Goal: Check status: Check status

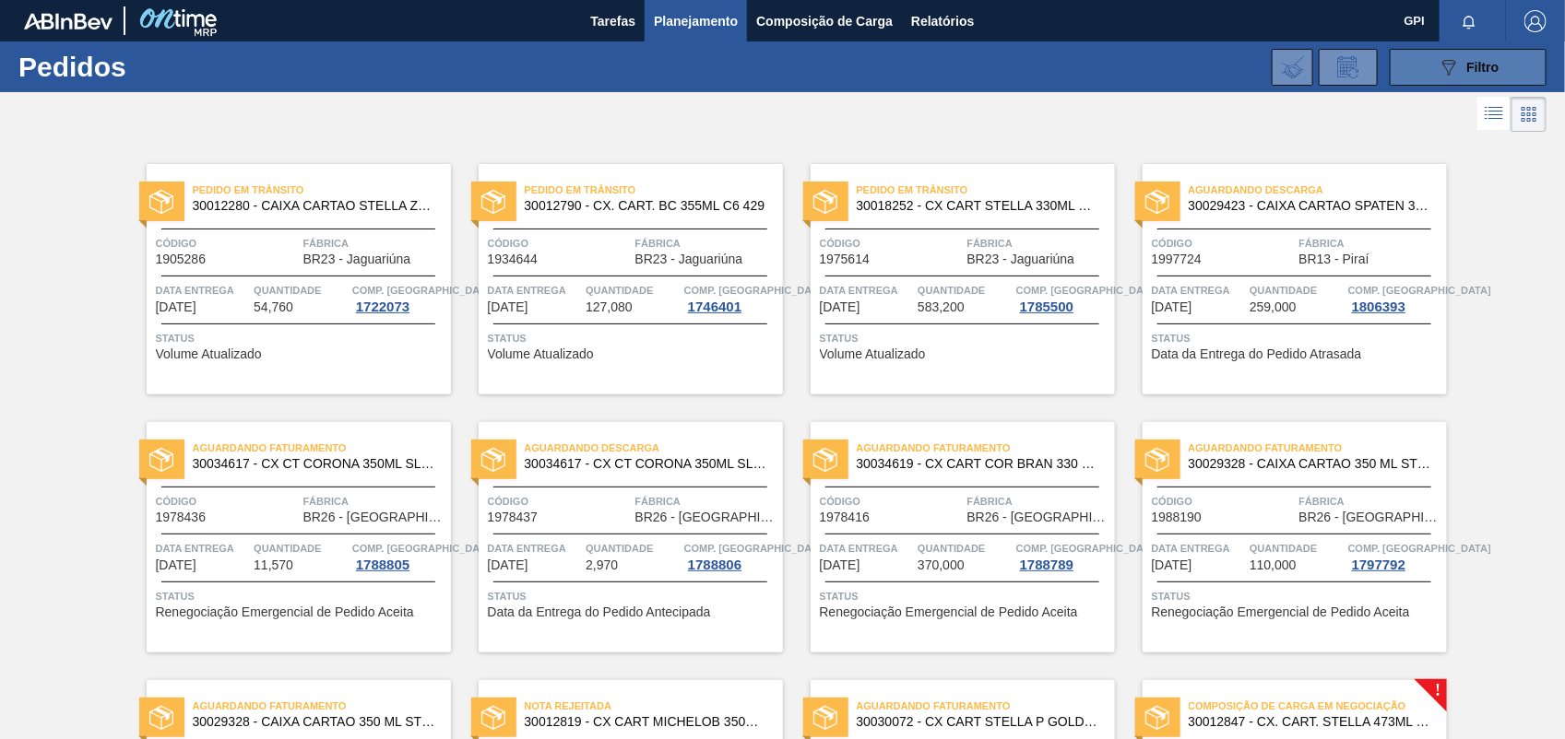
click at [1467, 53] on button "089F7B8B-B2A5-4AFE-B5C0-19BA573D28AC Filtro" at bounding box center [1468, 67] width 157 height 37
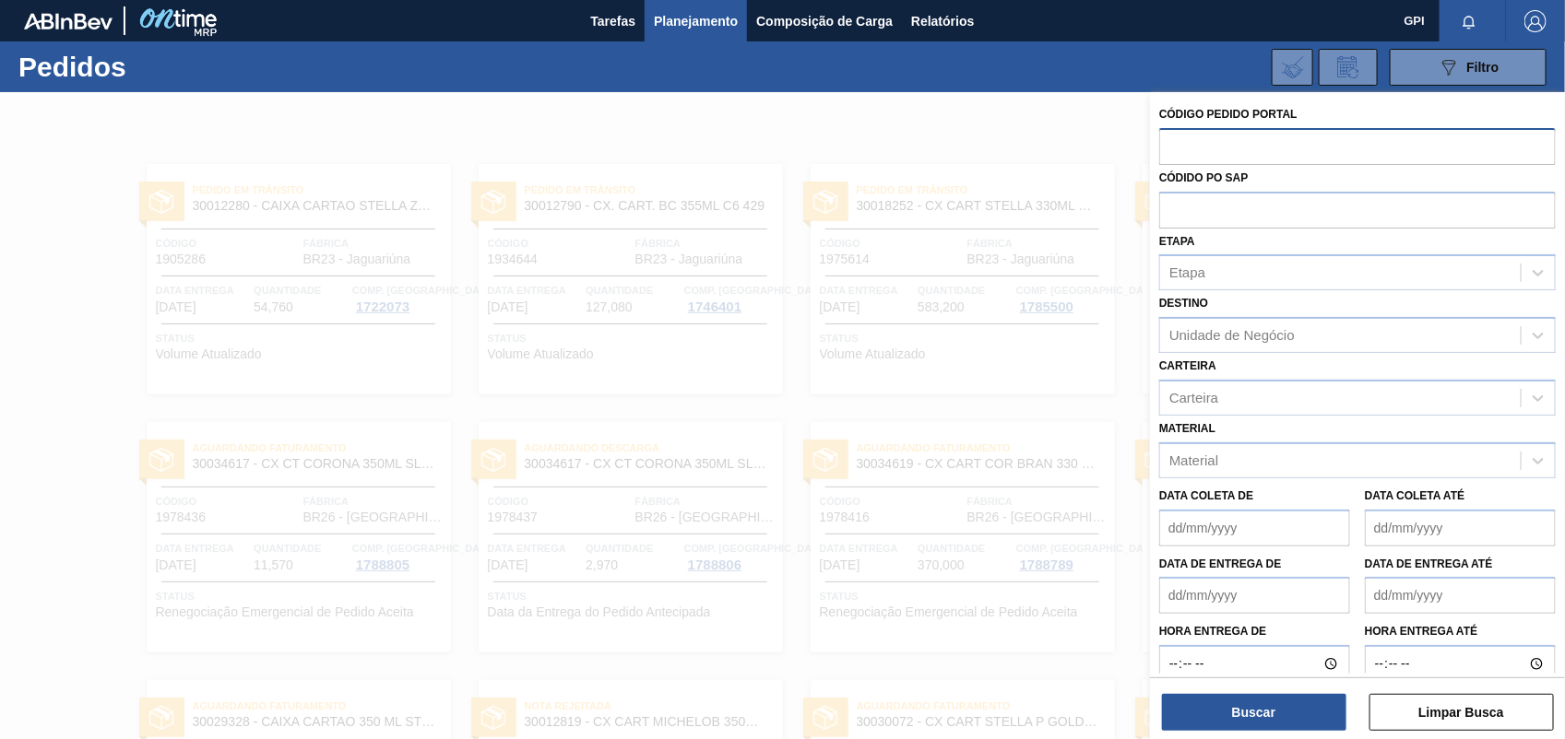
click at [1199, 149] on input "text" at bounding box center [1357, 145] width 396 height 35
paste input "2004309"
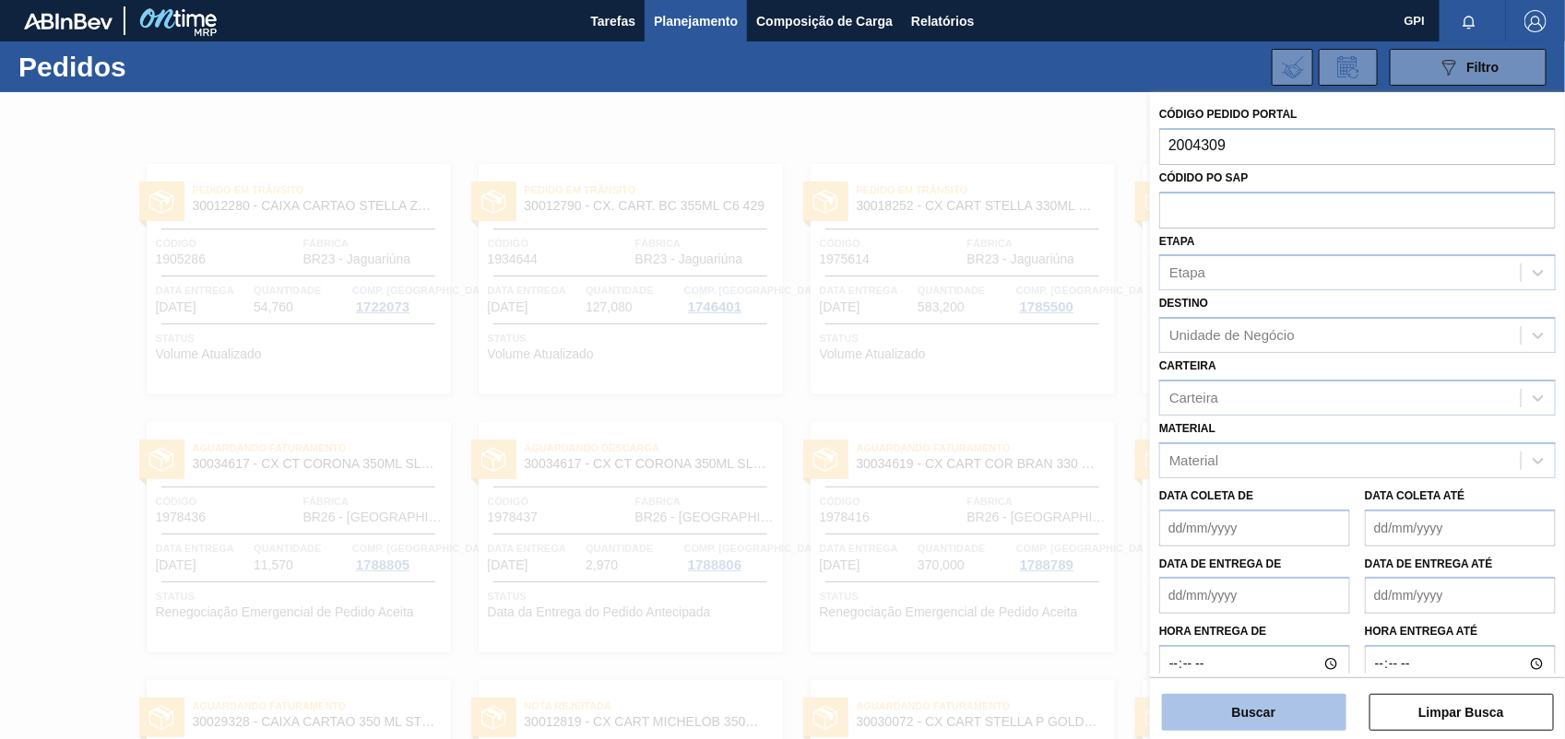
type input "2004309"
click at [1309, 707] on button "Buscar" at bounding box center [1254, 712] width 184 height 37
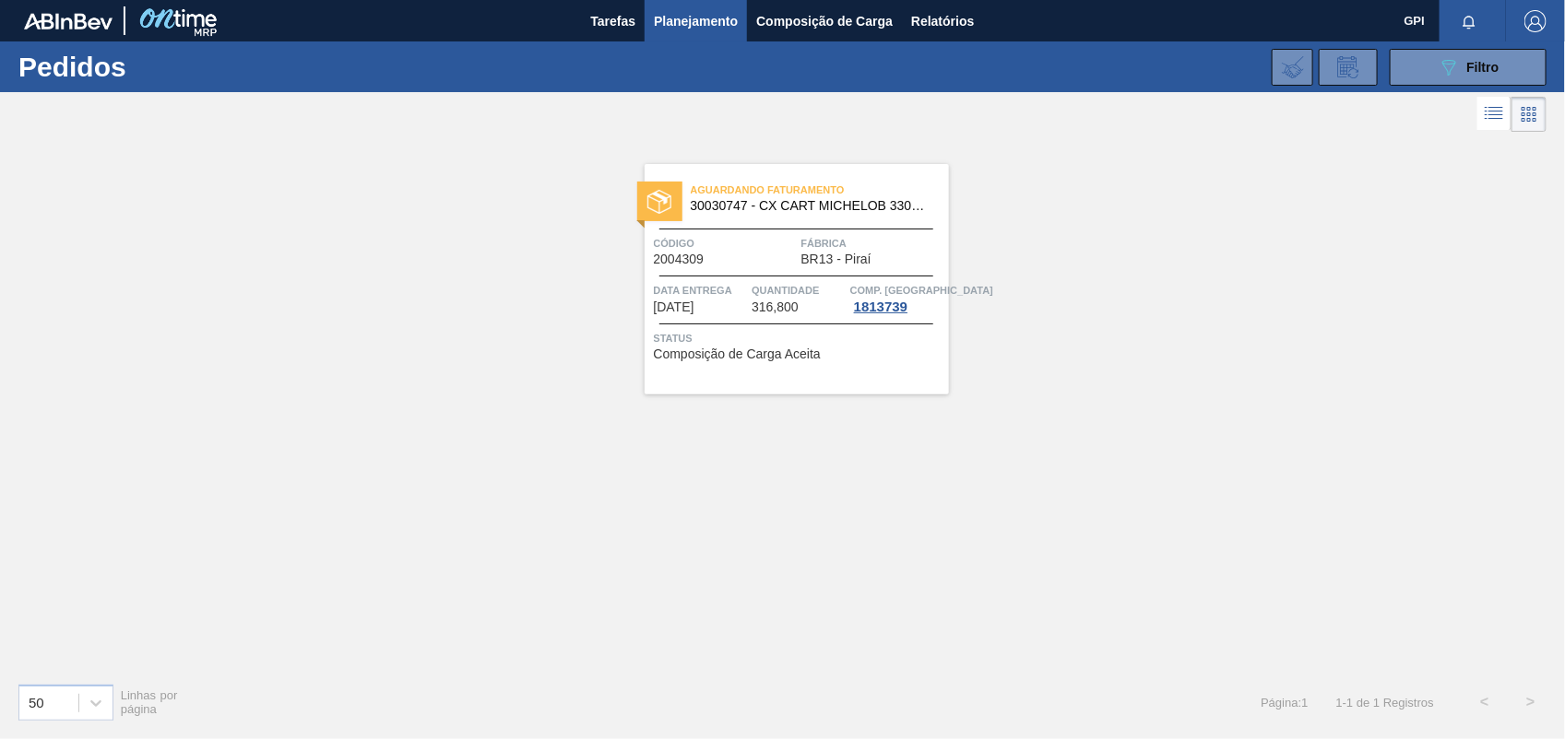
click at [706, 251] on span "Código" at bounding box center [725, 243] width 143 height 18
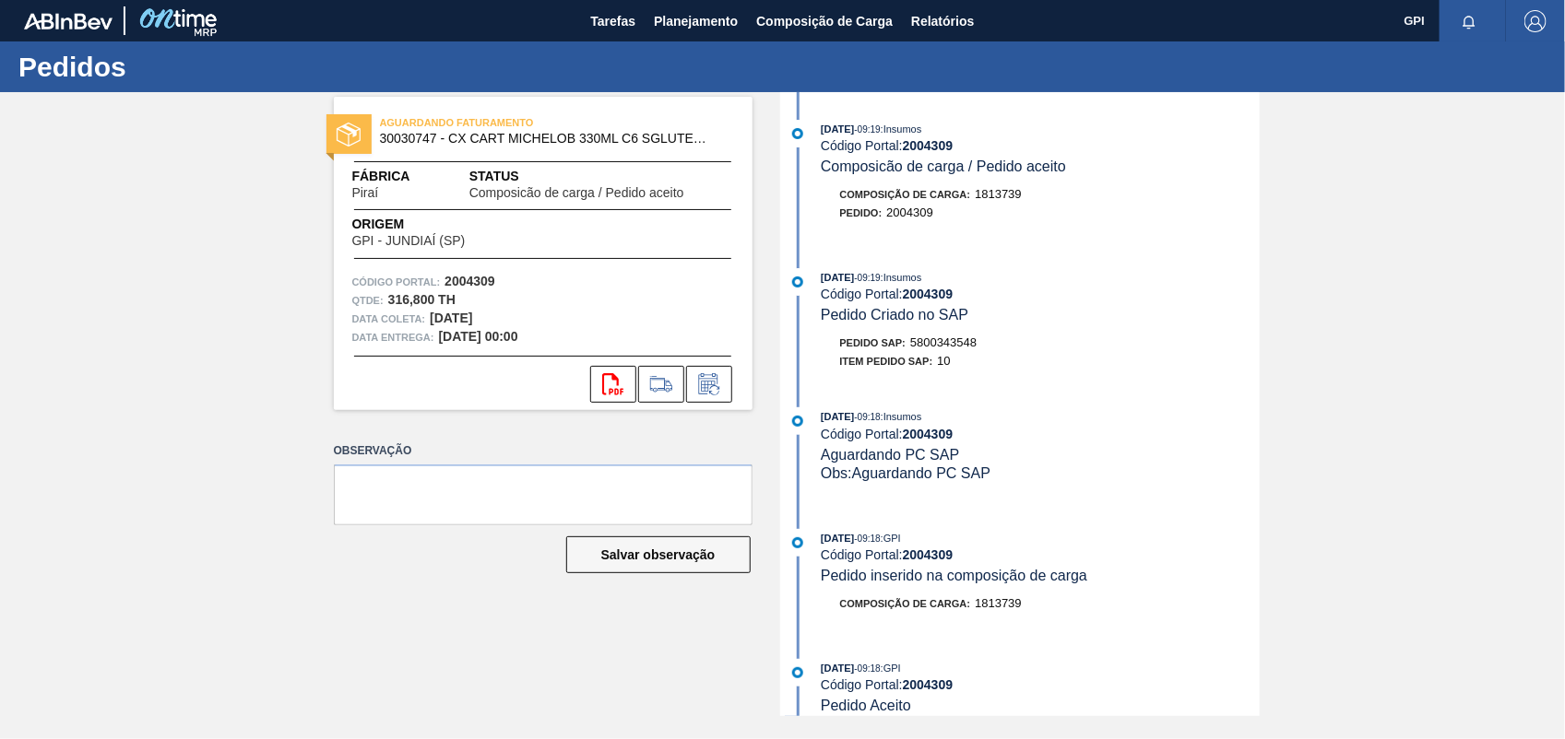
click at [463, 279] on strong "2004309" at bounding box center [469, 281] width 51 height 15
copy strong "2004309"
click at [609, 380] on icon "svg{fill:#ff0000}" at bounding box center [613, 384] width 22 height 22
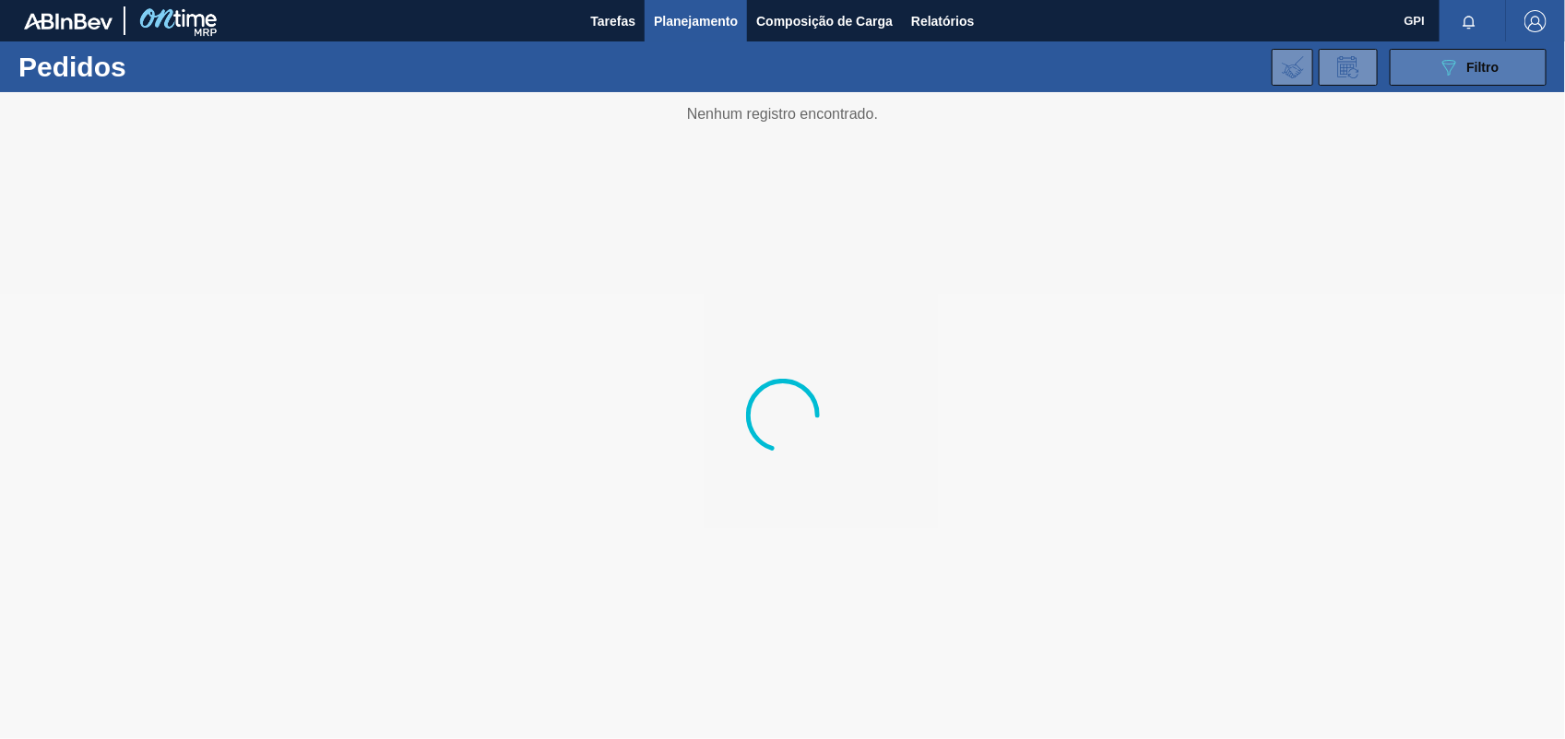
click at [1420, 70] on button "089F7B8B-B2A5-4AFE-B5C0-19BA573D28AC Filtro" at bounding box center [1468, 67] width 157 height 37
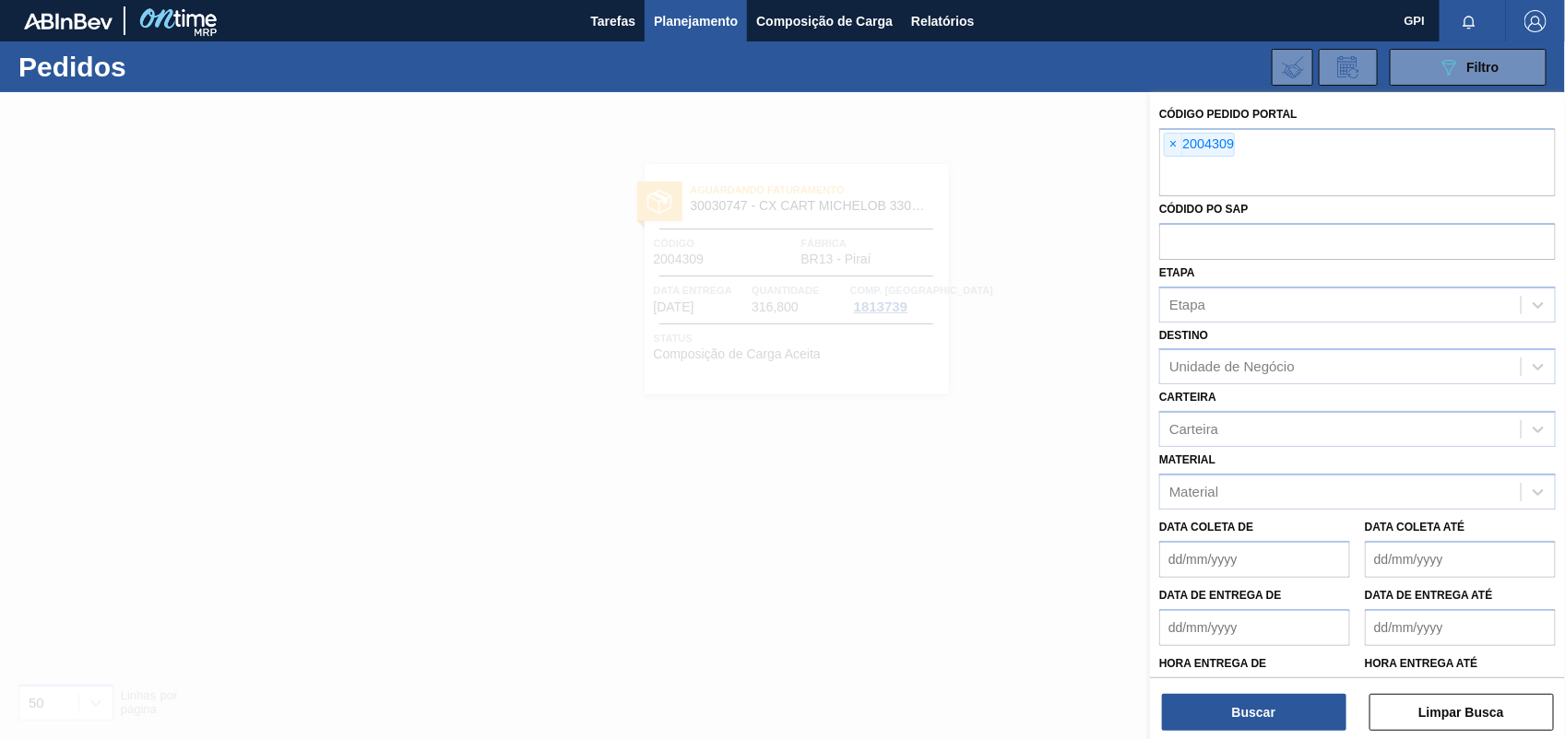
click at [1177, 146] on span "×" at bounding box center [1174, 145] width 18 height 22
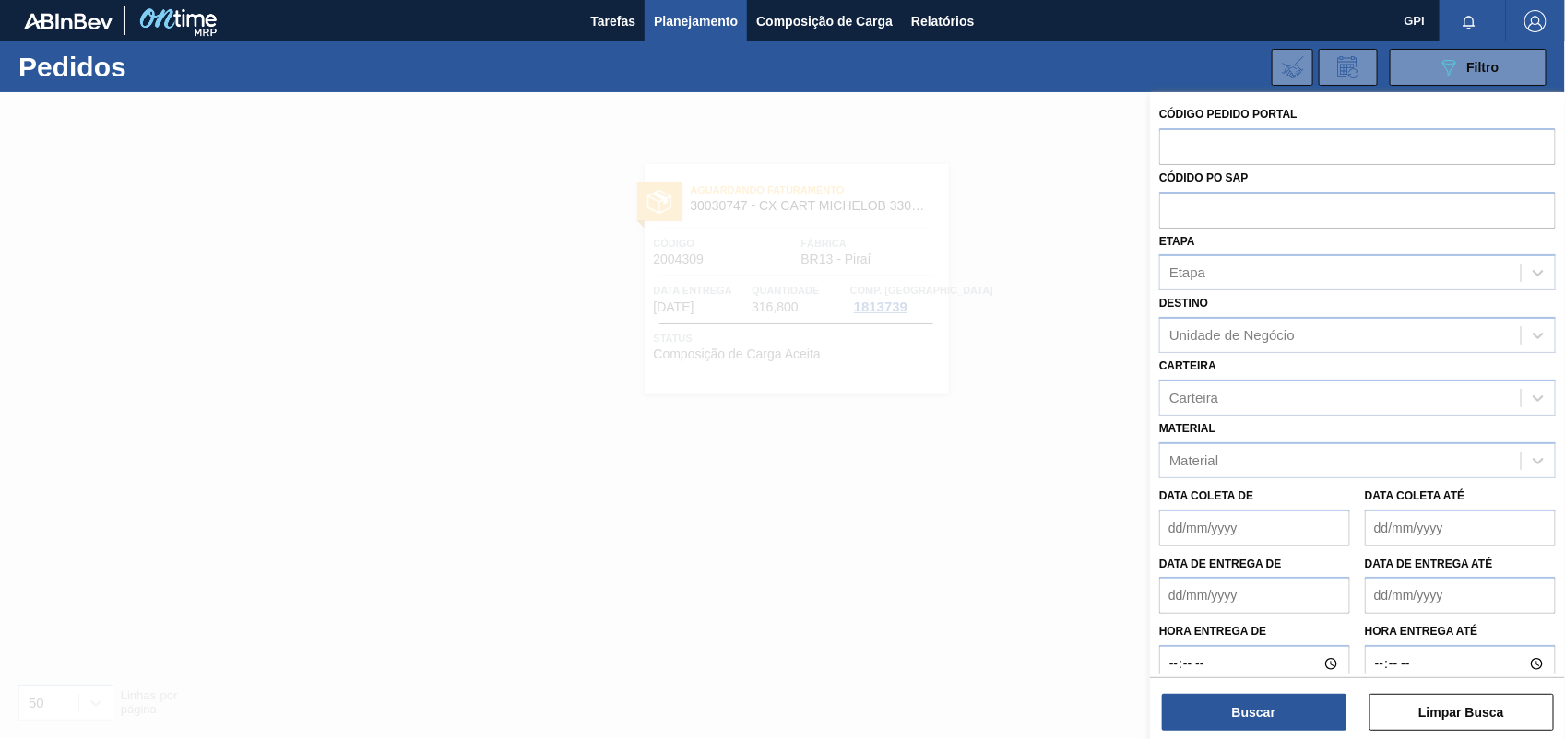
paste input "2007554"
type input "2007554"
click at [1293, 708] on button "Buscar" at bounding box center [1254, 712] width 184 height 37
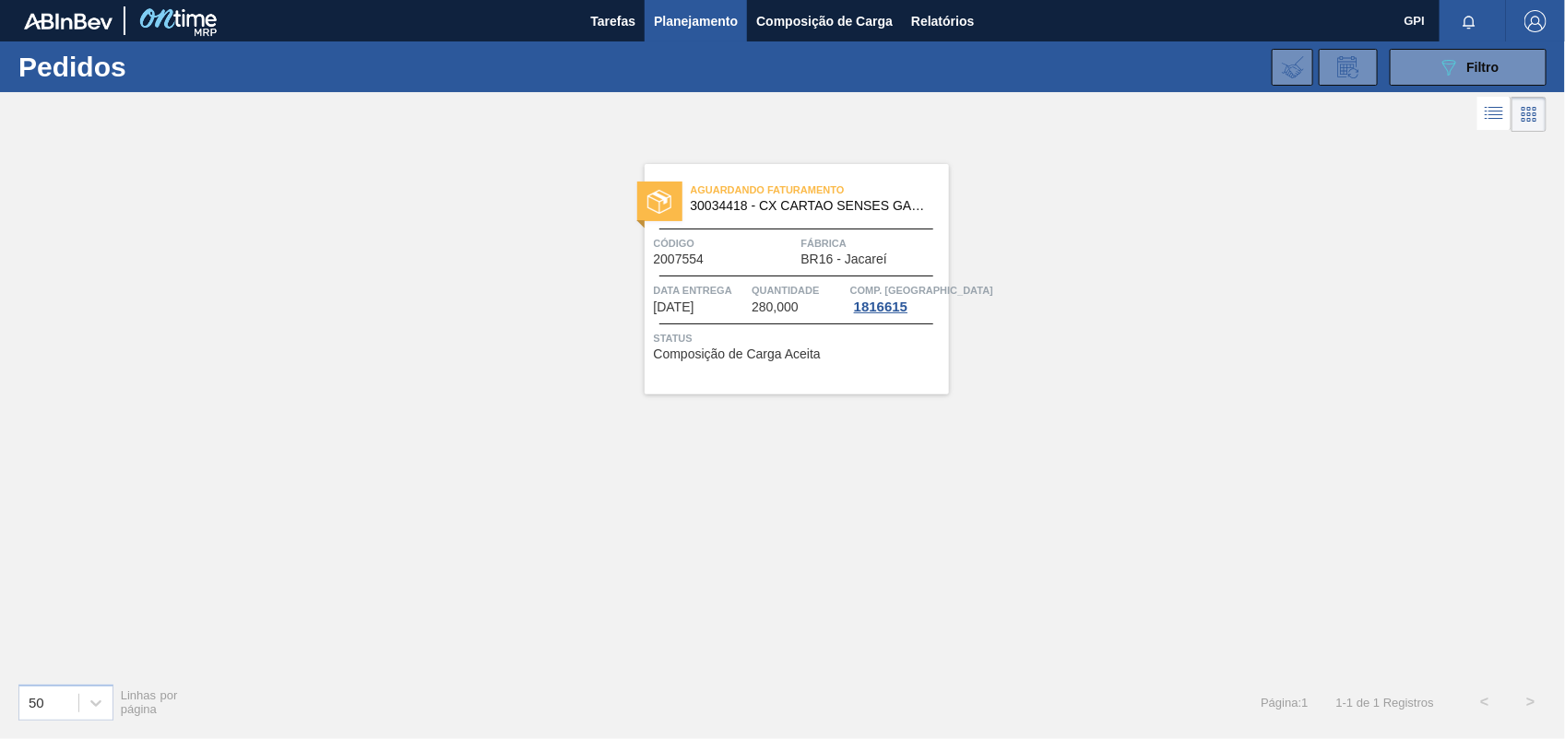
click at [735, 251] on span "Código" at bounding box center [725, 243] width 143 height 18
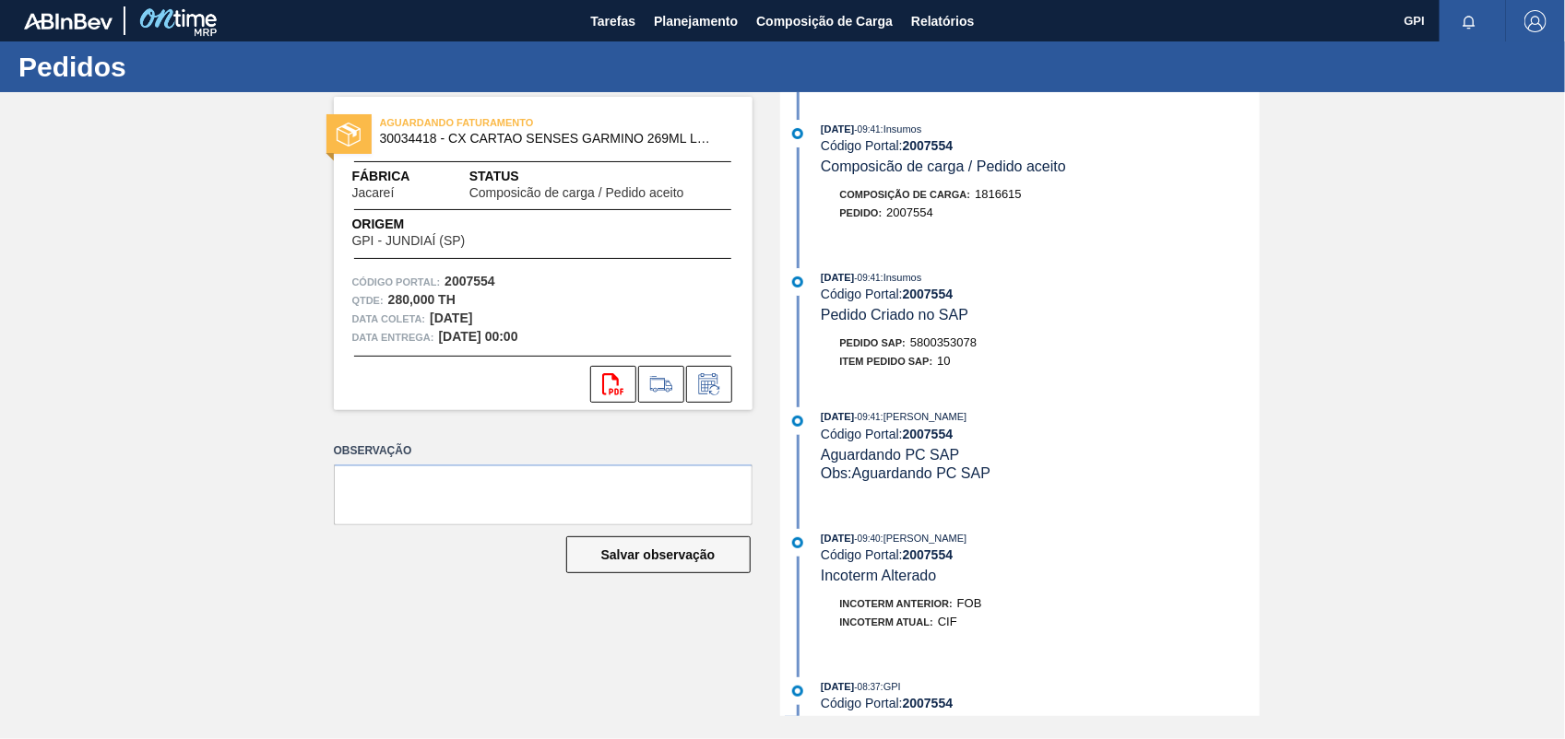
click at [470, 286] on strong "2007554" at bounding box center [469, 281] width 51 height 15
click at [607, 379] on icon "svg{fill:#ff0000}" at bounding box center [613, 384] width 22 height 22
click at [1430, 475] on div "AGUARDANDO FATURAMENTO 30034418 - CX CARTAO SENSES GARMINO 269ML LN C6 Fábrica …" at bounding box center [782, 404] width 1565 height 624
drag, startPoint x: 911, startPoint y: 346, endPoint x: 1007, endPoint y: 356, distance: 96.4
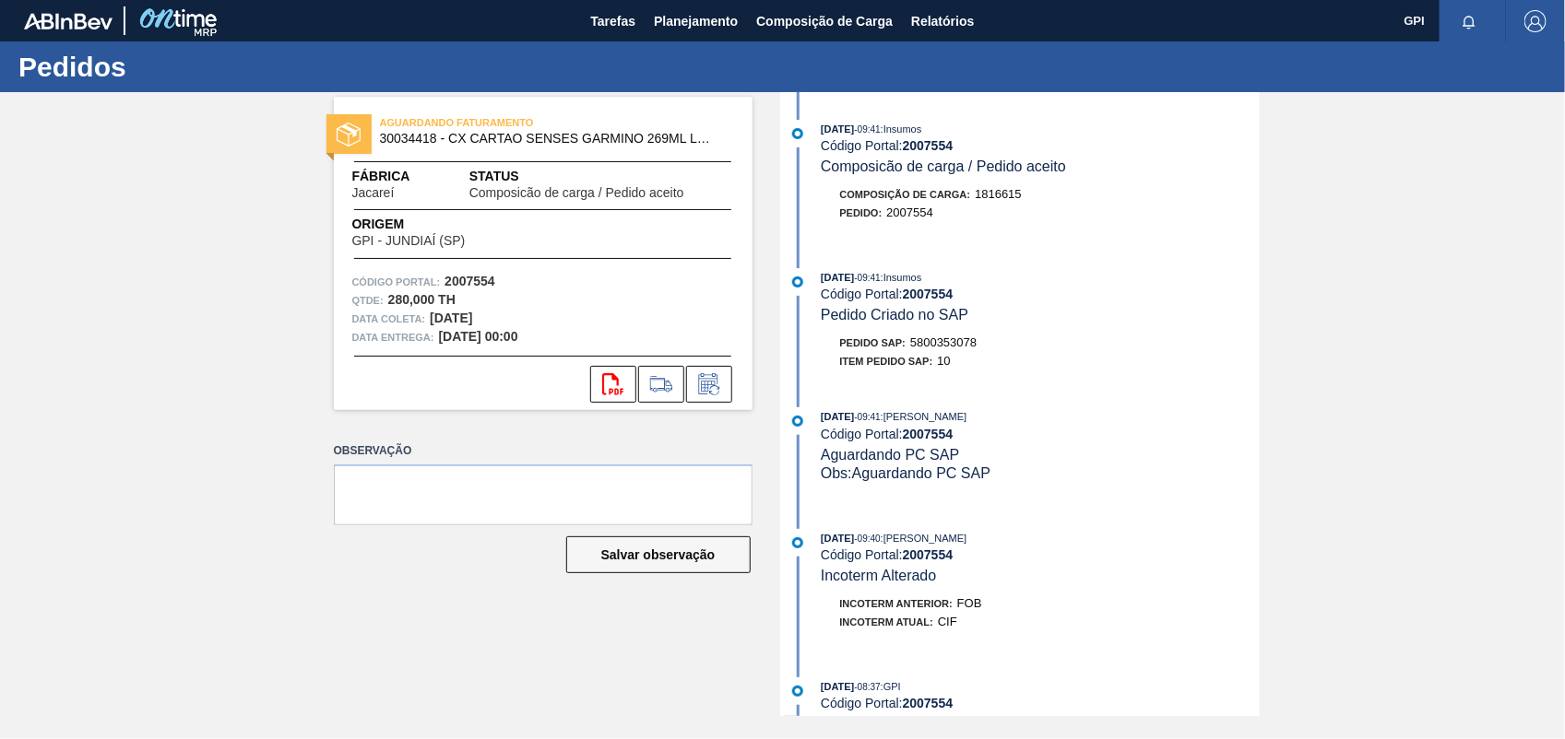
click at [1007, 352] on div "Pedido SAP: 5800353078" at bounding box center [1041, 343] width 438 height 18
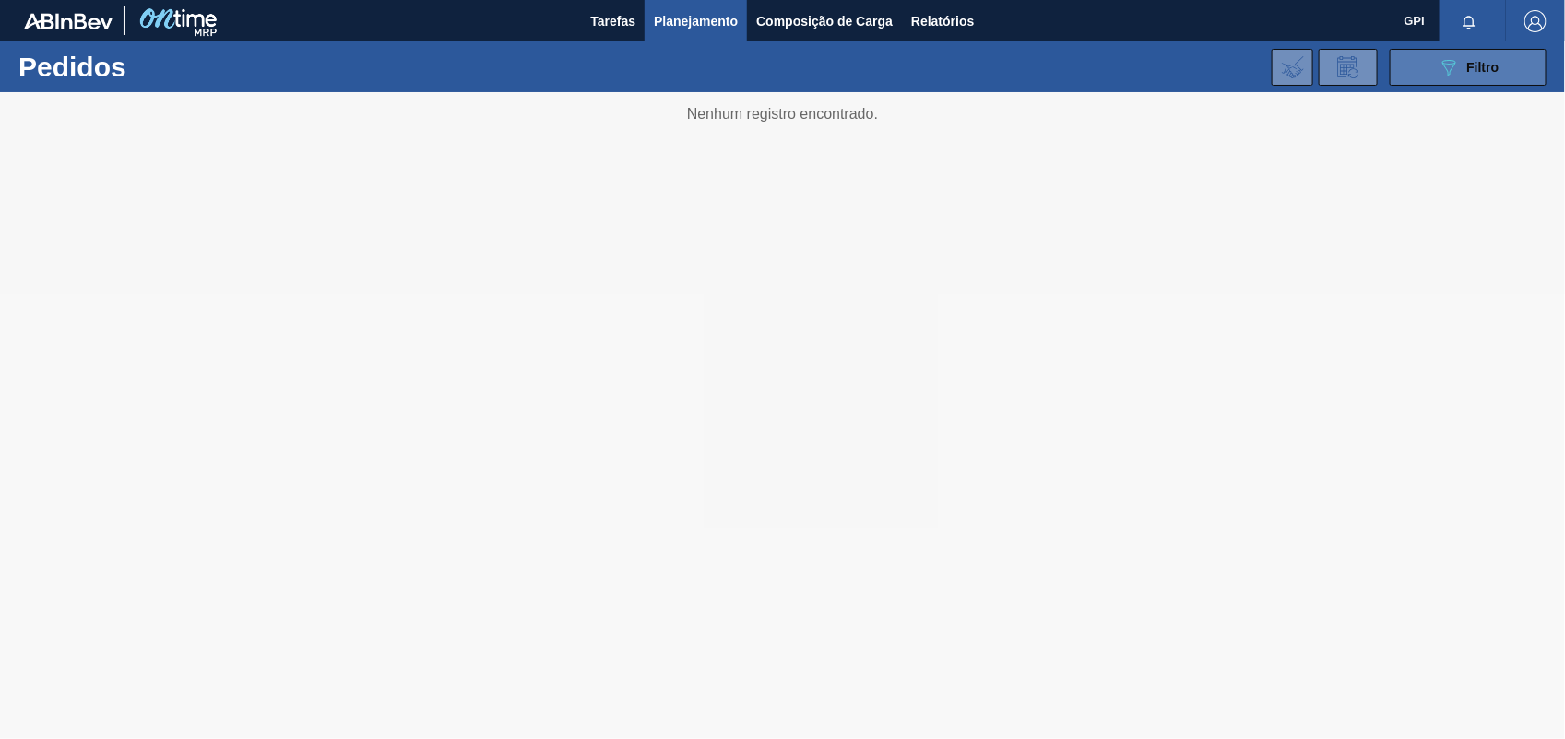
click at [1483, 49] on button "089F7B8B-B2A5-4AFE-B5C0-19BA573D28AC Filtro" at bounding box center [1468, 67] width 157 height 37
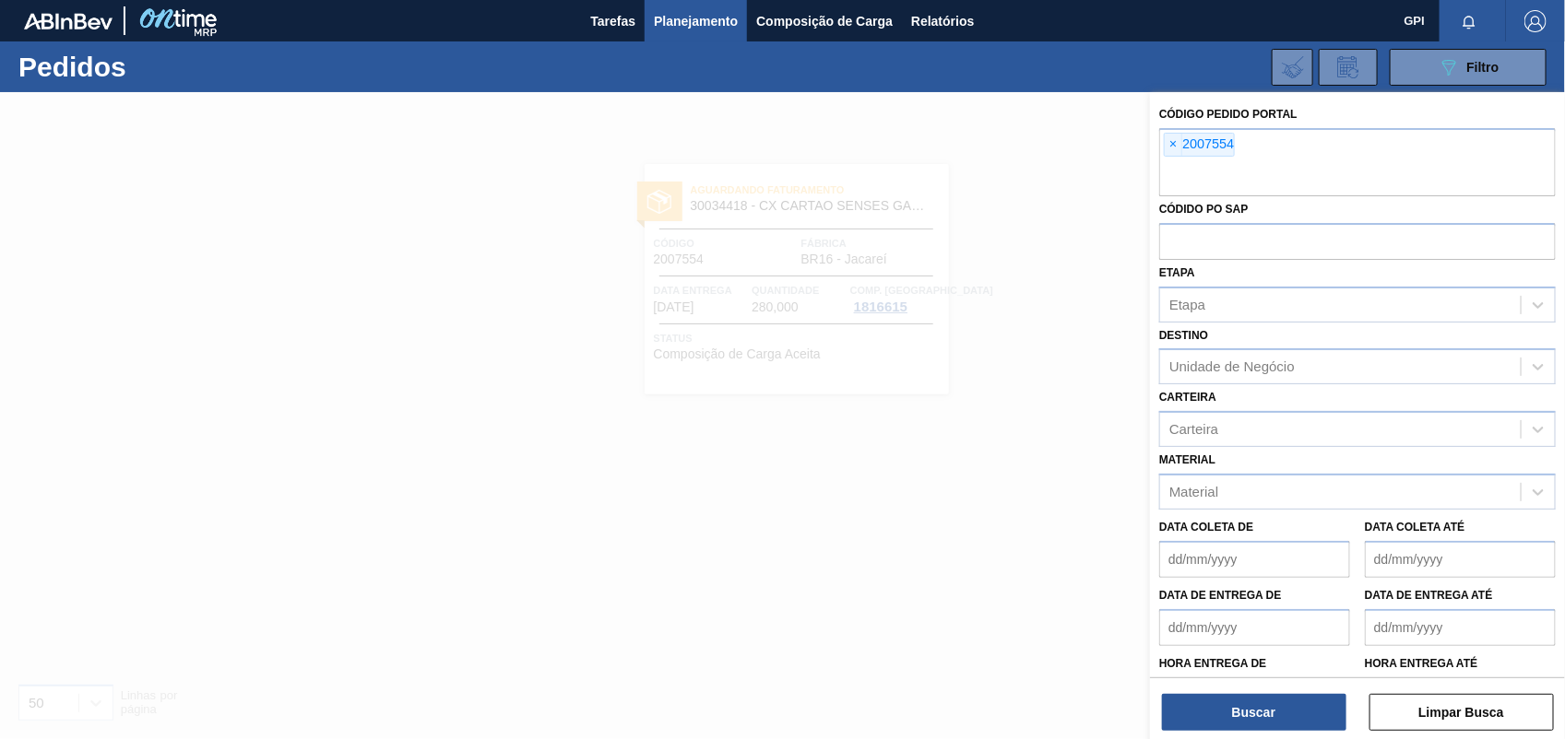
click at [1166, 144] on span "×" at bounding box center [1174, 145] width 18 height 22
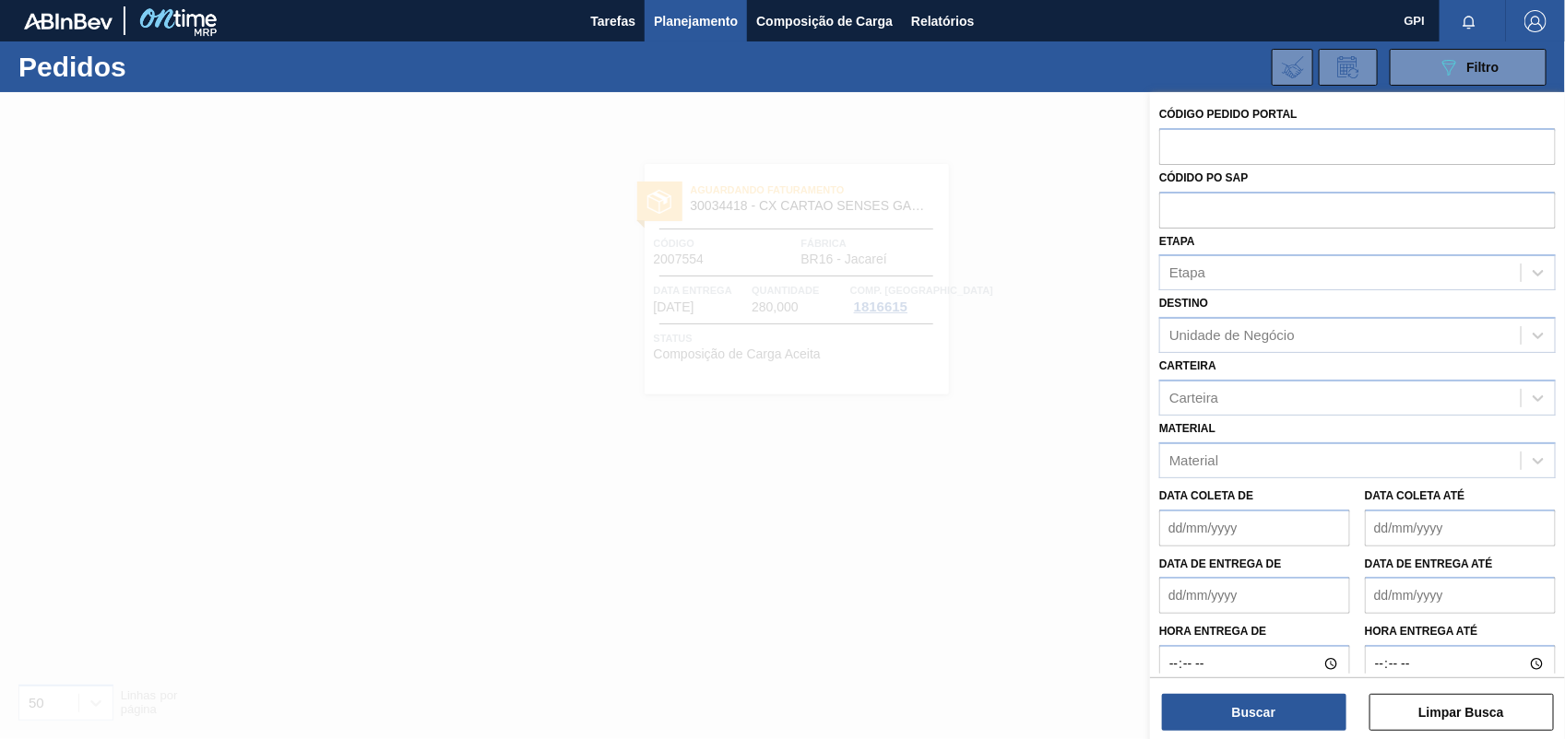
paste input "2022594"
type input "2022594"
click at [1307, 729] on button "Buscar" at bounding box center [1254, 712] width 184 height 37
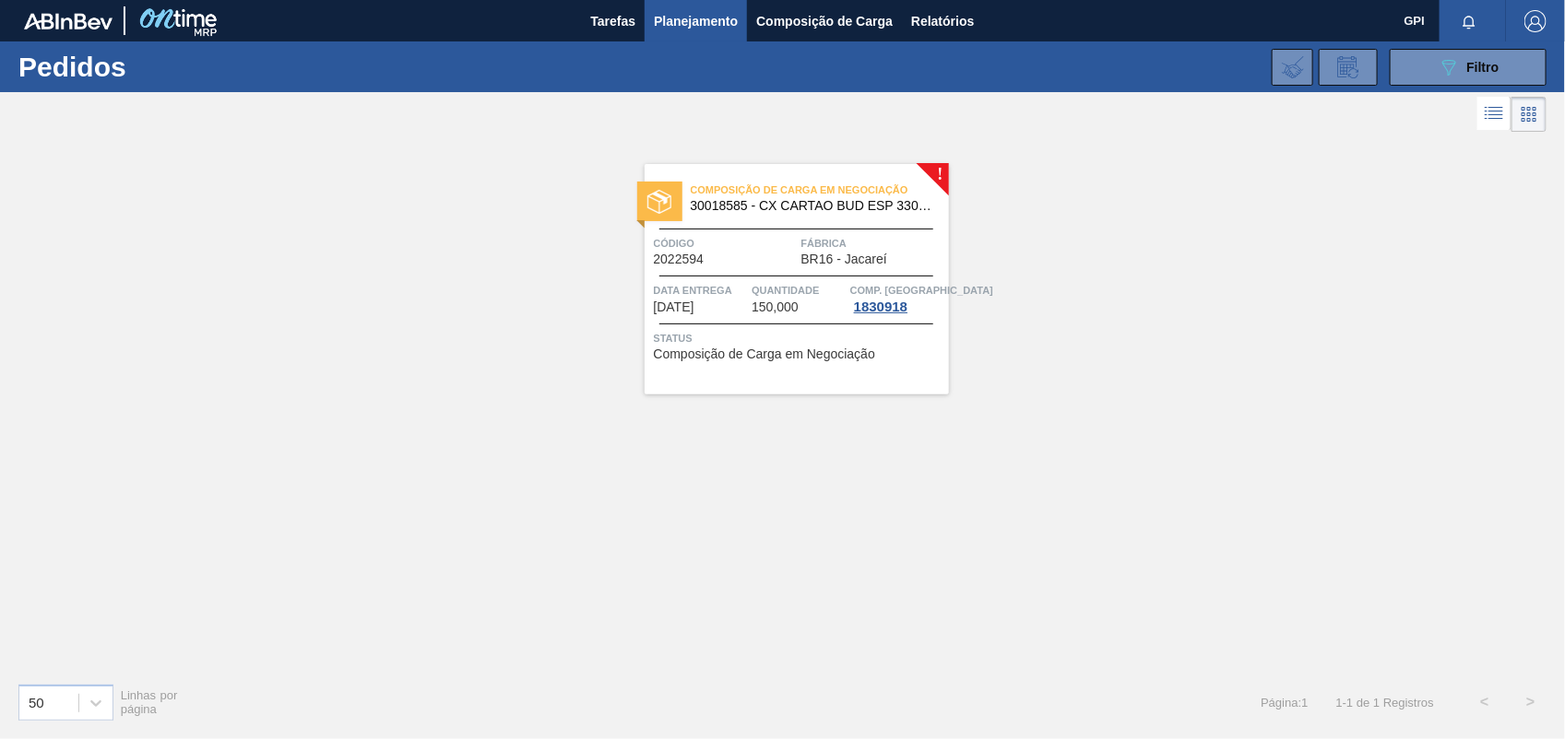
click at [772, 268] on div "Composição de Carga em Negociação 30018585 - CX CARTAO BUD ESP 330ML C6 NIV23 C…" at bounding box center [797, 279] width 304 height 231
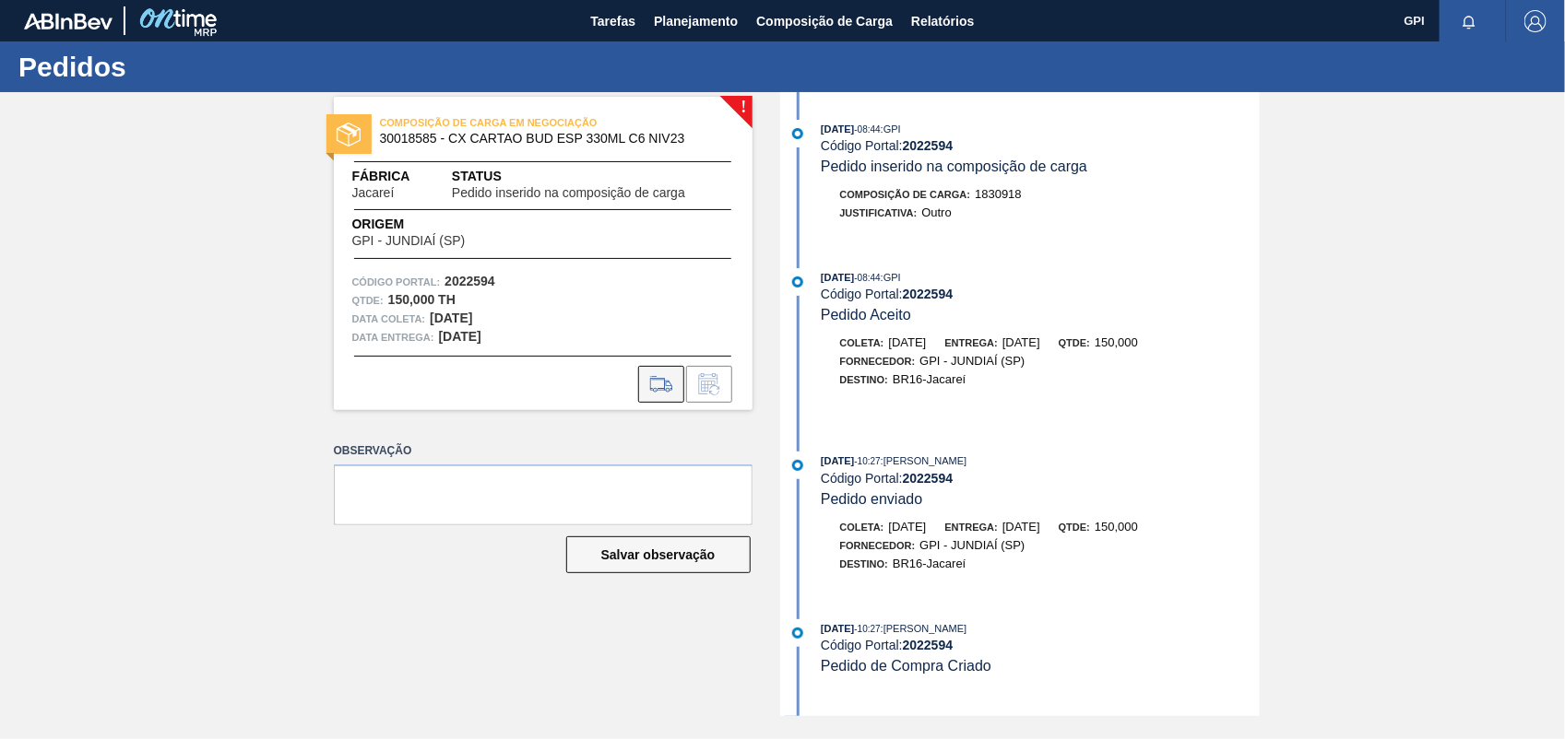
click at [680, 373] on button at bounding box center [661, 384] width 46 height 37
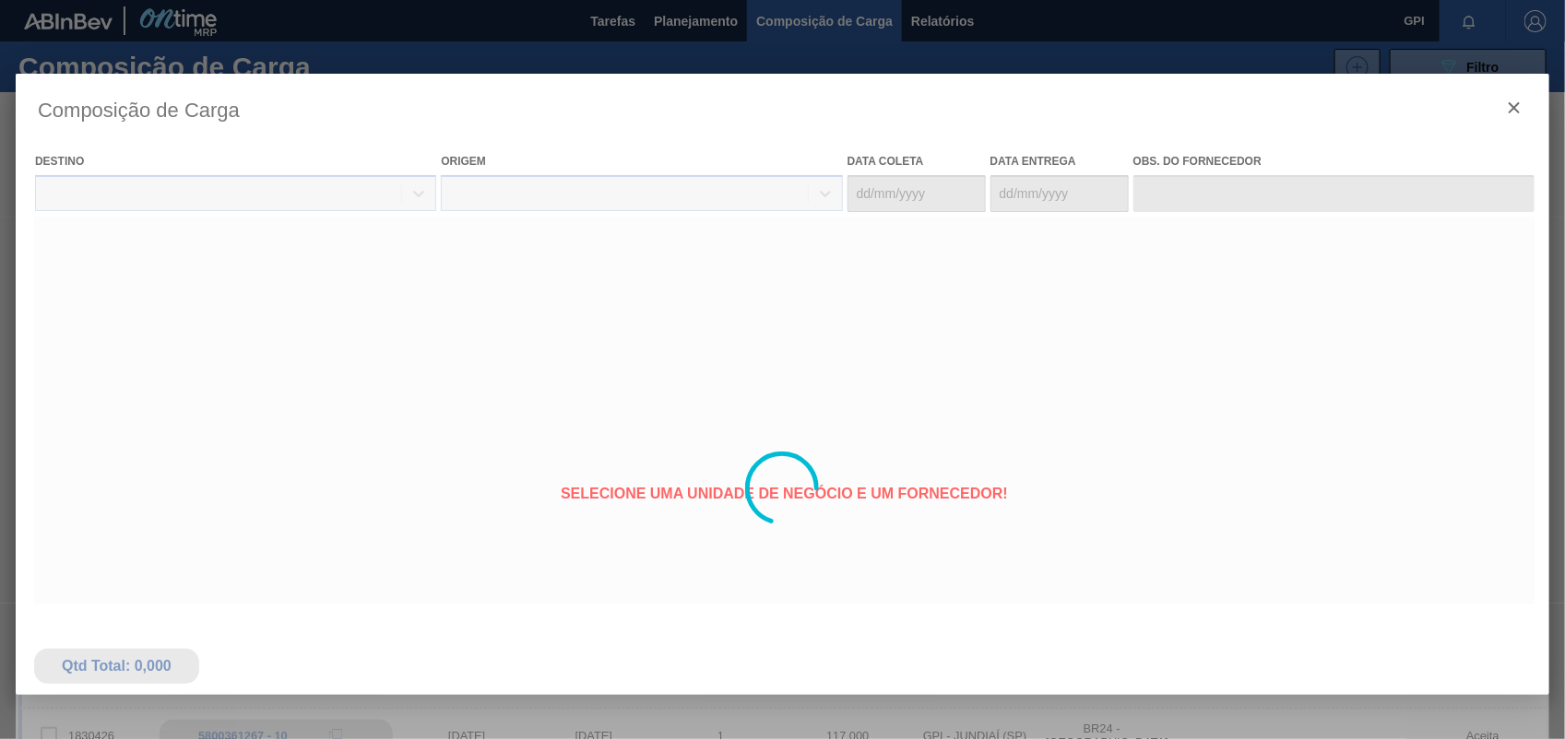
type coleta "[DATE]"
type entrega "[DATE]"
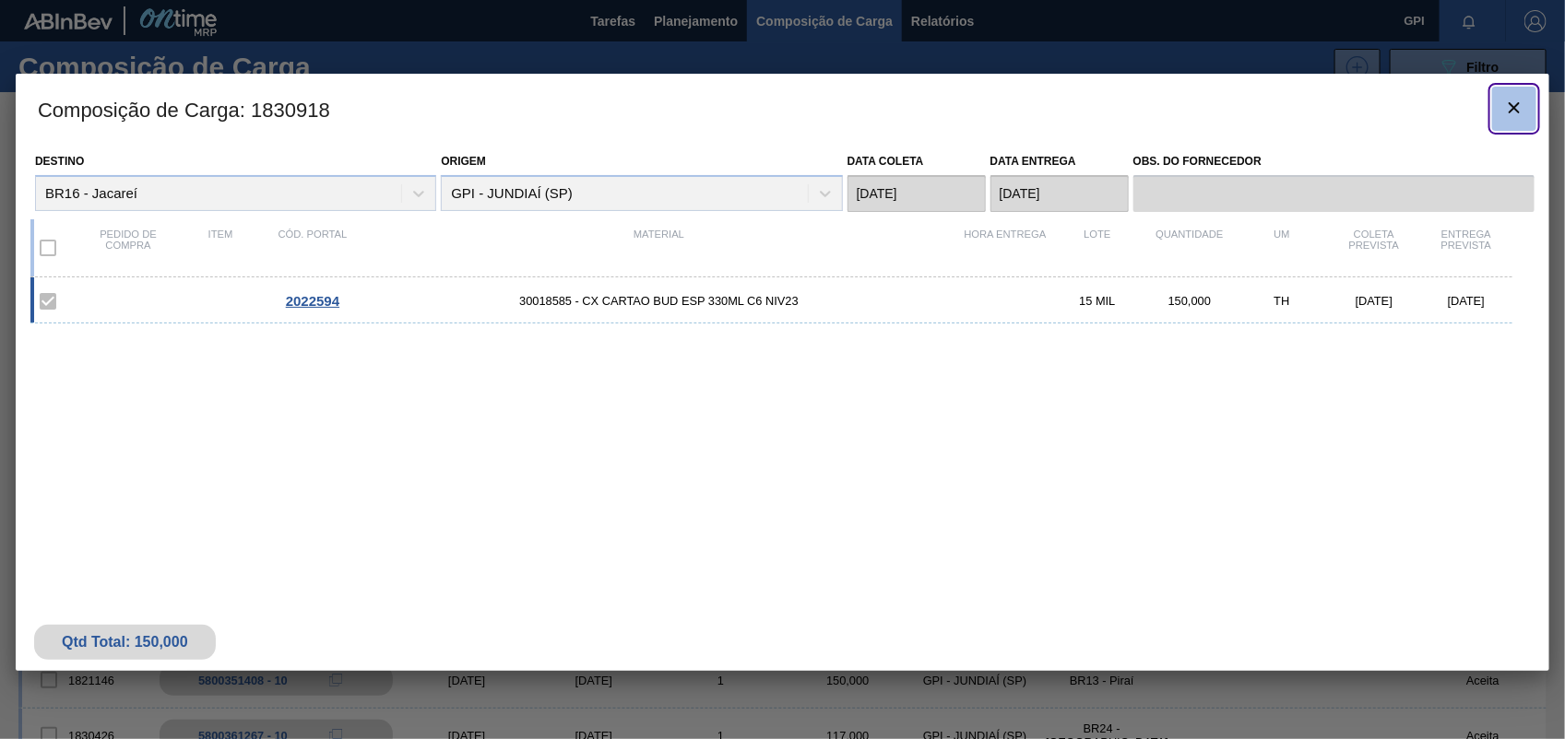
click at [1517, 109] on icon "botão de ícone" at bounding box center [1513, 107] width 11 height 11
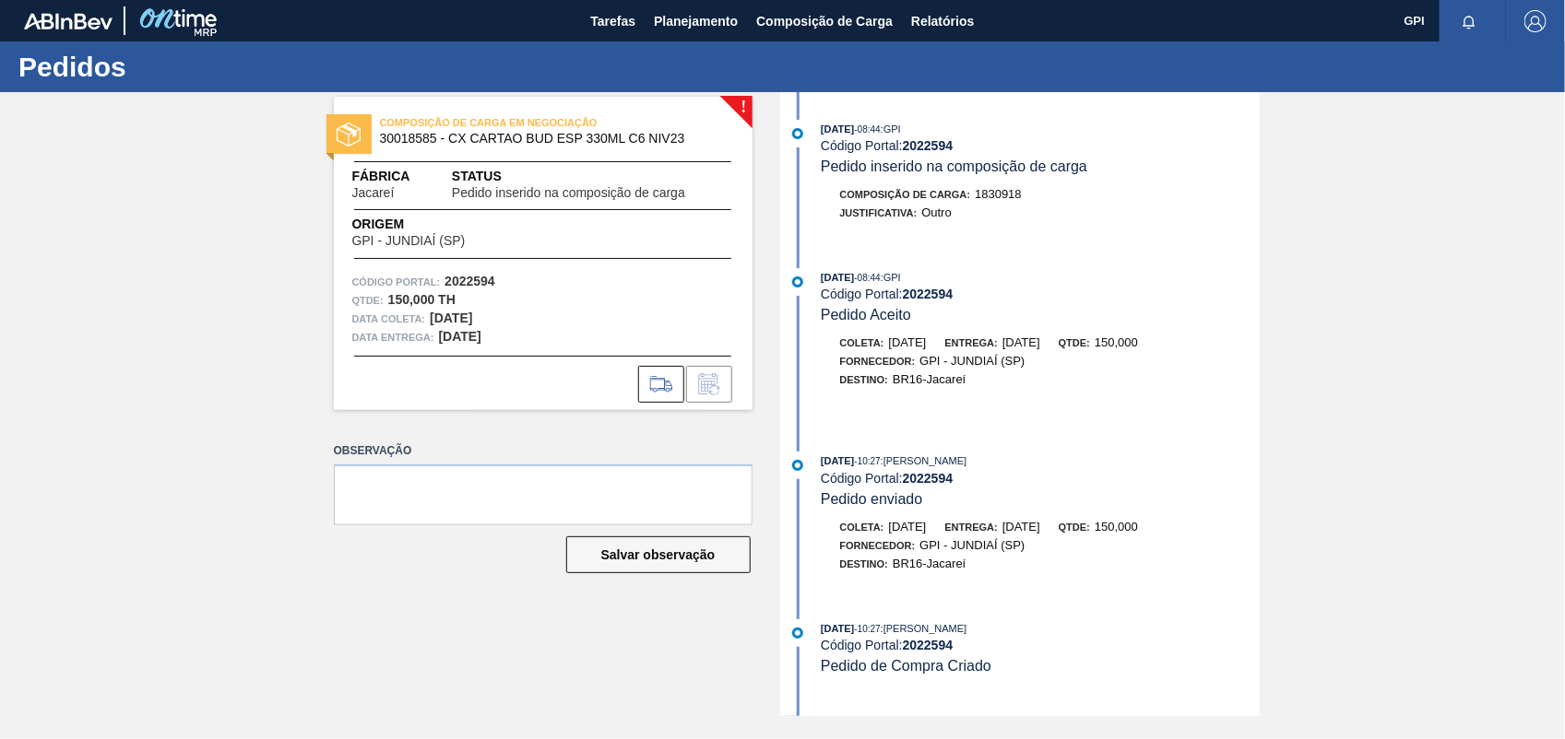
click at [574, 306] on div "Qtde : 150,000 TH" at bounding box center [543, 300] width 382 height 18
click at [652, 374] on icon at bounding box center [661, 384] width 30 height 22
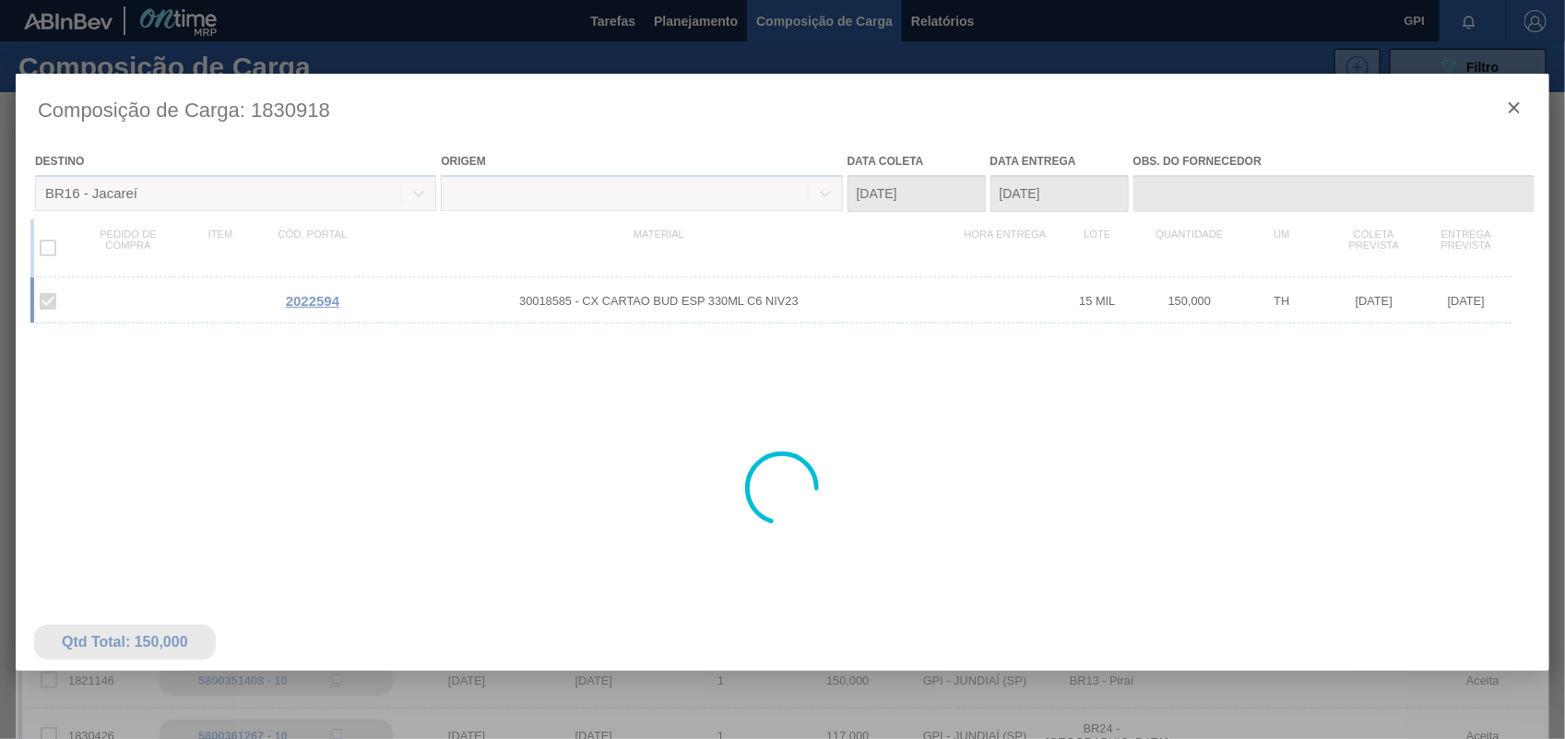
click at [1504, 108] on div at bounding box center [782, 489] width 1533 height 830
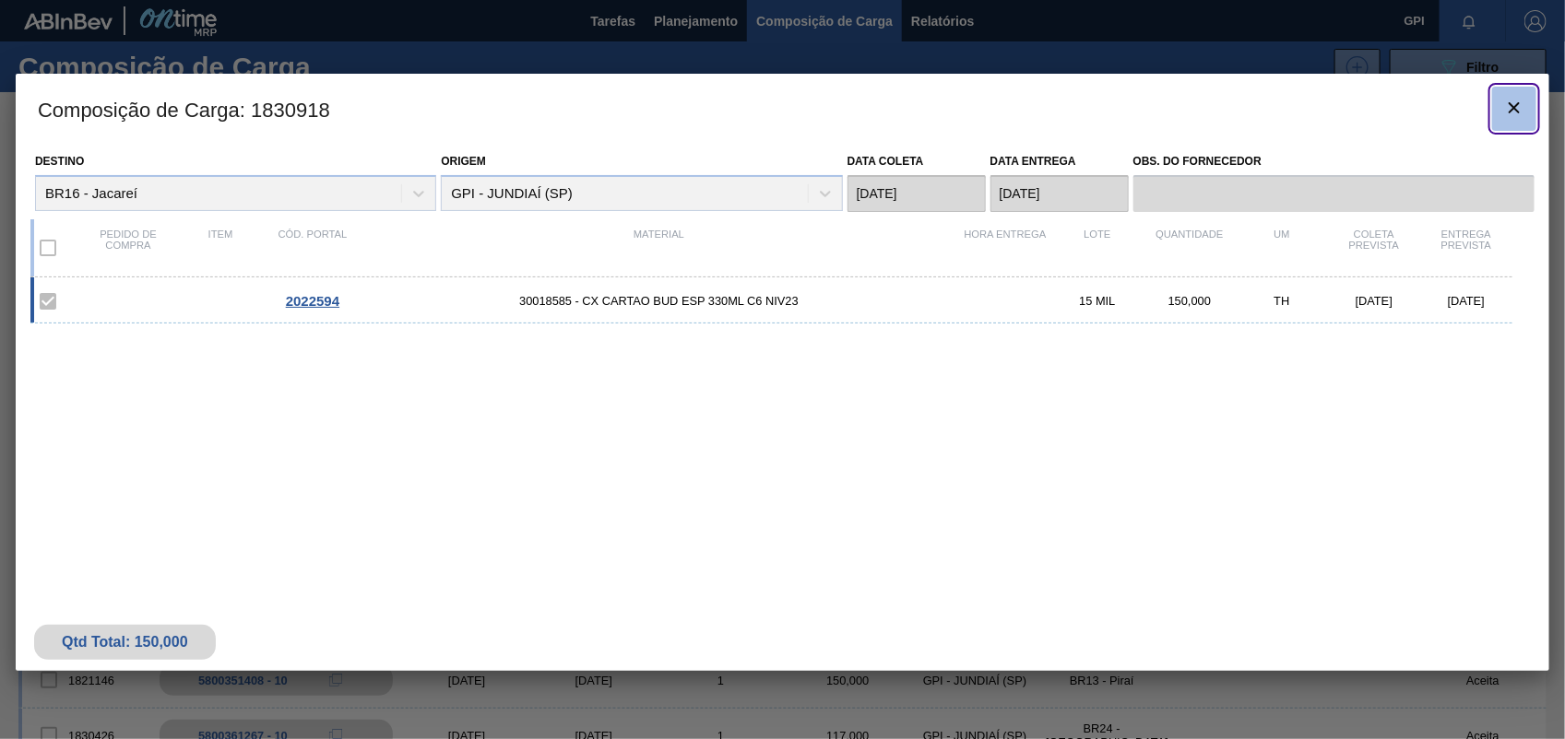
click at [1501, 94] on button "botão de ícone" at bounding box center [1514, 109] width 44 height 44
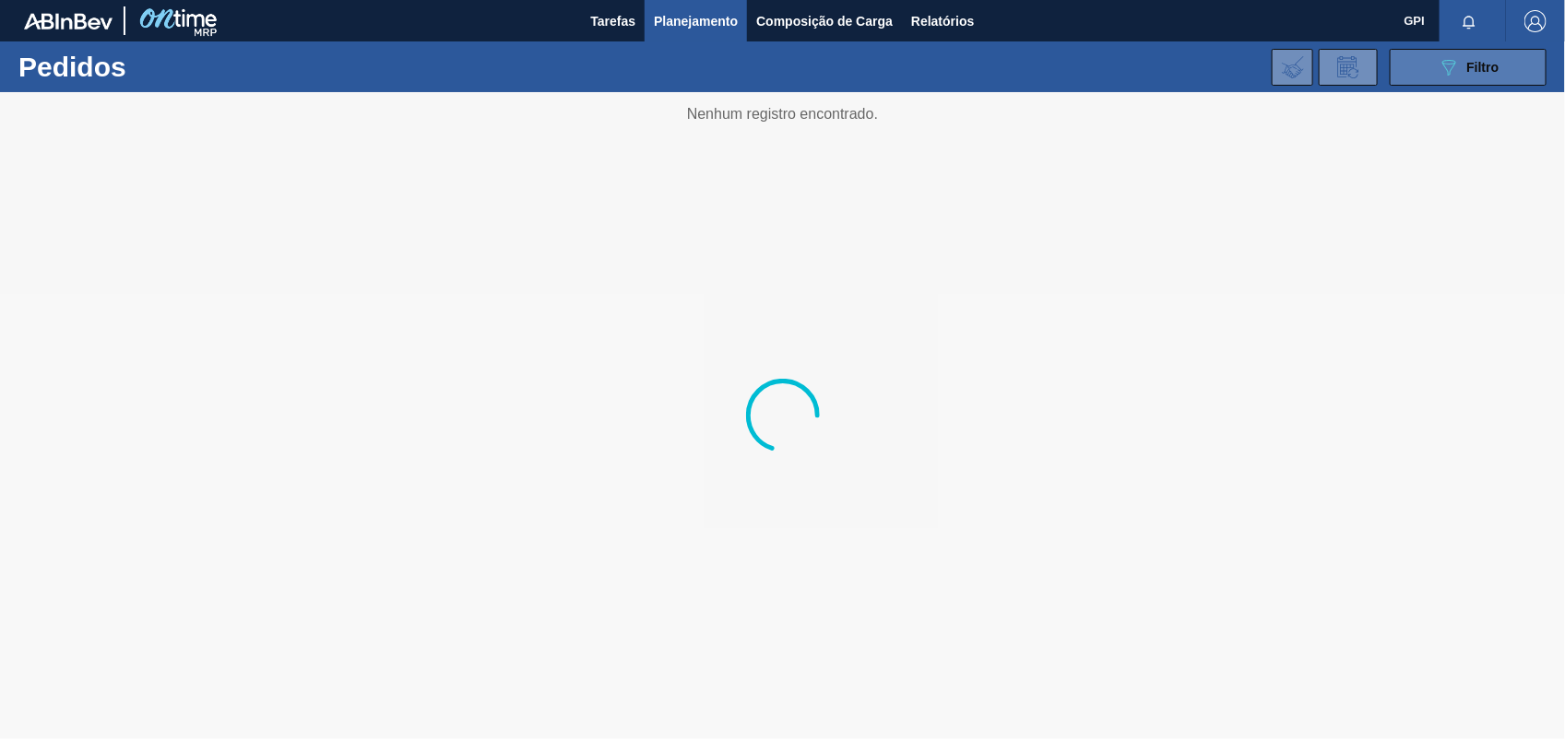
click at [1486, 69] on span "Filtro" at bounding box center [1483, 67] width 32 height 15
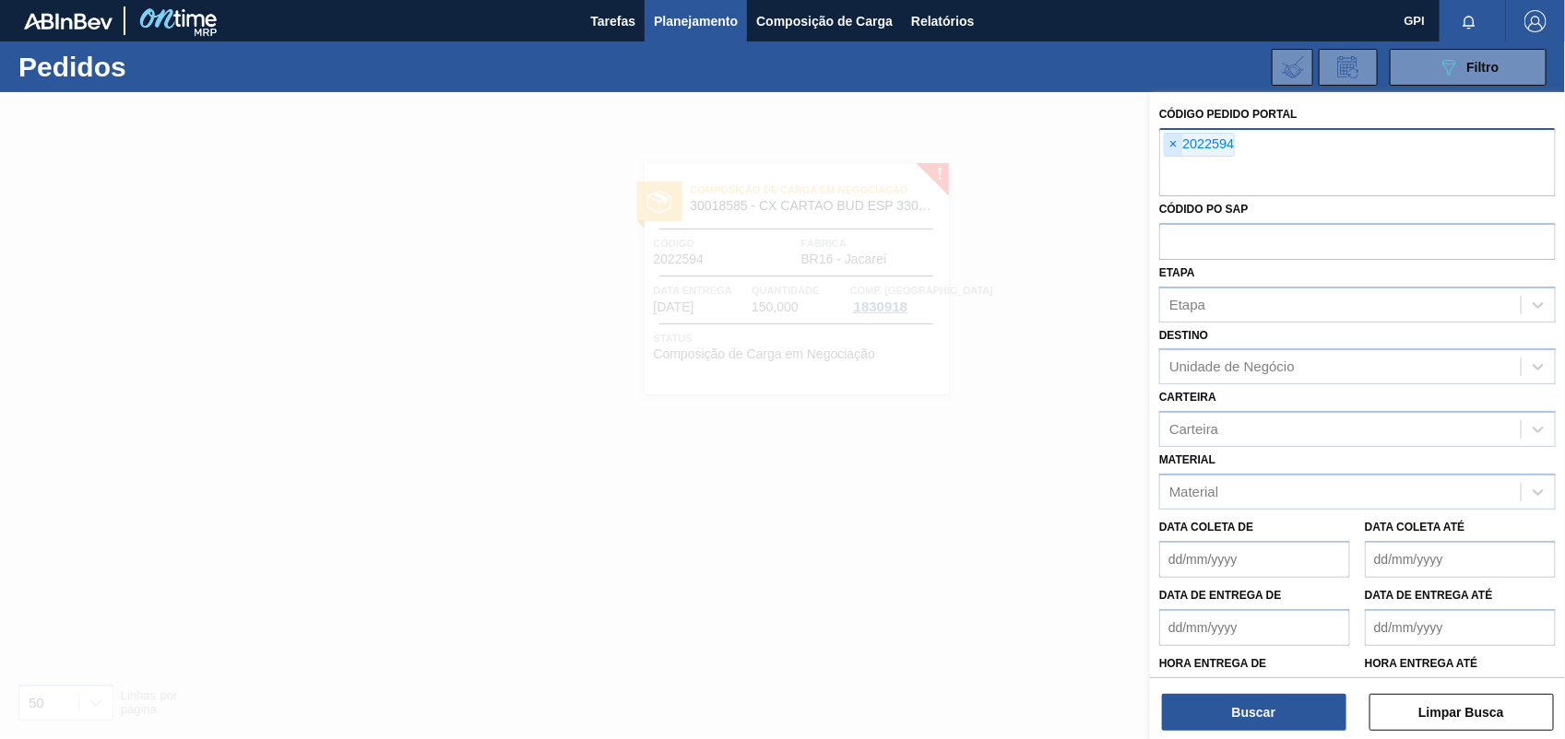
click at [1169, 148] on span "×" at bounding box center [1174, 145] width 18 height 22
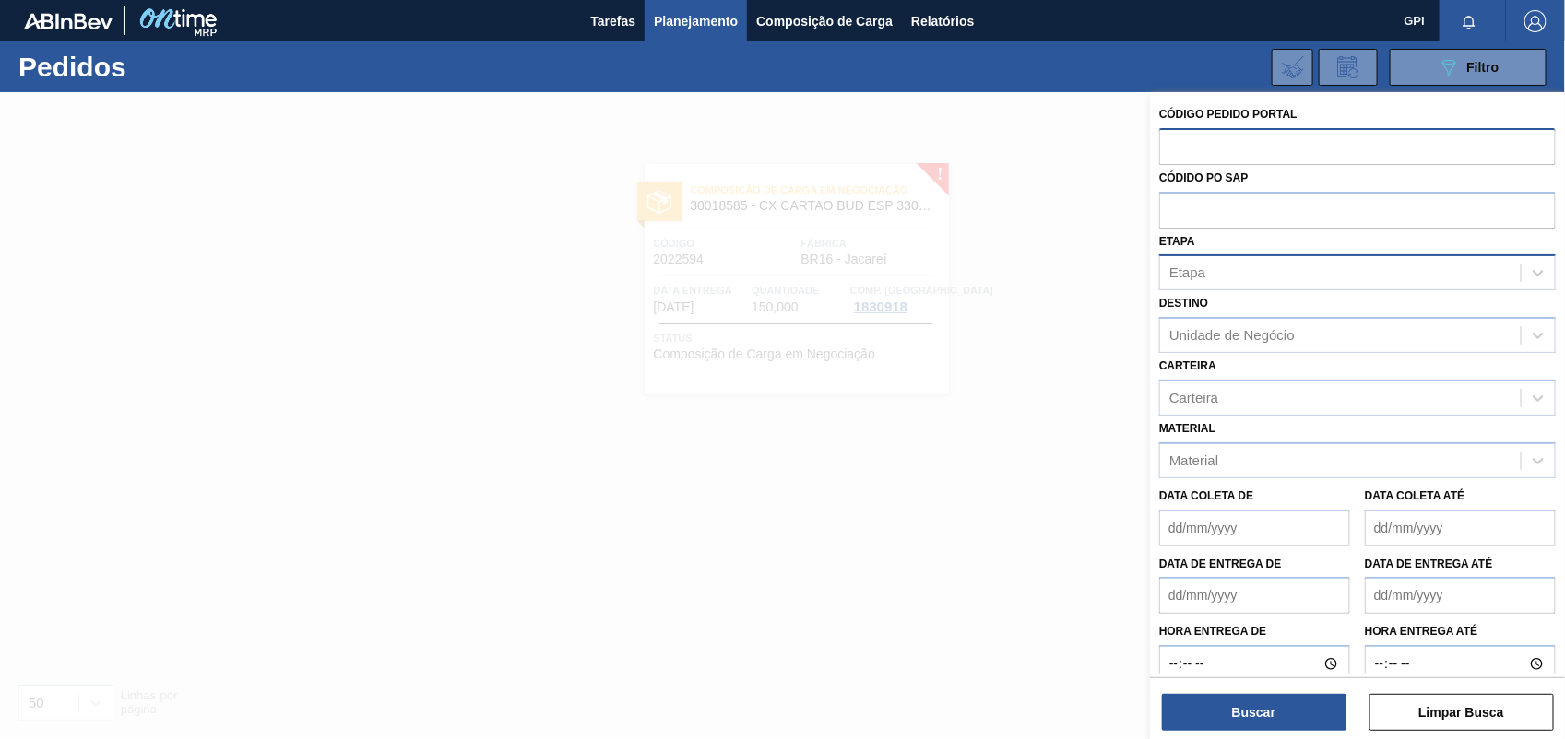
paste input "2012412"
type input "2012412"
click at [1273, 687] on div "Buscar Limpar Busca" at bounding box center [1357, 704] width 415 height 52
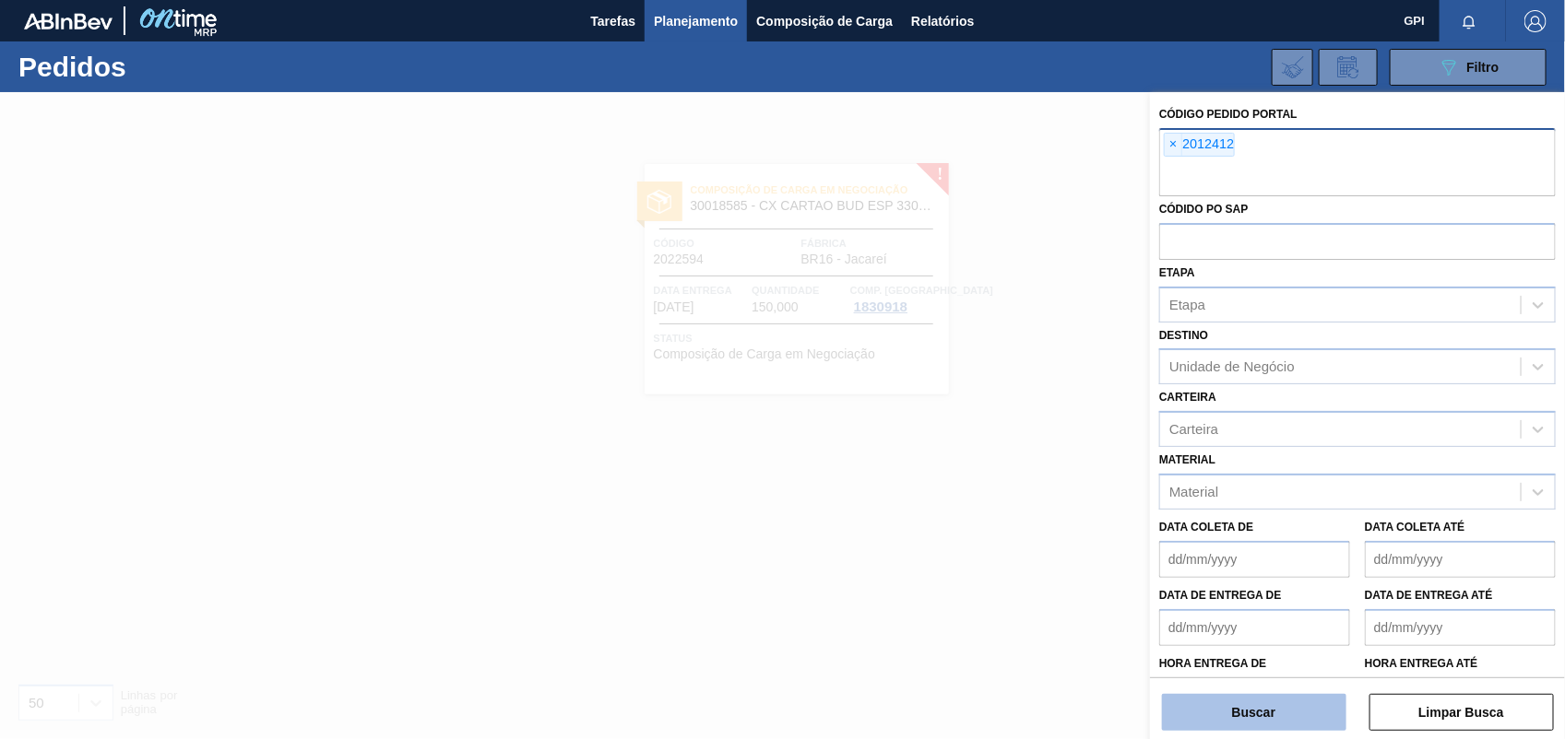
click at [1274, 708] on button "Buscar" at bounding box center [1254, 712] width 184 height 37
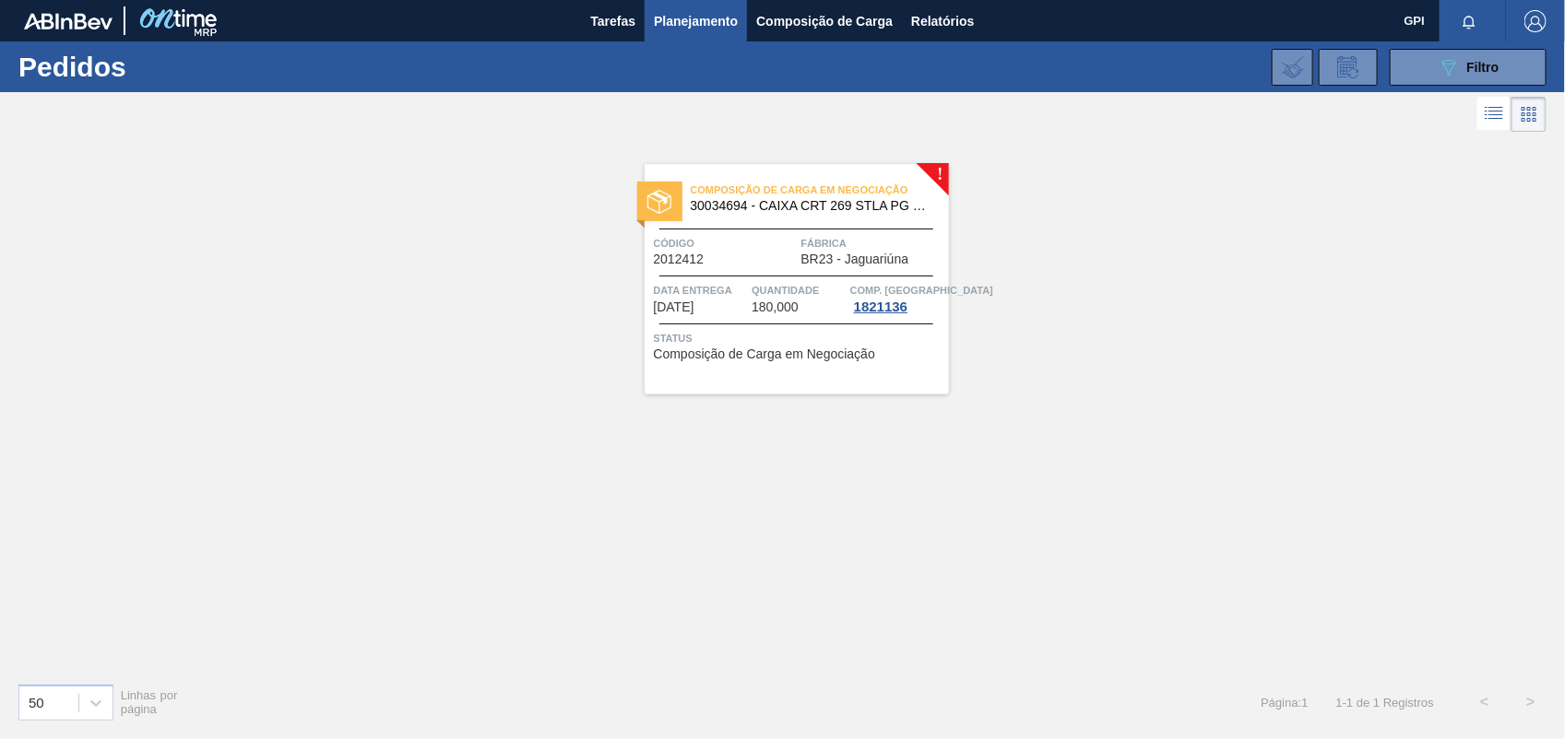
click at [753, 263] on div "Código 2012412" at bounding box center [725, 250] width 143 height 32
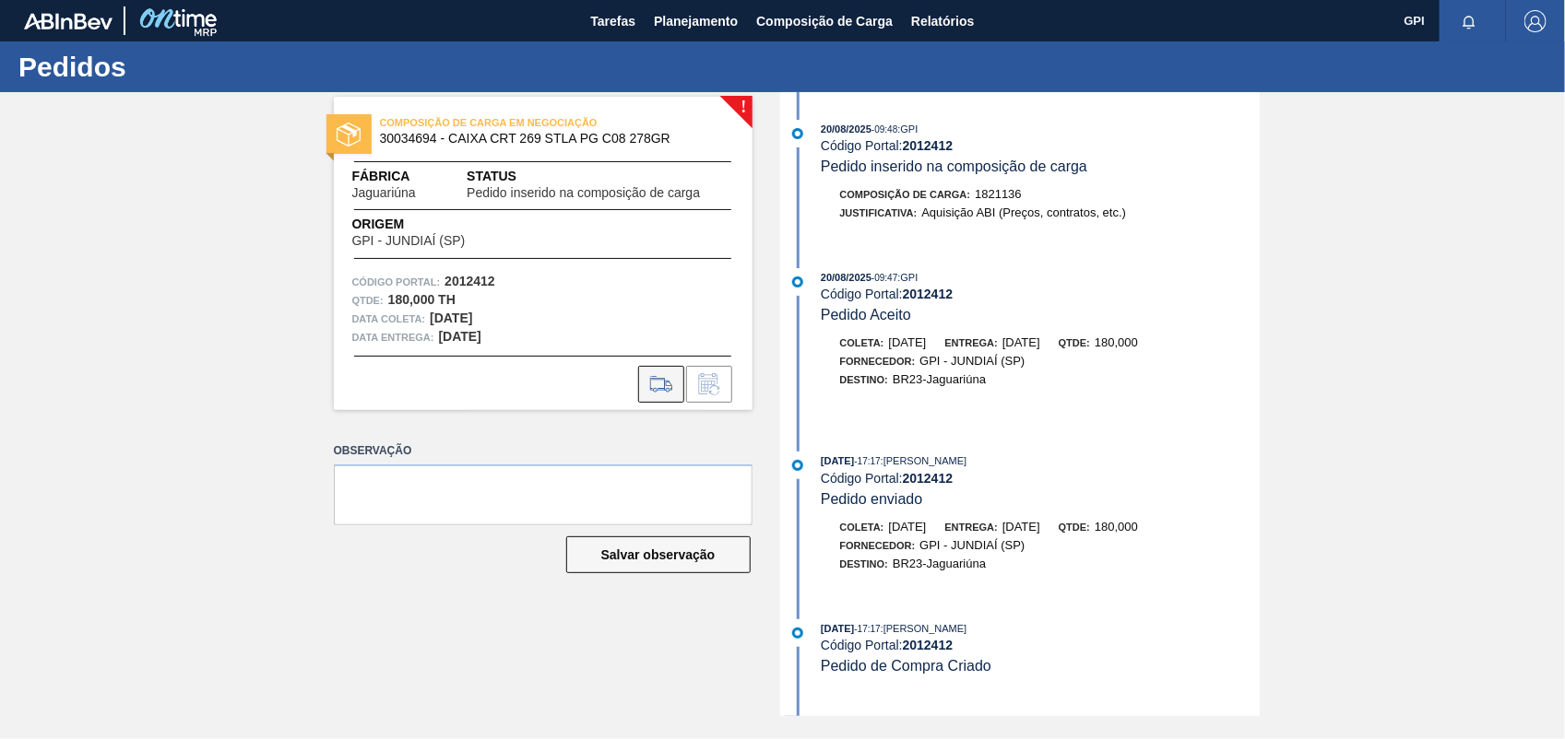
click at [646, 383] on icon at bounding box center [661, 384] width 30 height 22
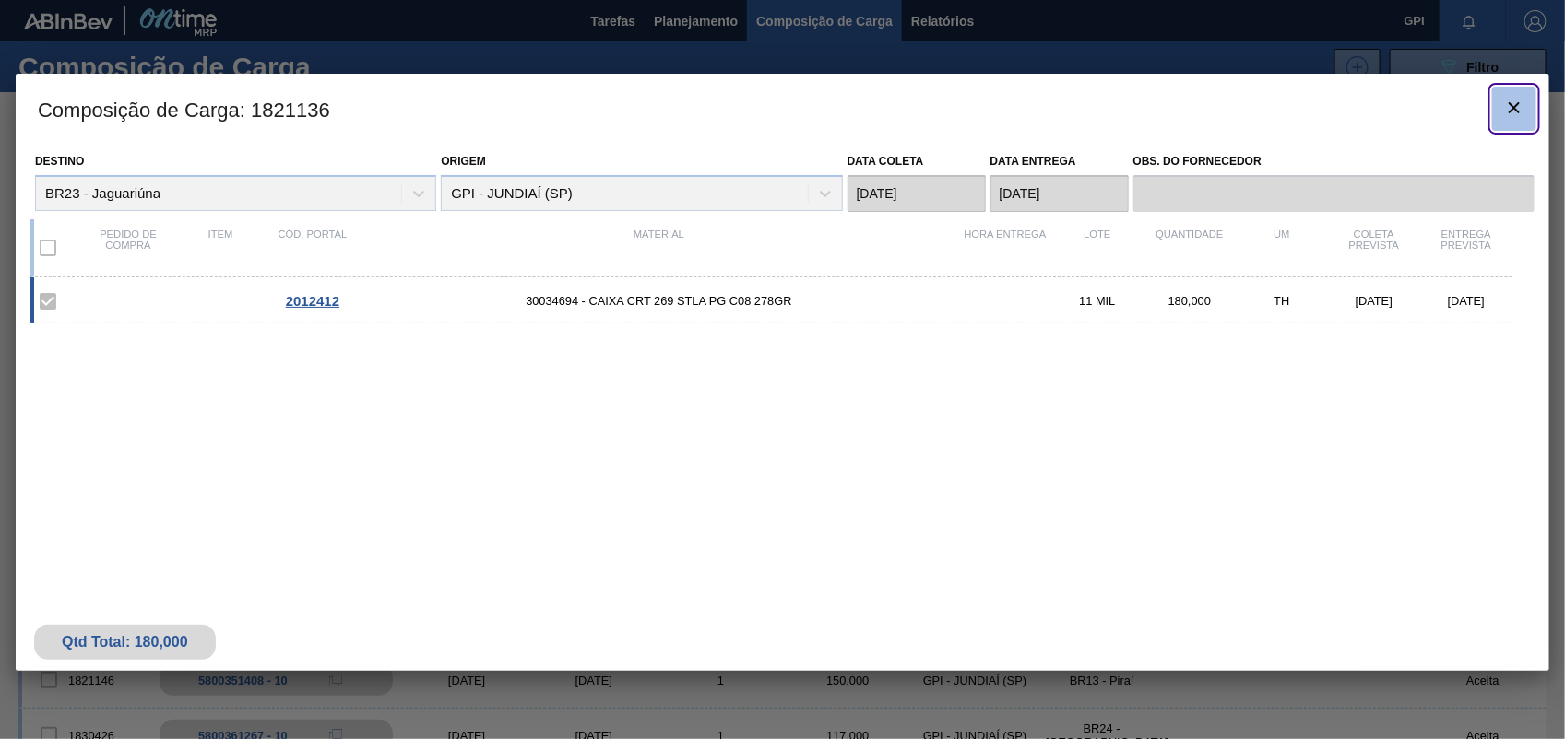
click at [1514, 120] on clb-icon "botão de ícone" at bounding box center [1514, 109] width 22 height 25
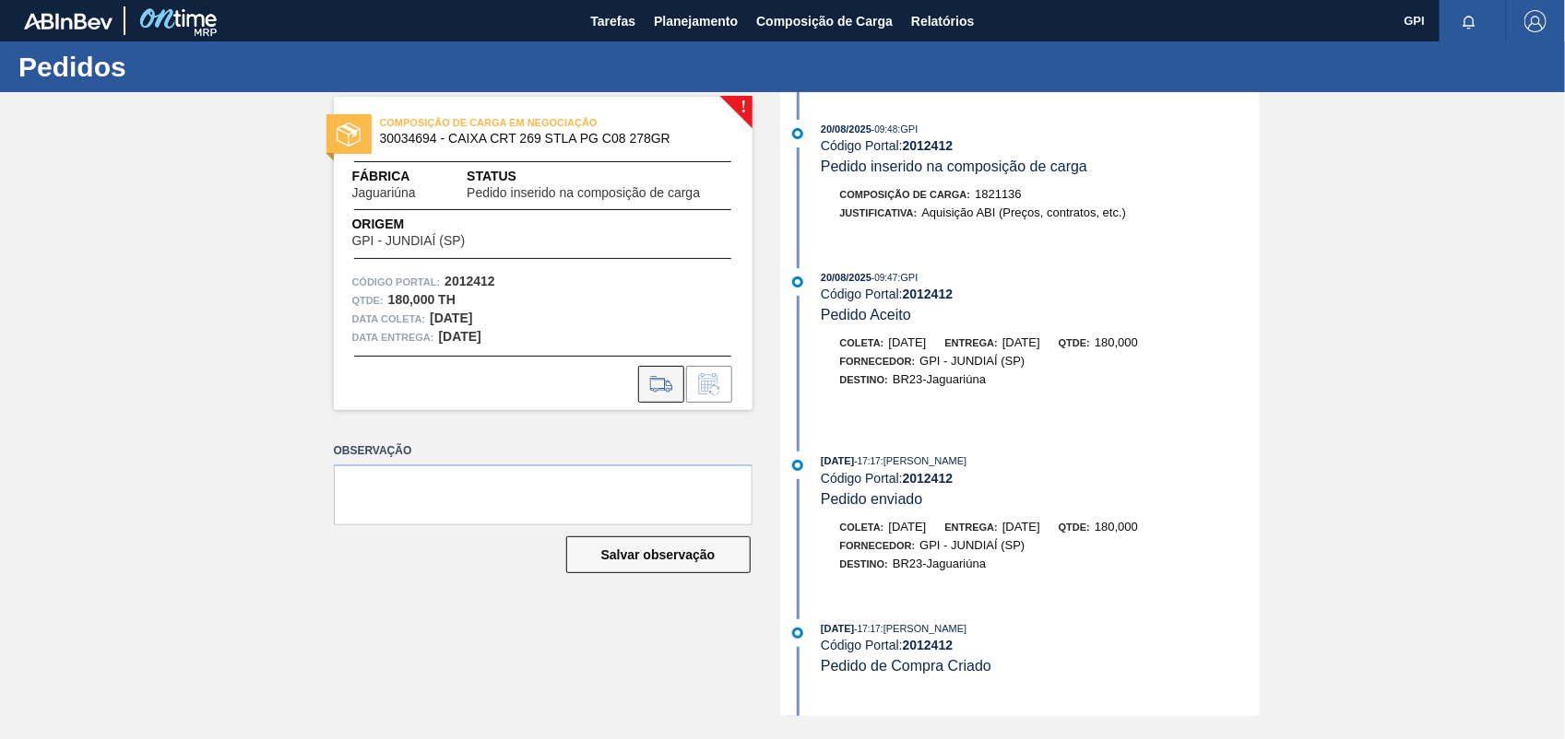
click at [664, 387] on icon at bounding box center [660, 384] width 21 height 13
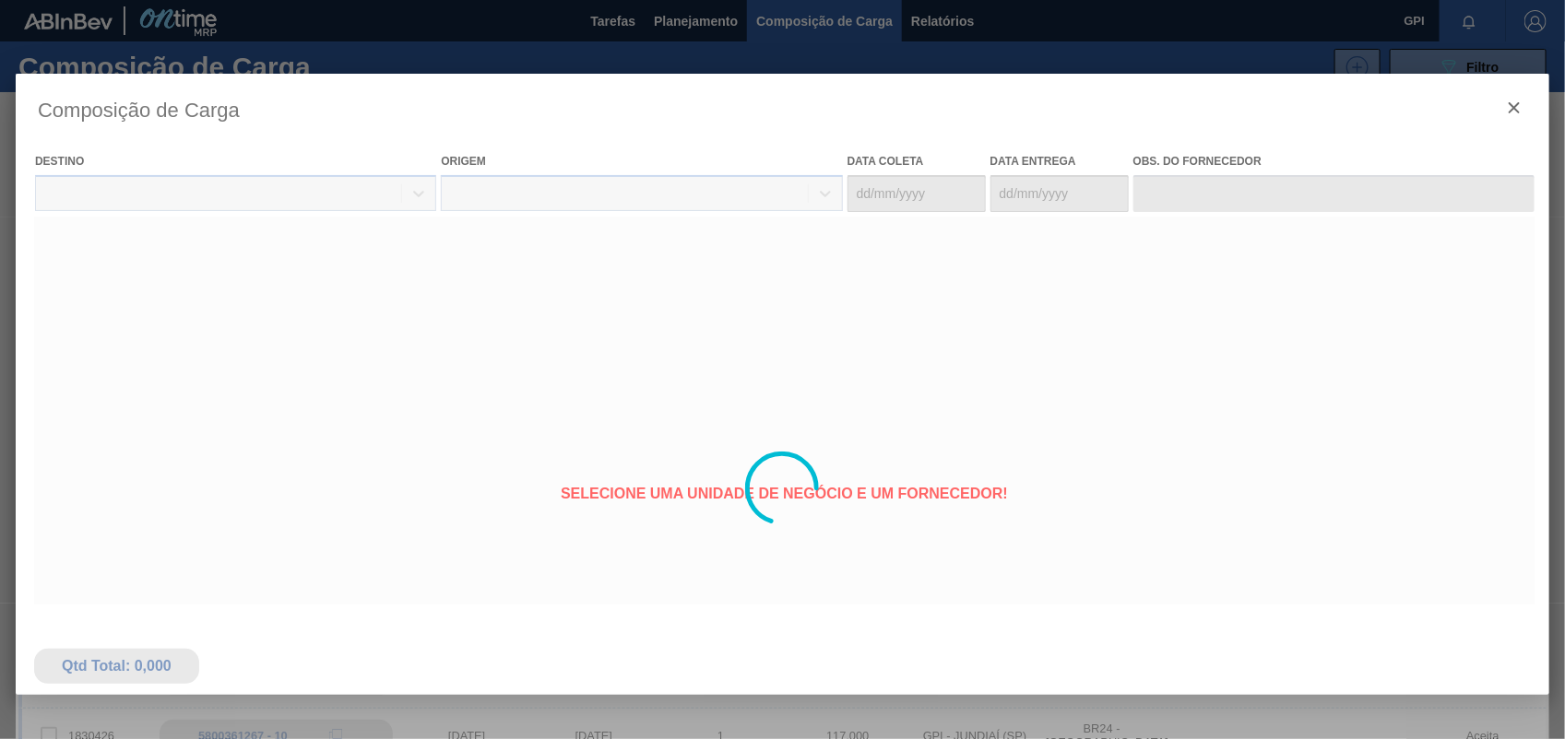
type coleta "[DATE]"
type entrega "[DATE]"
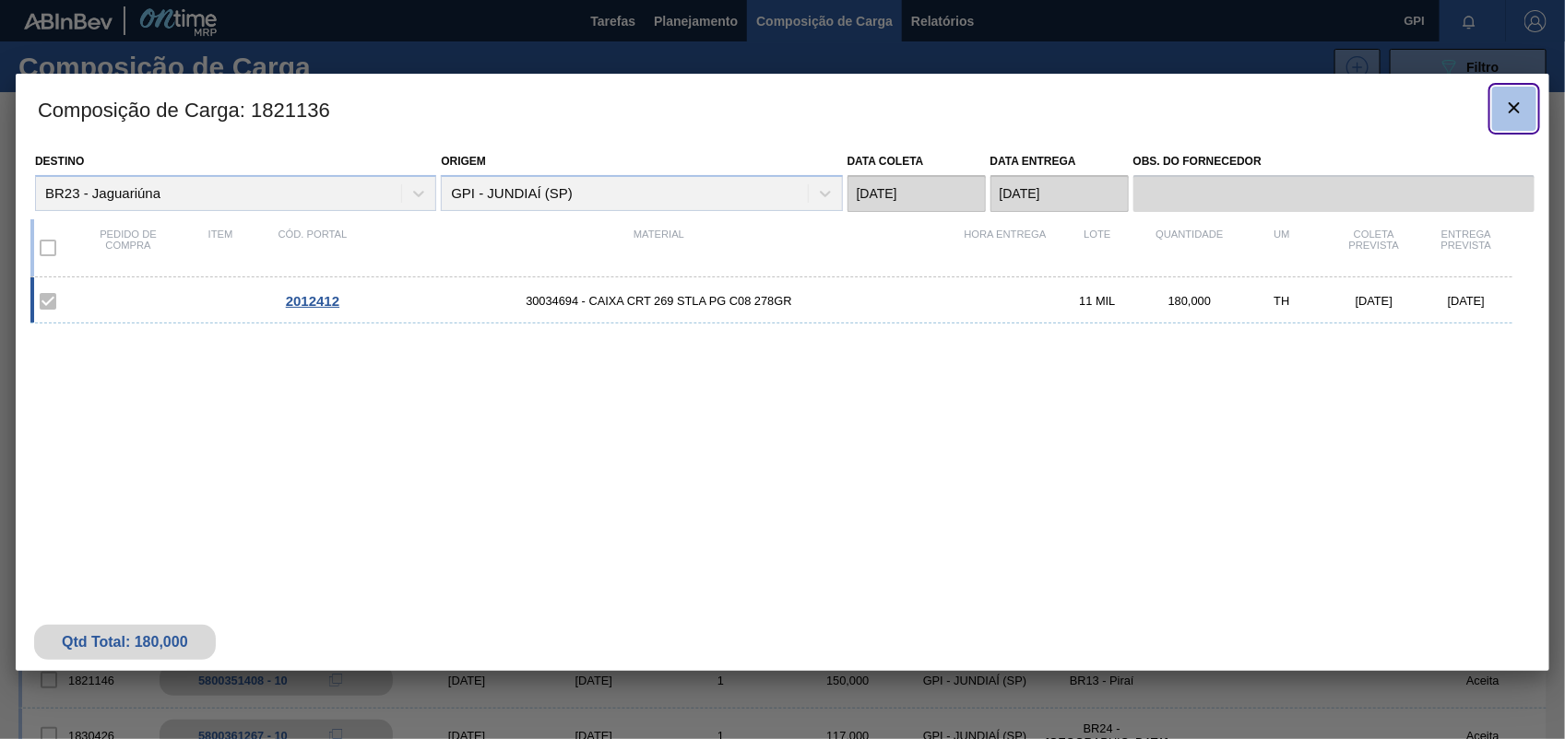
click at [1527, 87] on button "botão de ícone" at bounding box center [1514, 109] width 44 height 44
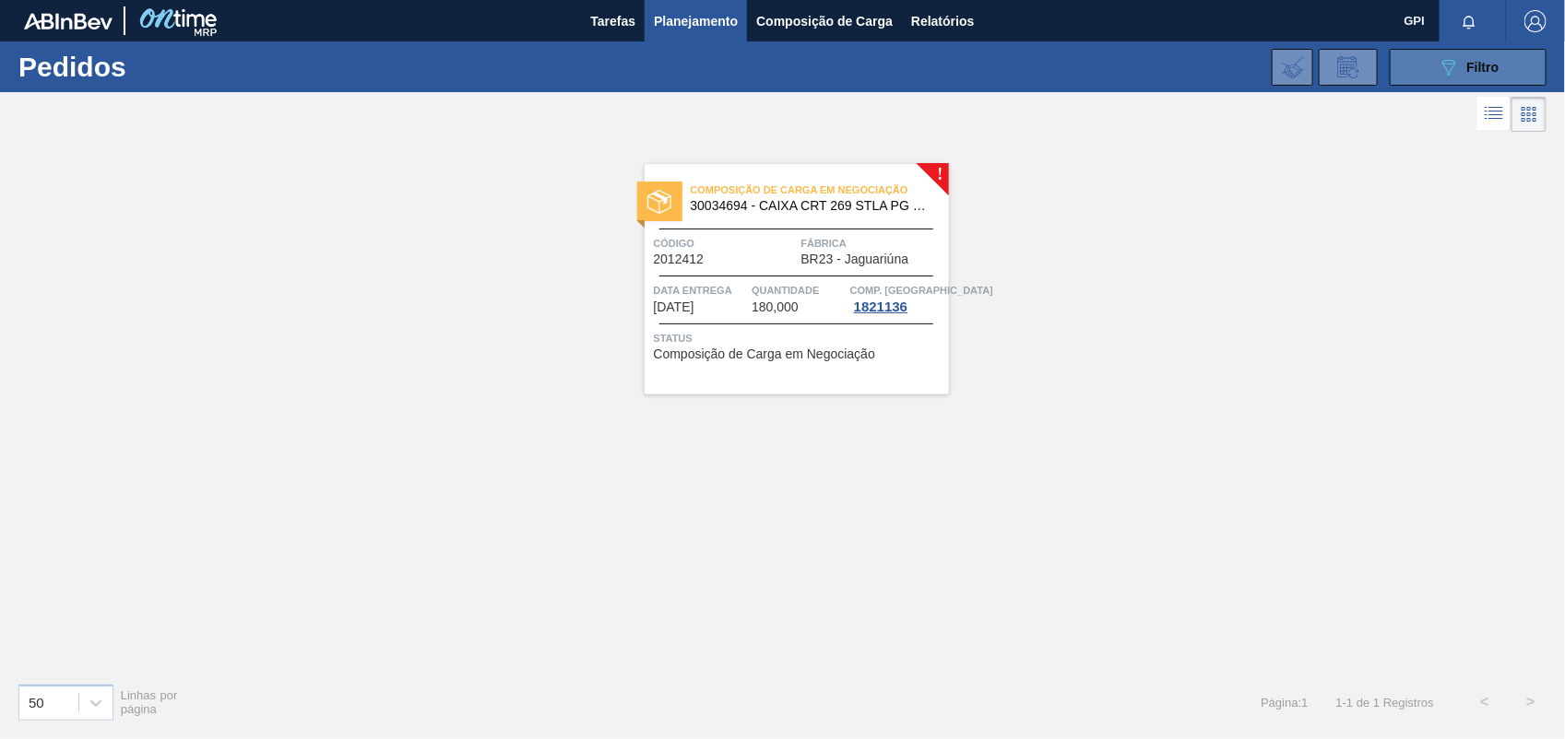
click at [1490, 66] on span "Filtro" at bounding box center [1483, 67] width 32 height 15
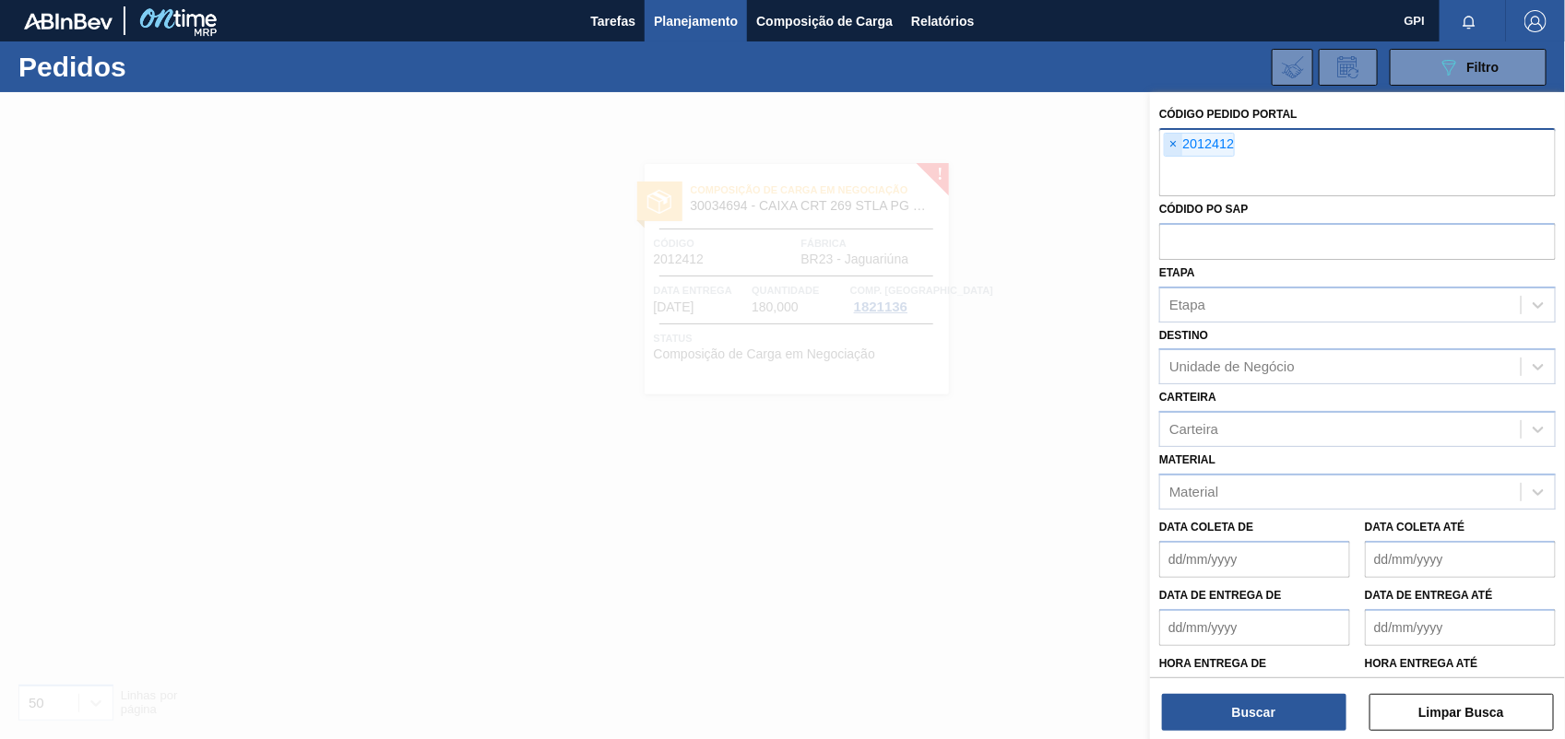
click at [1182, 143] on span "×" at bounding box center [1174, 145] width 18 height 22
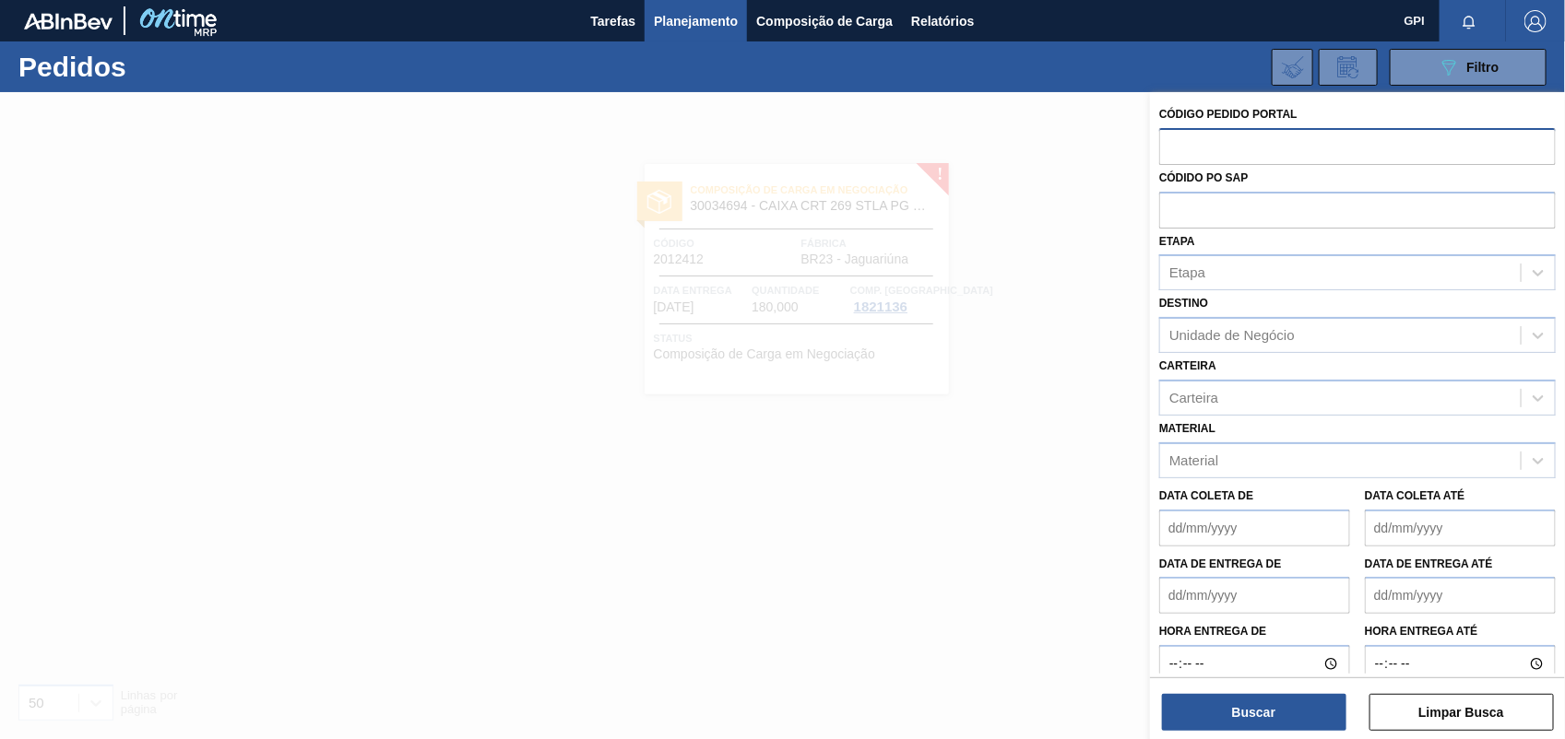
paste input "text"
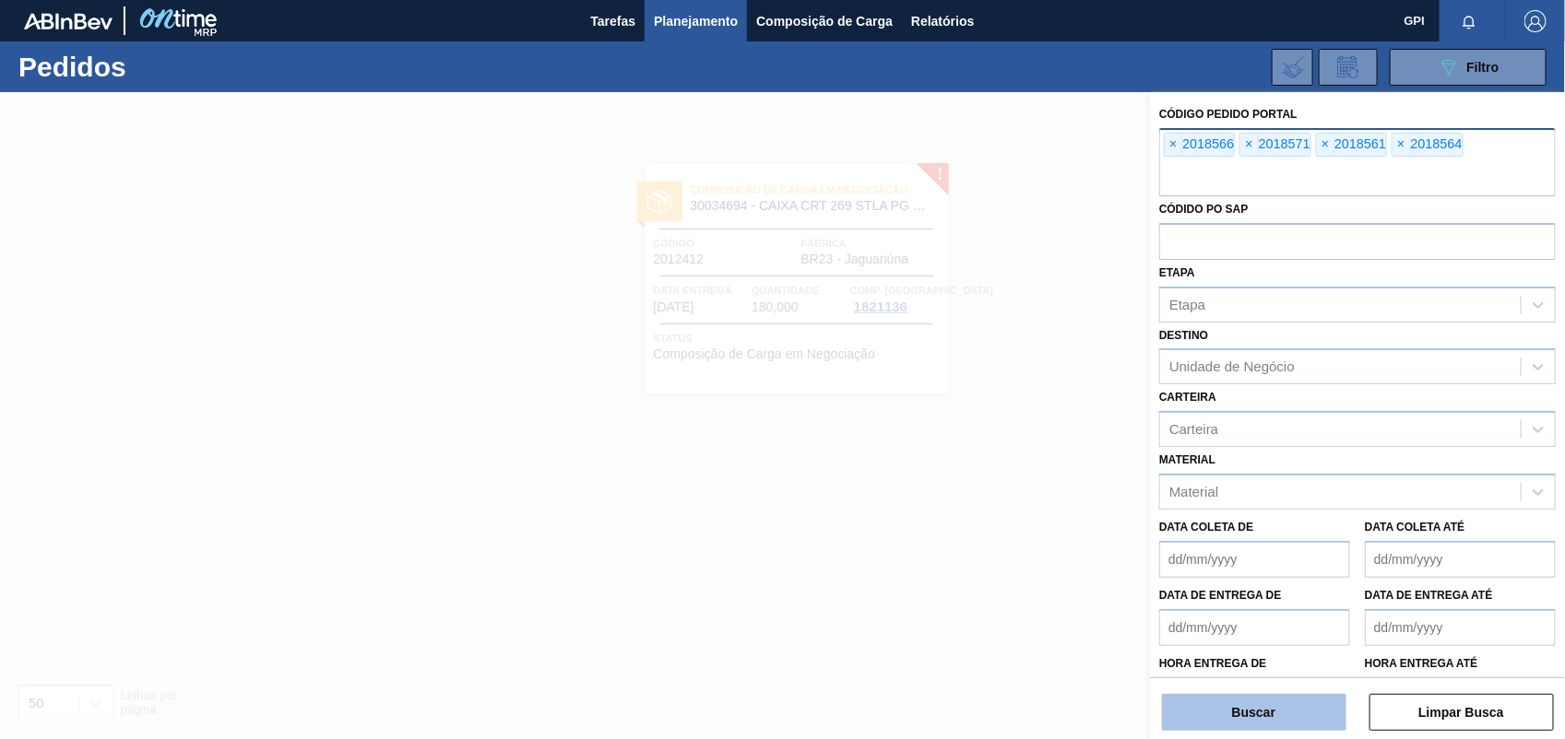
click at [1255, 710] on button "Buscar" at bounding box center [1254, 712] width 184 height 37
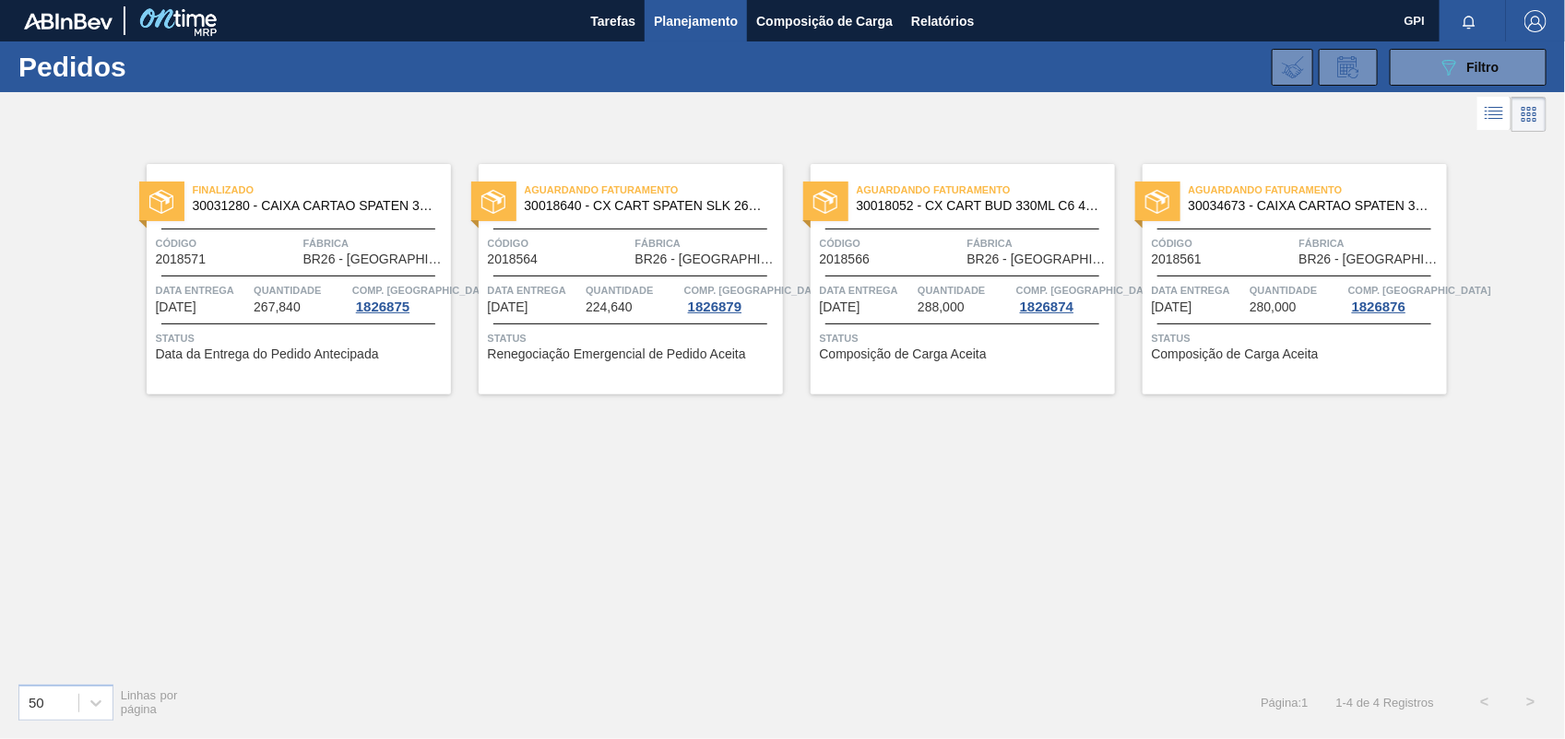
click at [934, 247] on span "Código" at bounding box center [891, 243] width 143 height 18
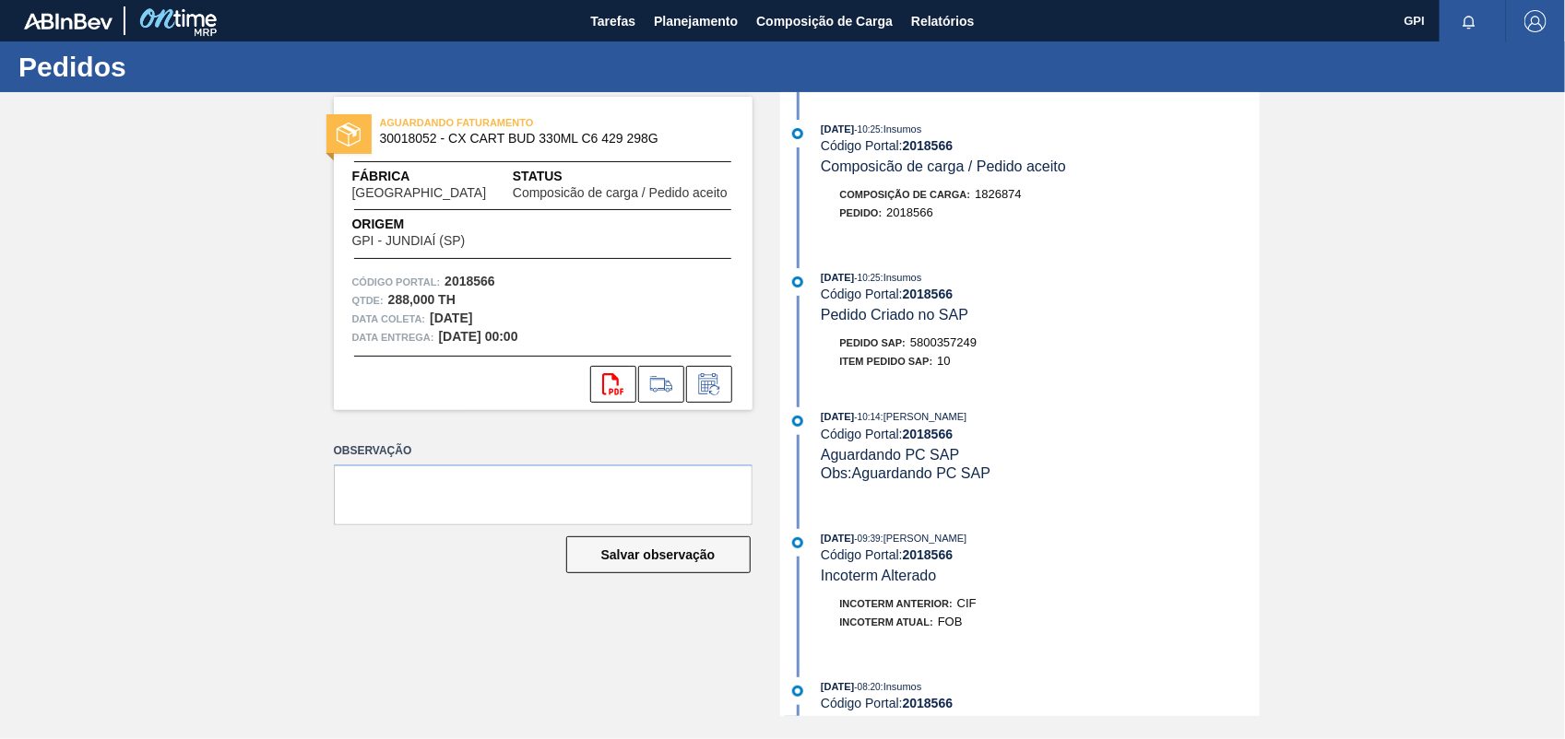
click at [477, 286] on strong "2018566" at bounding box center [469, 281] width 51 height 15
click at [616, 395] on button "svg{fill:#ff0000}" at bounding box center [613, 384] width 46 height 37
click at [945, 344] on span "5800357249" at bounding box center [943, 343] width 66 height 14
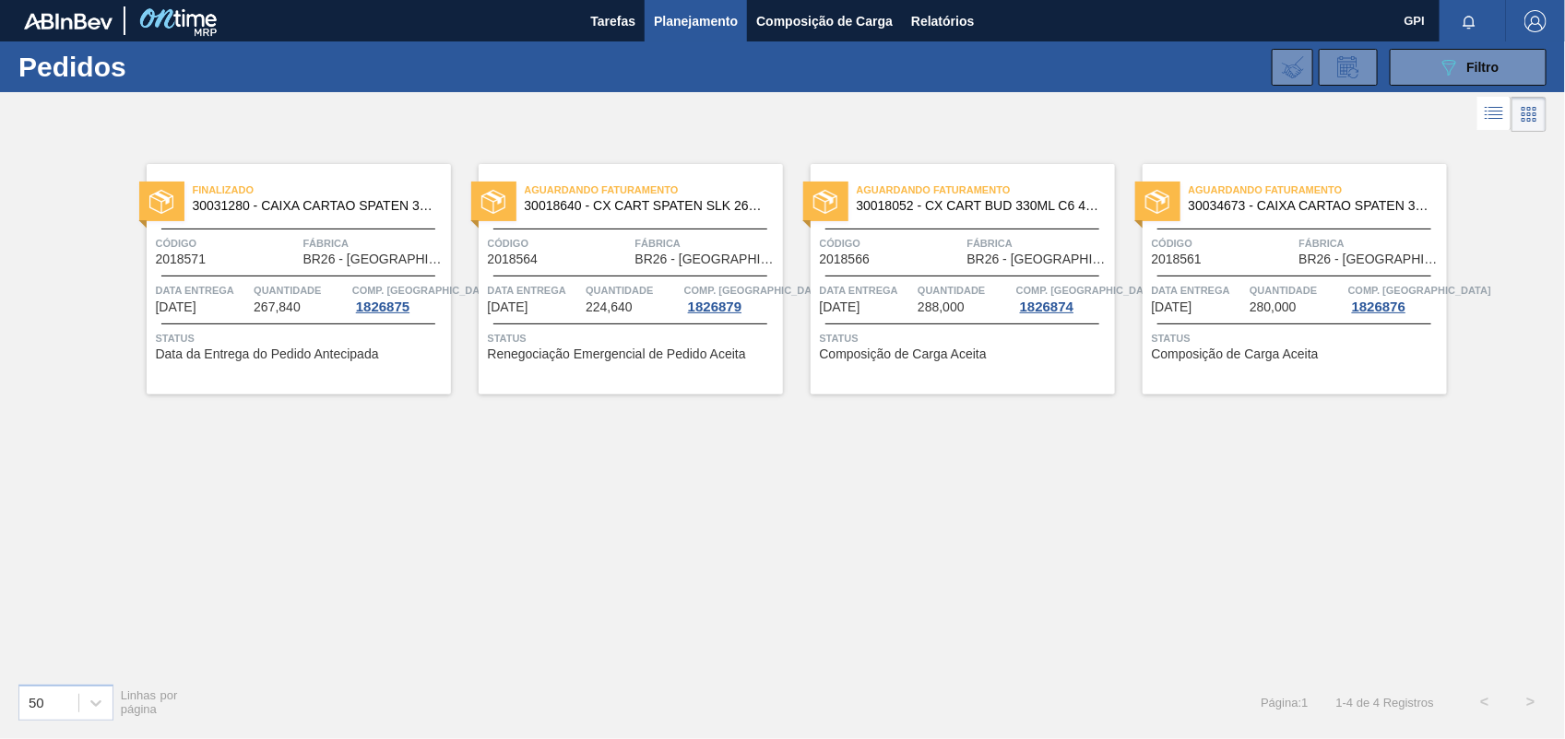
click at [258, 252] on span "Código" at bounding box center [227, 243] width 143 height 18
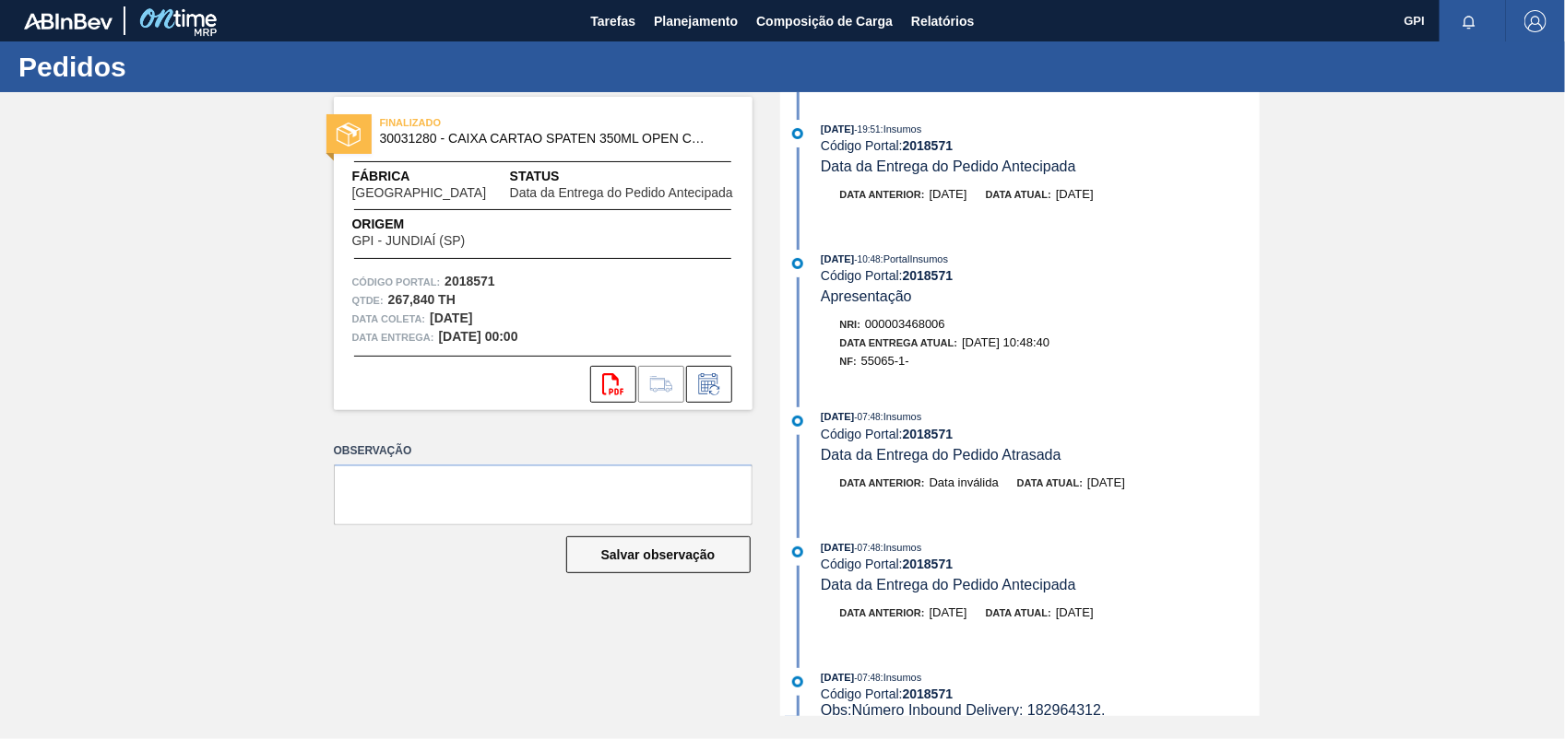
click at [464, 281] on strong "2018571" at bounding box center [469, 281] width 51 height 15
click at [602, 378] on icon at bounding box center [612, 384] width 21 height 22
drag, startPoint x: 1260, startPoint y: 668, endPoint x: 1248, endPoint y: 578, distance: 91.2
click at [1248, 578] on div "FINALIZADO 30031280 - CAIXA CARTAO SPATEN 350ML OPEN CORNER Fábrica [GEOGRAPHIC…" at bounding box center [782, 404] width 1565 height 624
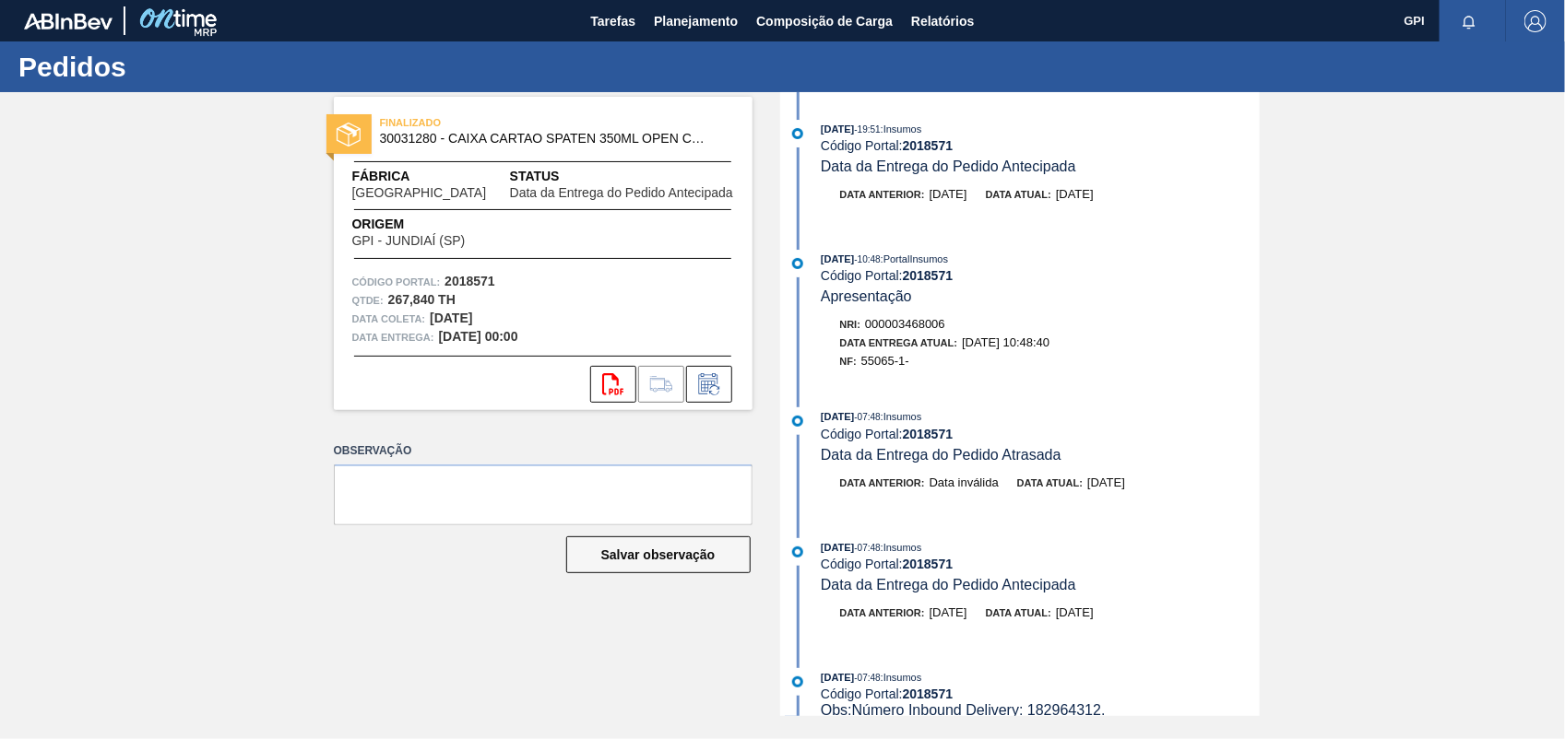
drag, startPoint x: 1260, startPoint y: 528, endPoint x: 1248, endPoint y: 478, distance: 52.3
click at [1248, 478] on div "FINALIZADO 30031280 - CAIXA CARTAO SPATEN 350ML OPEN CORNER Fábrica [GEOGRAPHIC…" at bounding box center [782, 404] width 1565 height 624
click at [1242, 538] on div "[DATE] 07:48 : Insumos" at bounding box center [1040, 547] width 438 height 18
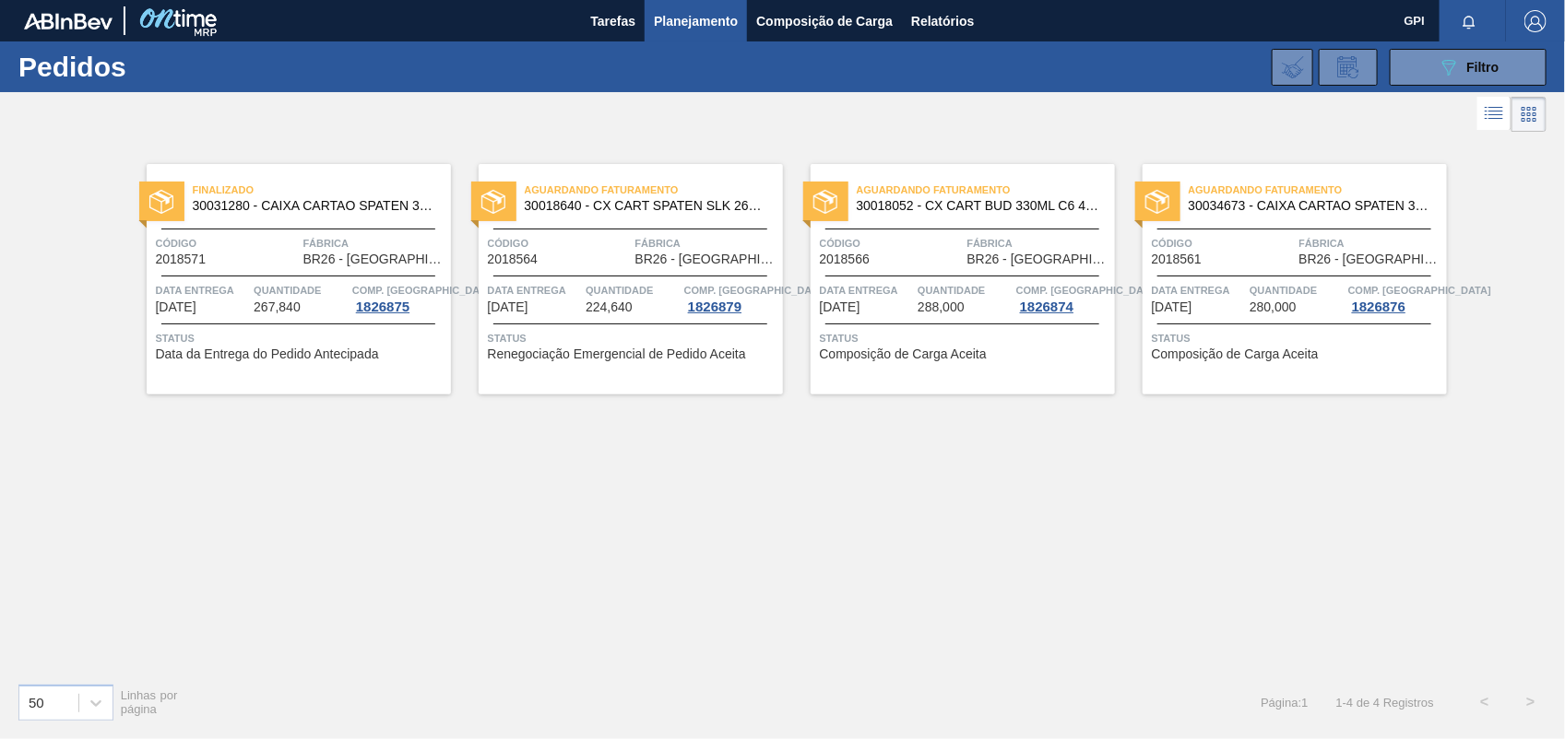
click at [222, 263] on div "Código 2018571" at bounding box center [227, 250] width 143 height 32
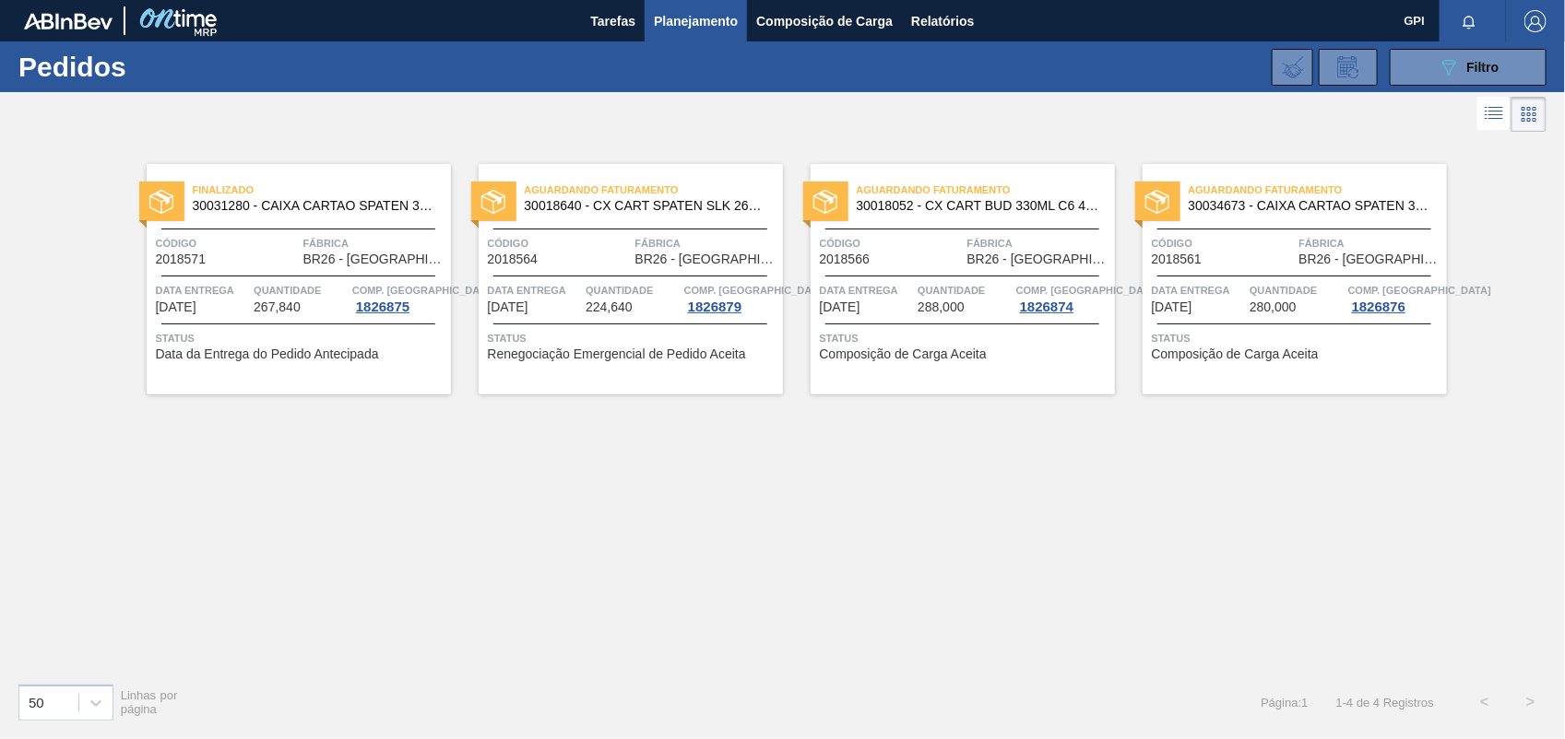
click at [1260, 260] on div "Código 2018561" at bounding box center [1223, 250] width 143 height 32
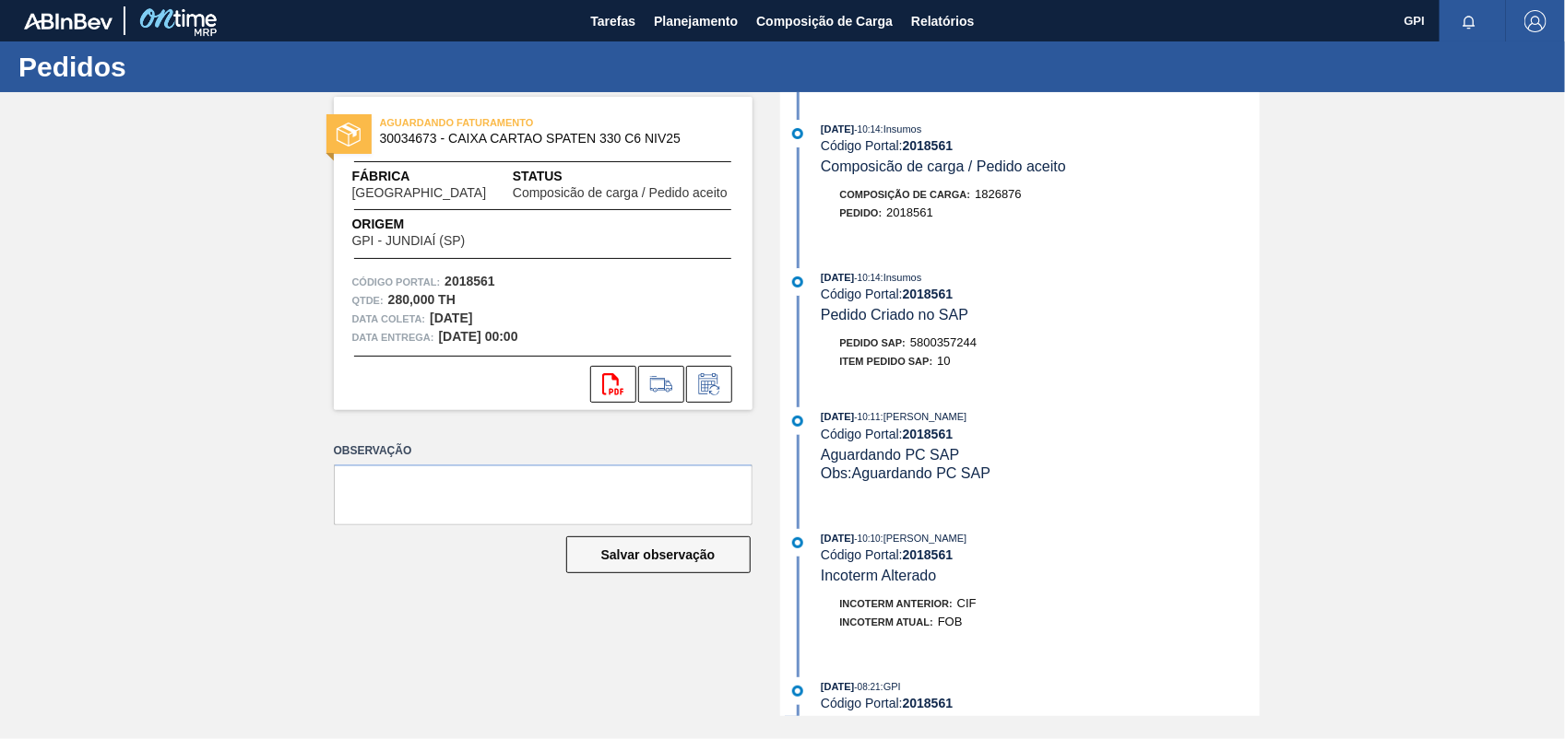
click at [473, 283] on strong "2018561" at bounding box center [469, 281] width 51 height 15
click at [610, 376] on icon "svg{fill:#ff0000}" at bounding box center [613, 384] width 22 height 22
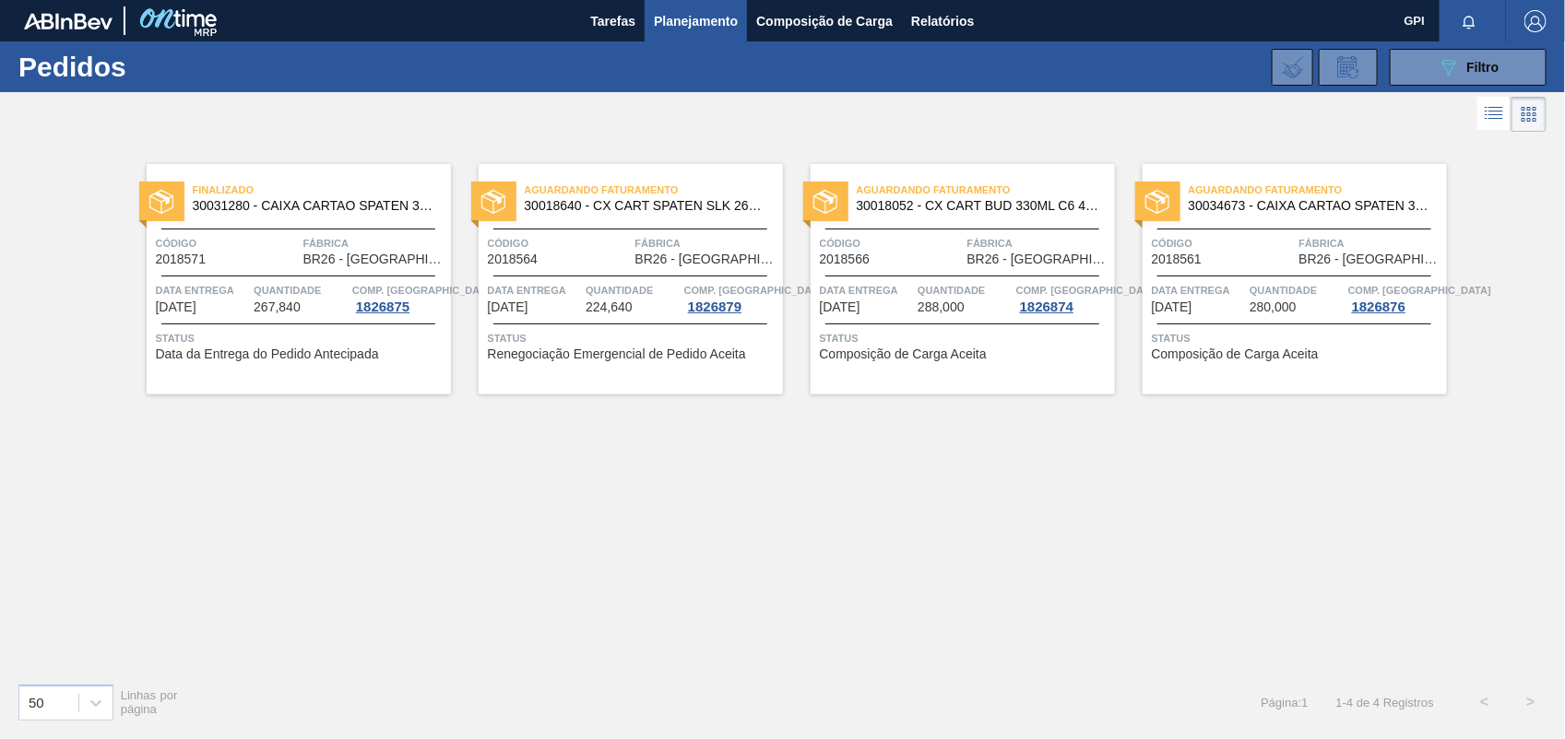
click at [1106, 420] on div "Finalizado 30031280 - CAIXA CARTAO SPATEN 350ML OPEN CORNER Código 2018571 Fábr…" at bounding box center [782, 402] width 1565 height 532
click at [905, 263] on div "Código 2018566" at bounding box center [891, 250] width 143 height 32
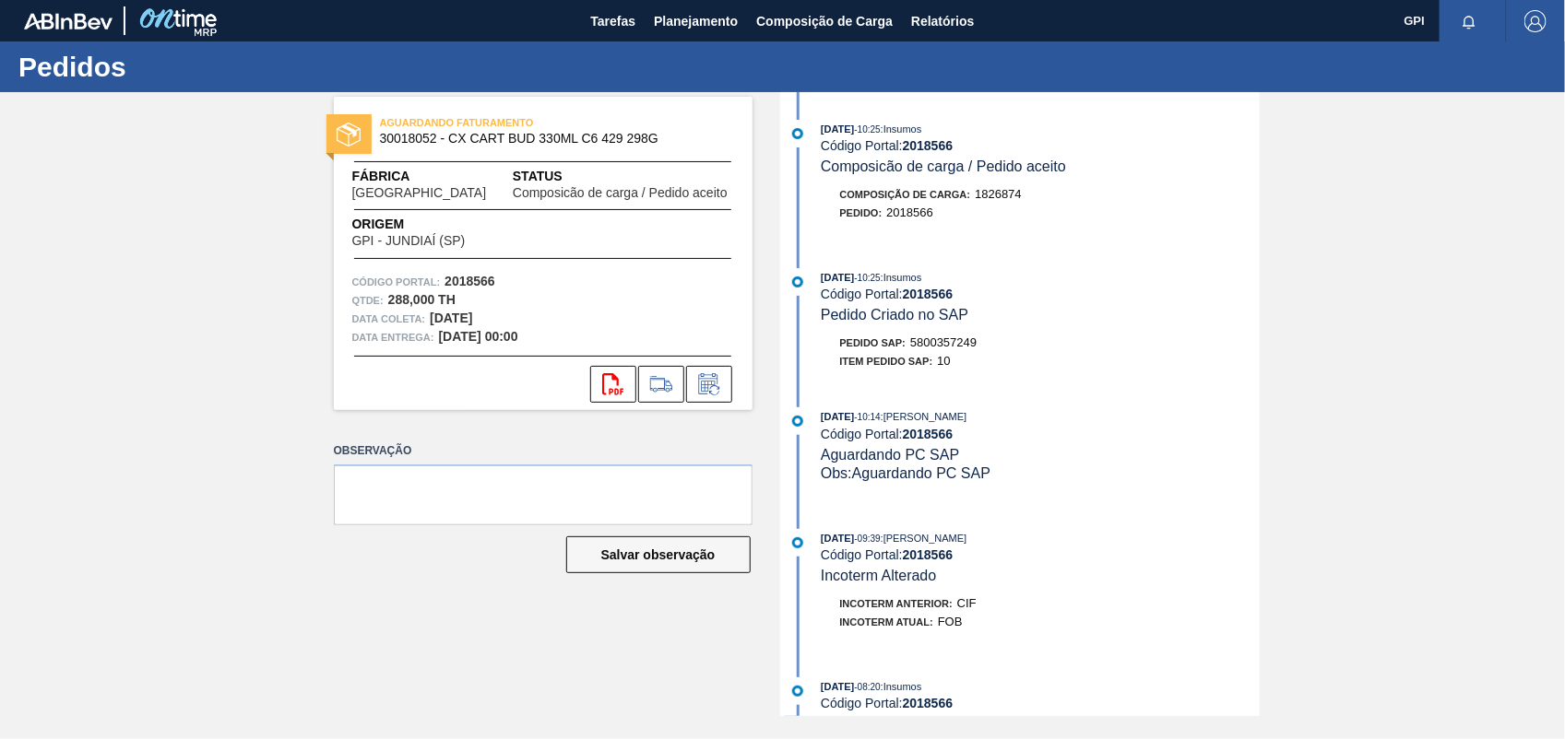
click at [956, 342] on span "5800357249" at bounding box center [943, 343] width 66 height 14
copy span "5800357249"
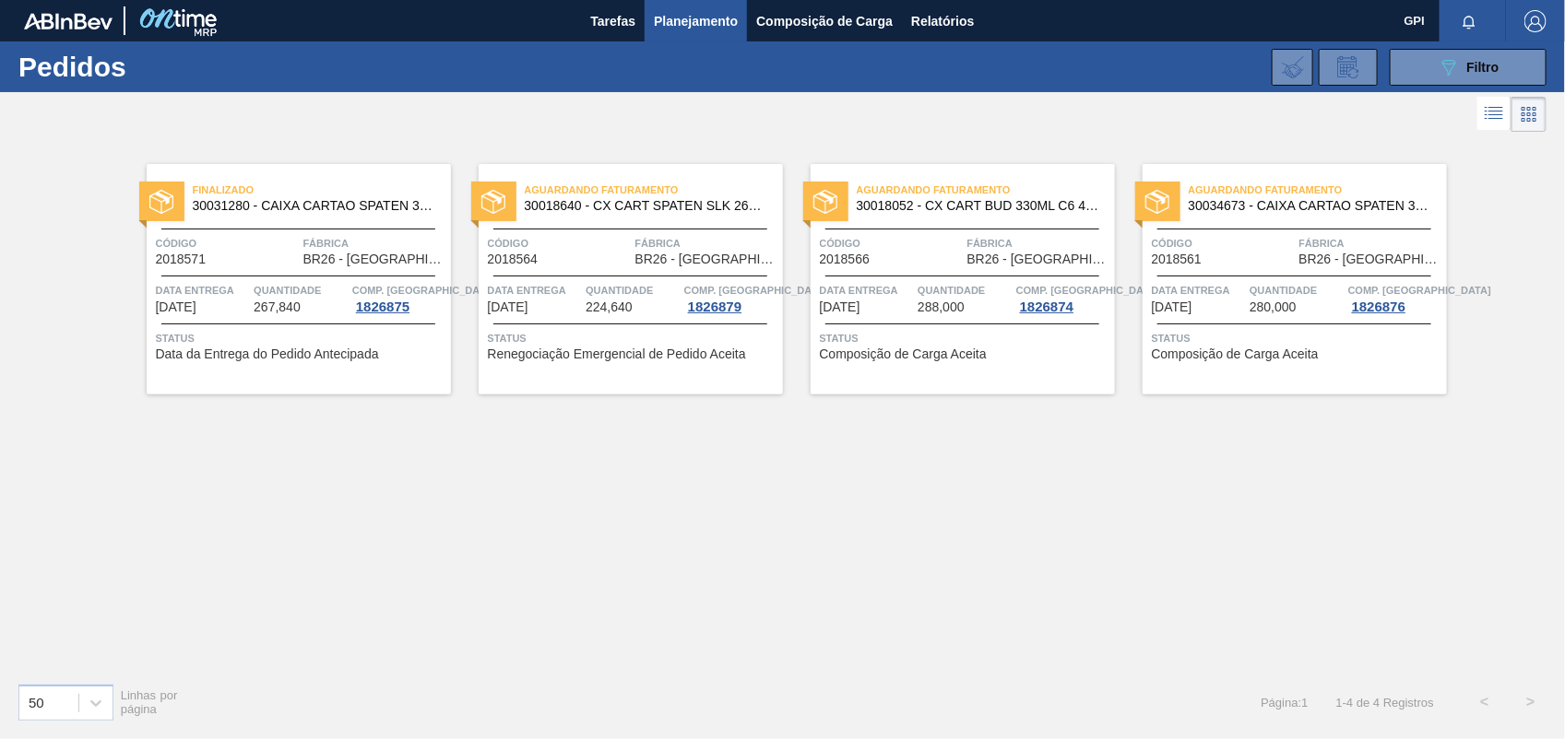
click at [242, 254] on div "Código 2018571" at bounding box center [227, 250] width 143 height 32
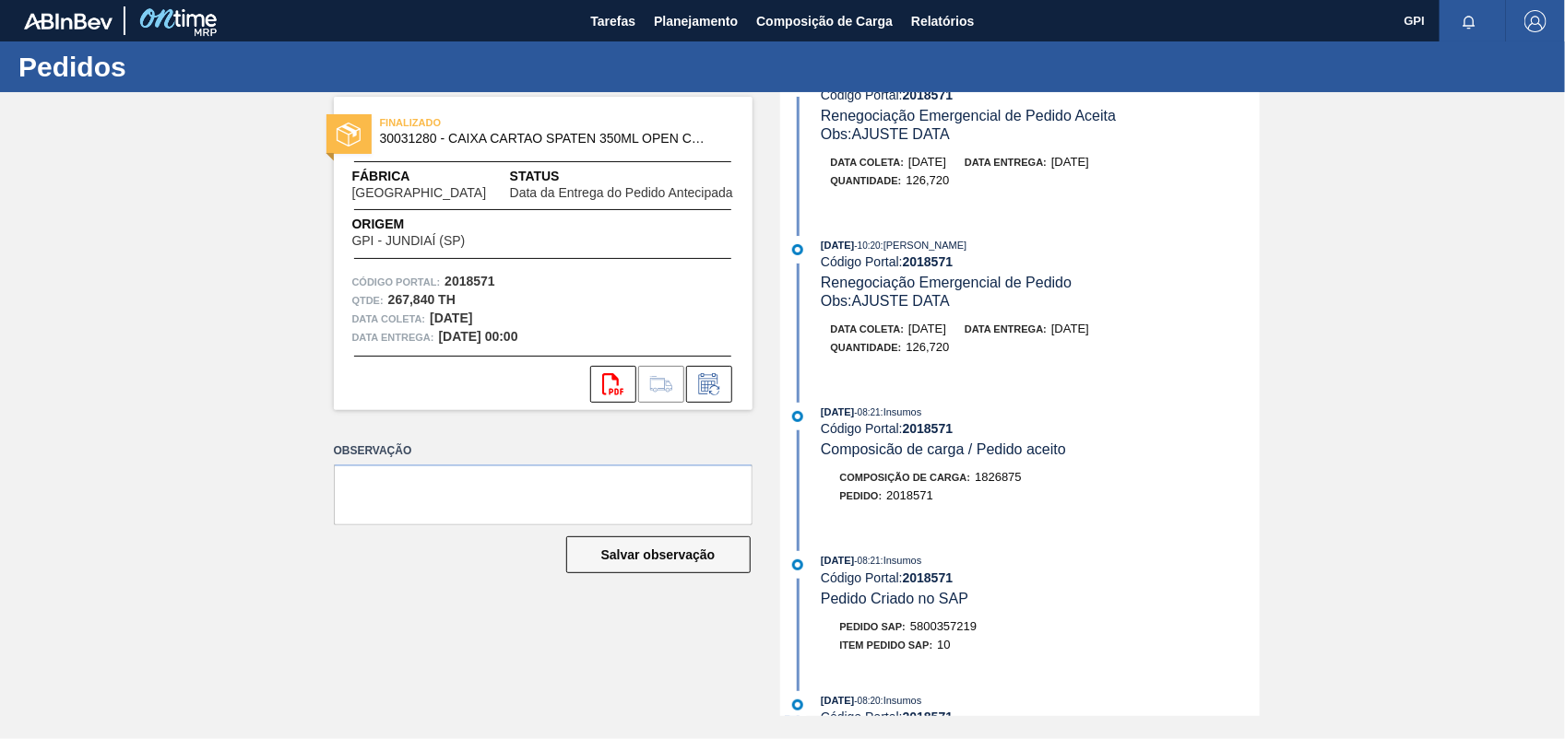
scroll to position [2591, 0]
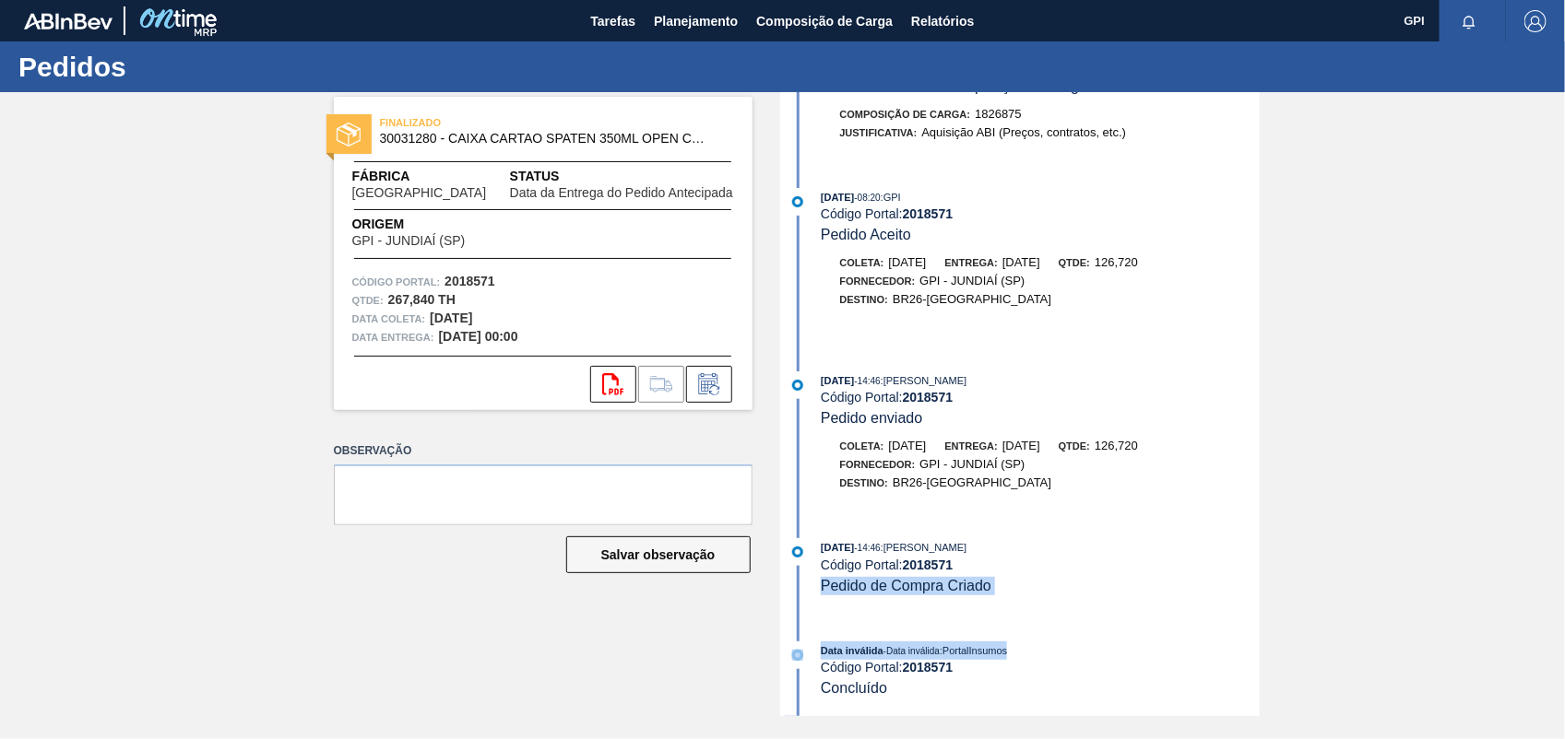
drag, startPoint x: 1255, startPoint y: 645, endPoint x: 1260, endPoint y: 581, distance: 64.7
click at [1260, 581] on div "FINALIZADO 30031280 - CAIXA CARTAO SPATEN 350ML OPEN CORNER Fábrica Uberlândia …" at bounding box center [782, 404] width 1565 height 624
click at [1328, 590] on div "FINALIZADO 30031280 - CAIXA CARTAO SPATEN 350ML OPEN CORNER Fábrica [GEOGRAPHIC…" at bounding box center [782, 404] width 1565 height 624
drag, startPoint x: 1260, startPoint y: 623, endPoint x: 1260, endPoint y: 593, distance: 30.4
click at [1260, 593] on div "FINALIZADO 30031280 - CAIXA CARTAO SPATEN 350ML OPEN CORNER Fábrica [GEOGRAPHIC…" at bounding box center [782, 404] width 1565 height 624
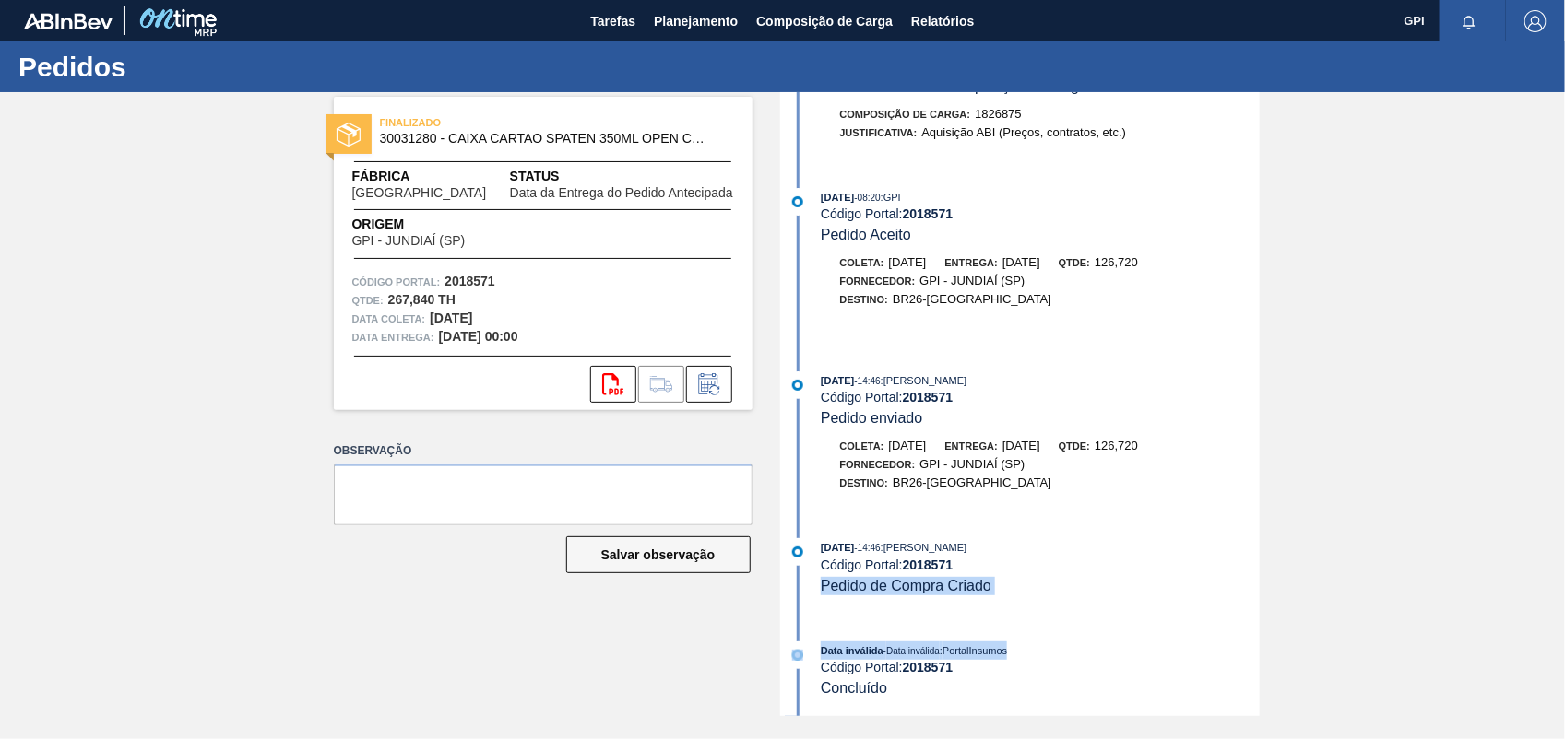
drag, startPoint x: 1260, startPoint y: 593, endPoint x: 1260, endPoint y: 609, distance: 16.6
click at [1260, 609] on div "FINALIZADO 30031280 - CAIXA CARTAO SPATEN 350ML OPEN CORNER Fábrica [GEOGRAPHIC…" at bounding box center [782, 404] width 1565 height 624
drag, startPoint x: 1256, startPoint y: 613, endPoint x: 1257, endPoint y: 584, distance: 29.5
click at [1257, 584] on div "01/09/2025 - 19:51 : Insumos Código Portal: 2018571 Data da Entrega do Pedido A…" at bounding box center [1022, 404] width 475 height 624
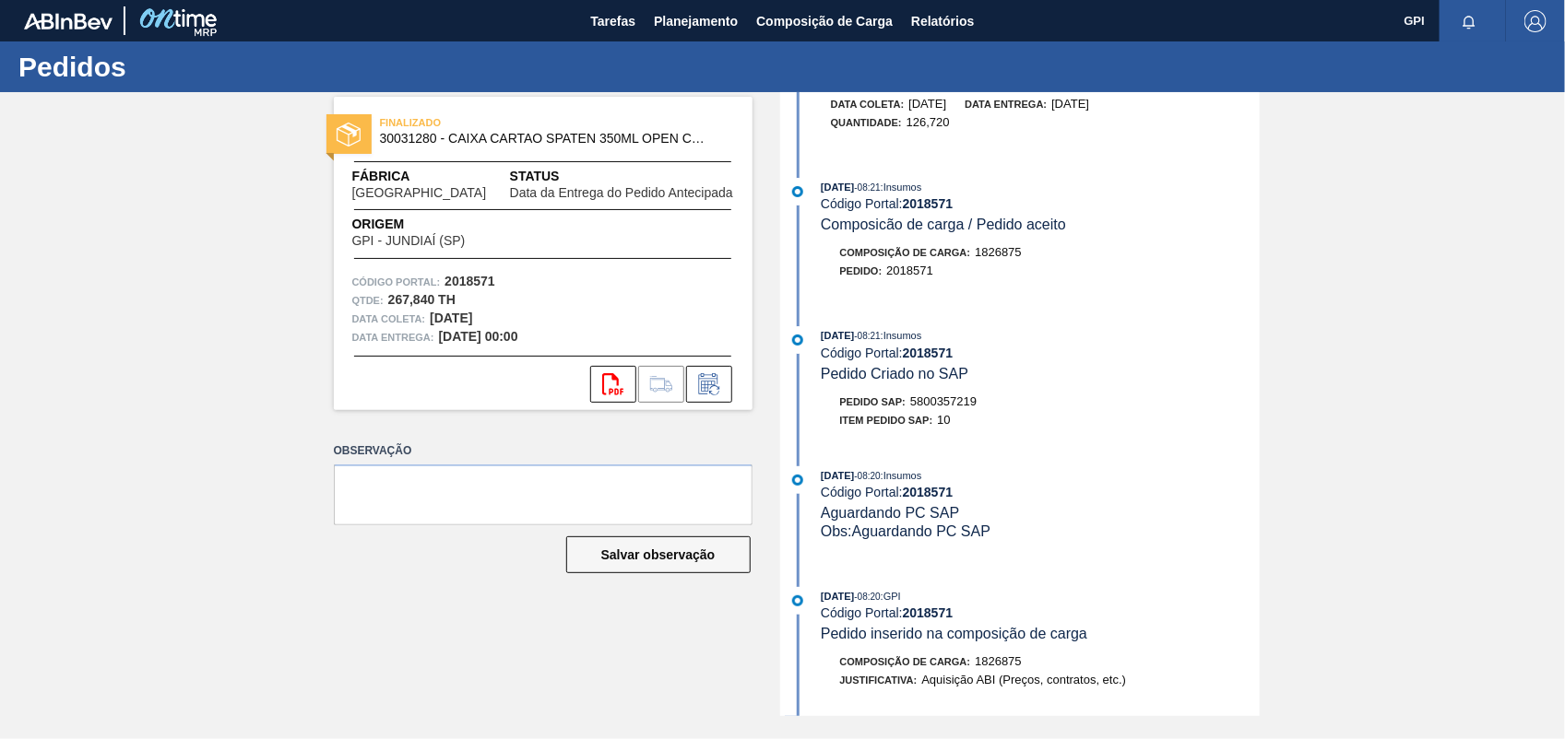
scroll to position [1946, 0]
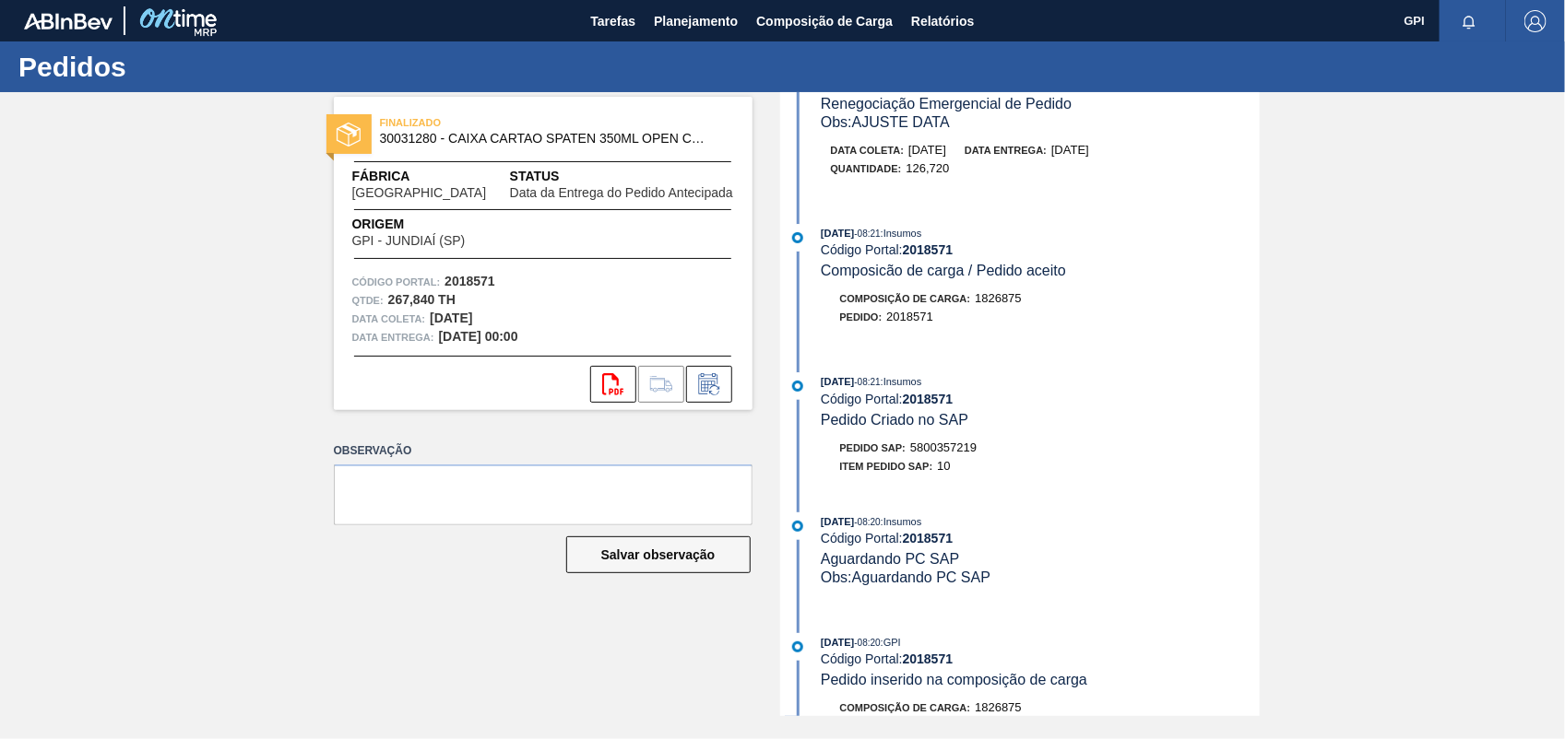
click at [943, 455] on span "5800357219" at bounding box center [943, 448] width 66 height 14
copy span "5800357219"
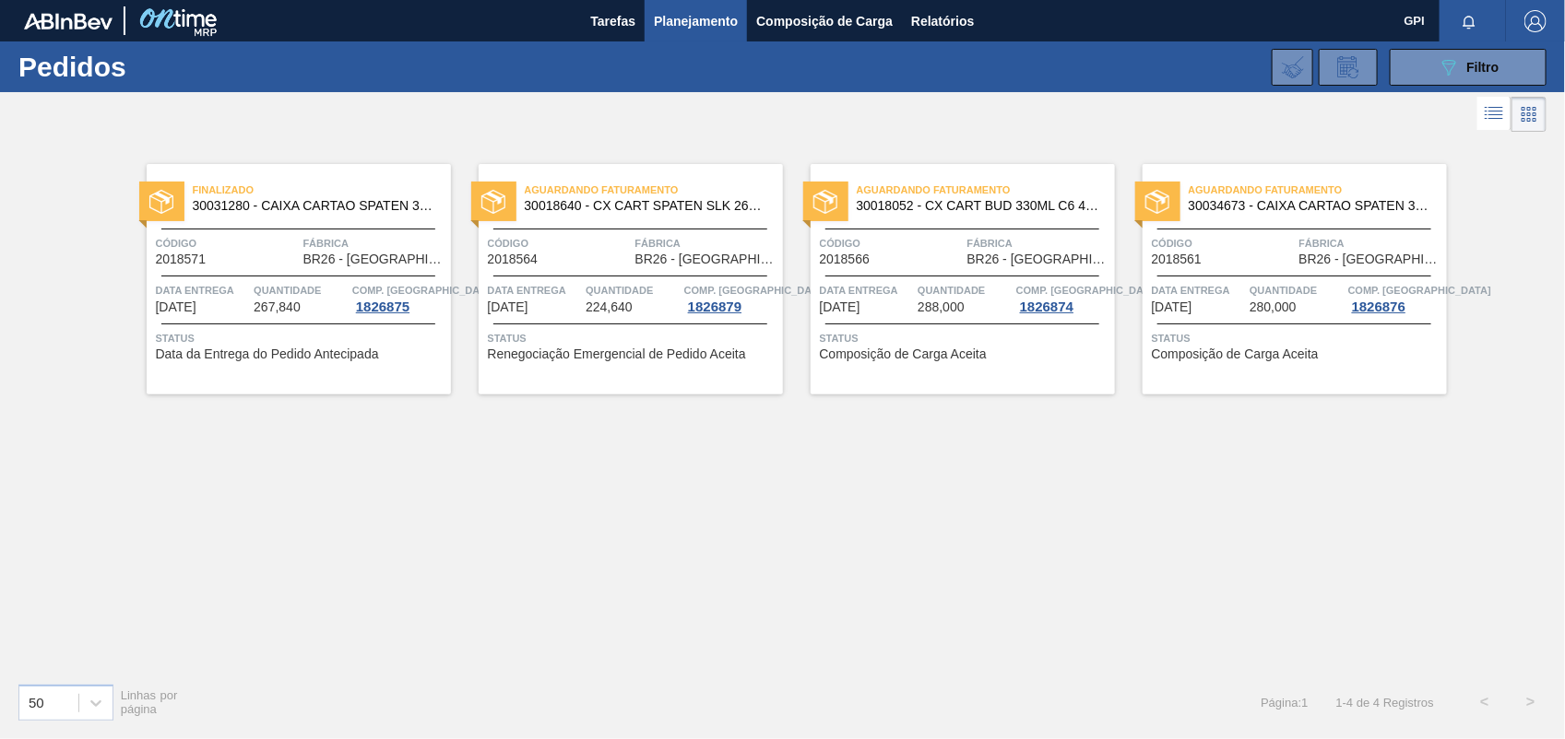
click at [1257, 268] on div "Aguardando Faturamento 30034673 - CAIXA CARTAO SPATEN 330 C6 NIV25 Código 20185…" at bounding box center [1294, 279] width 304 height 231
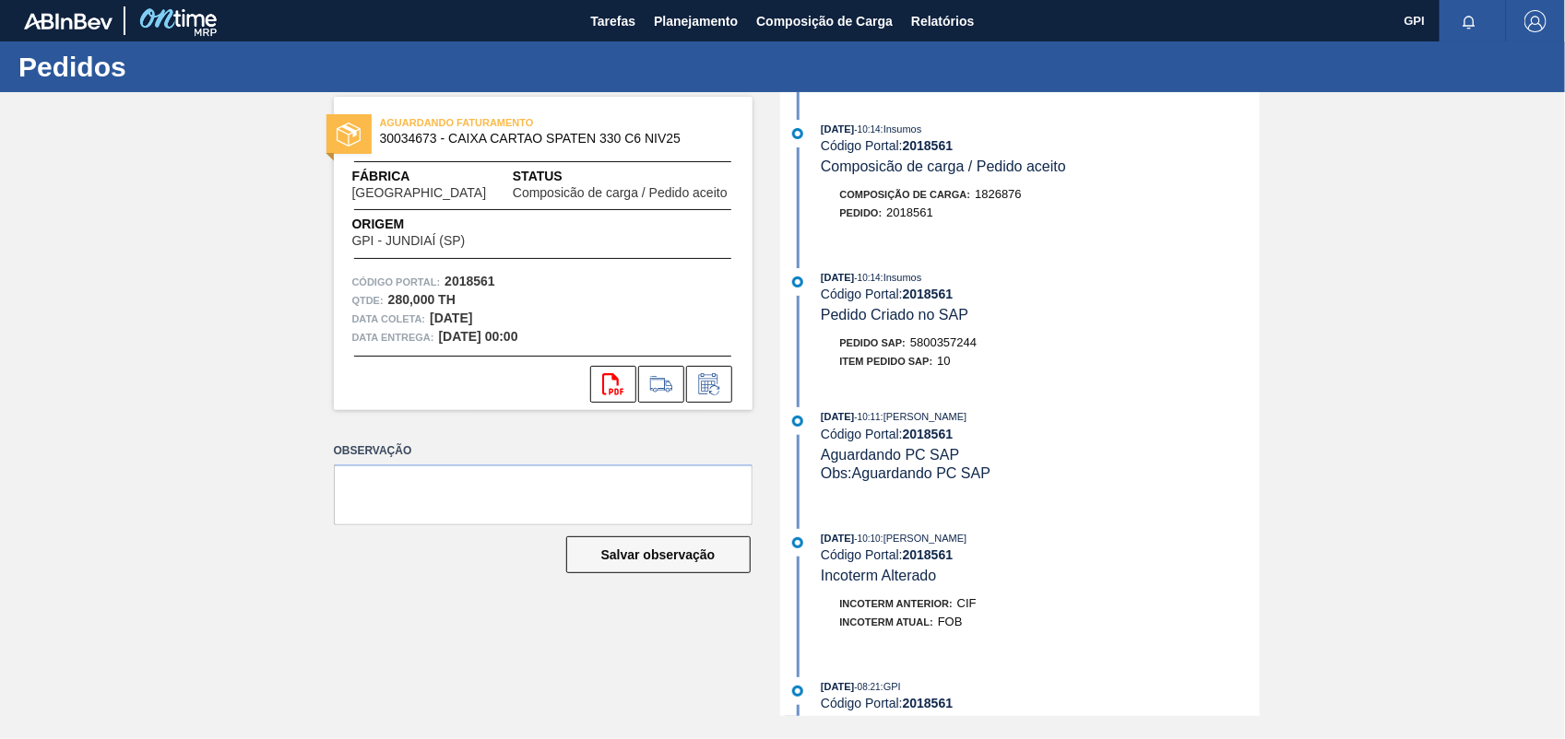
click at [975, 352] on div "Pedido SAP: 5800357244" at bounding box center [908, 343] width 137 height 18
copy span "5800357244"
click at [486, 281] on strong "2018561" at bounding box center [469, 281] width 51 height 15
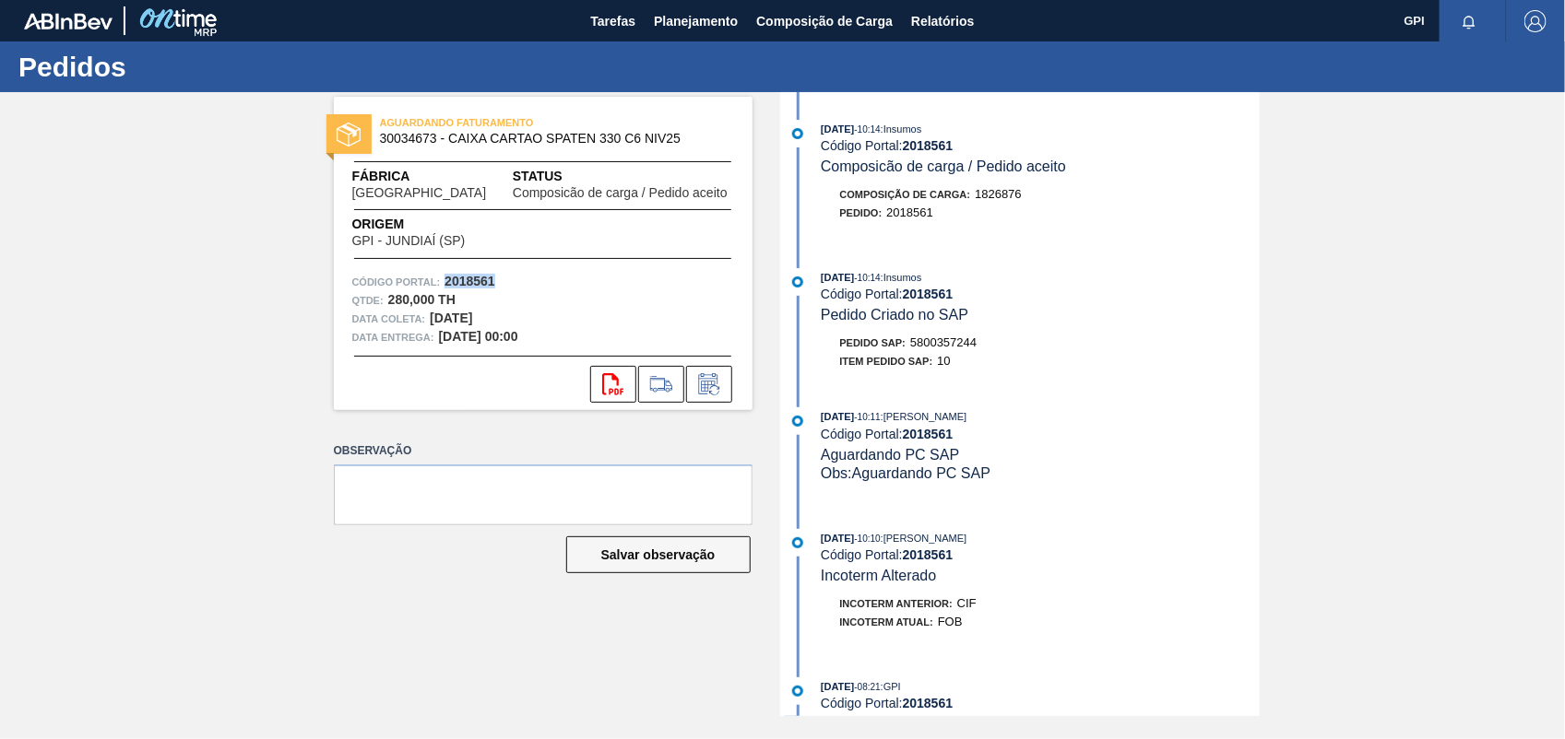
copy strong "2018561"
click at [618, 381] on icon at bounding box center [612, 384] width 21 height 22
click at [1564, 0] on html "Tarefas Planejamento Composição de Carga Relatórios GPI Marcar todas como lido …" at bounding box center [782, 0] width 1565 height 0
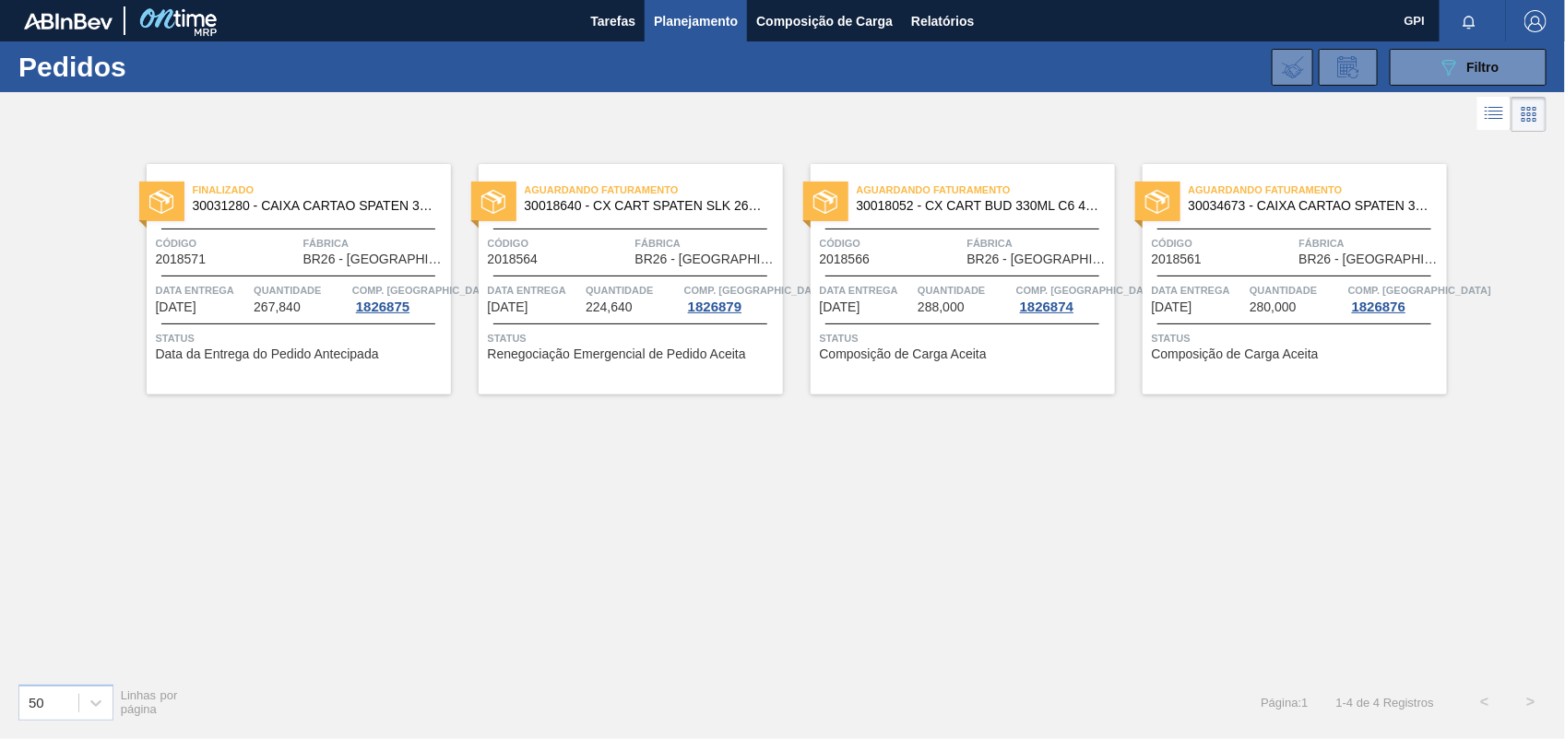
click at [536, 276] on div at bounding box center [630, 276] width 274 height 1
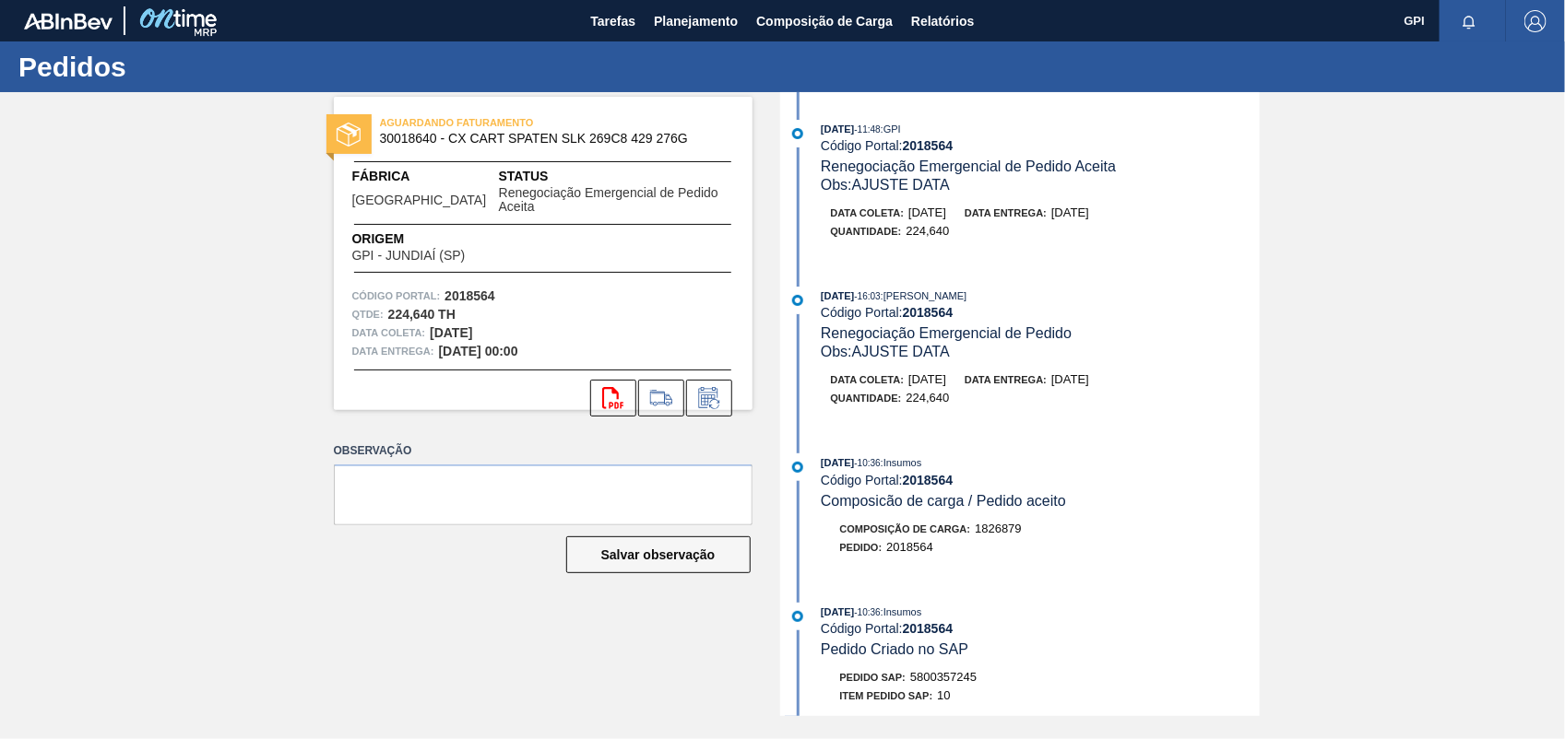
drag, startPoint x: 1260, startPoint y: 263, endPoint x: 1260, endPoint y: 348, distance: 84.8
click at [1260, 348] on div "AGUARDANDO FATURAMENTO 30018640 - CX CART SPATEN SLK 269C8 429 276G Fábrica Ube…" at bounding box center [782, 404] width 1565 height 624
drag, startPoint x: 1260, startPoint y: 348, endPoint x: 1302, endPoint y: 399, distance: 66.8
click at [1302, 399] on div "AGUARDANDO FATURAMENTO 30018640 - CX CART SPATEN SLK 269C8 429 276G Fábrica Ube…" at bounding box center [782, 404] width 1565 height 624
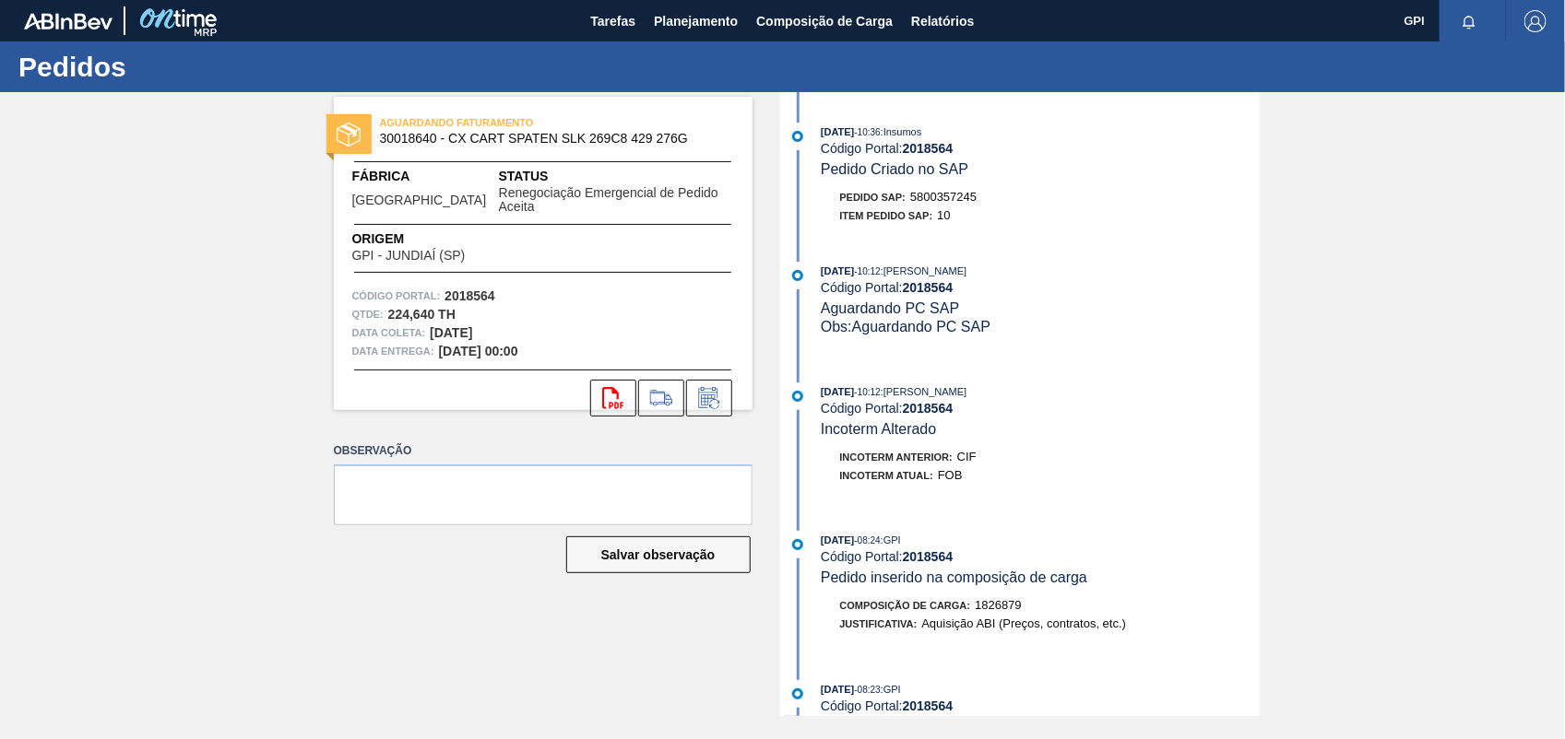
scroll to position [512, 0]
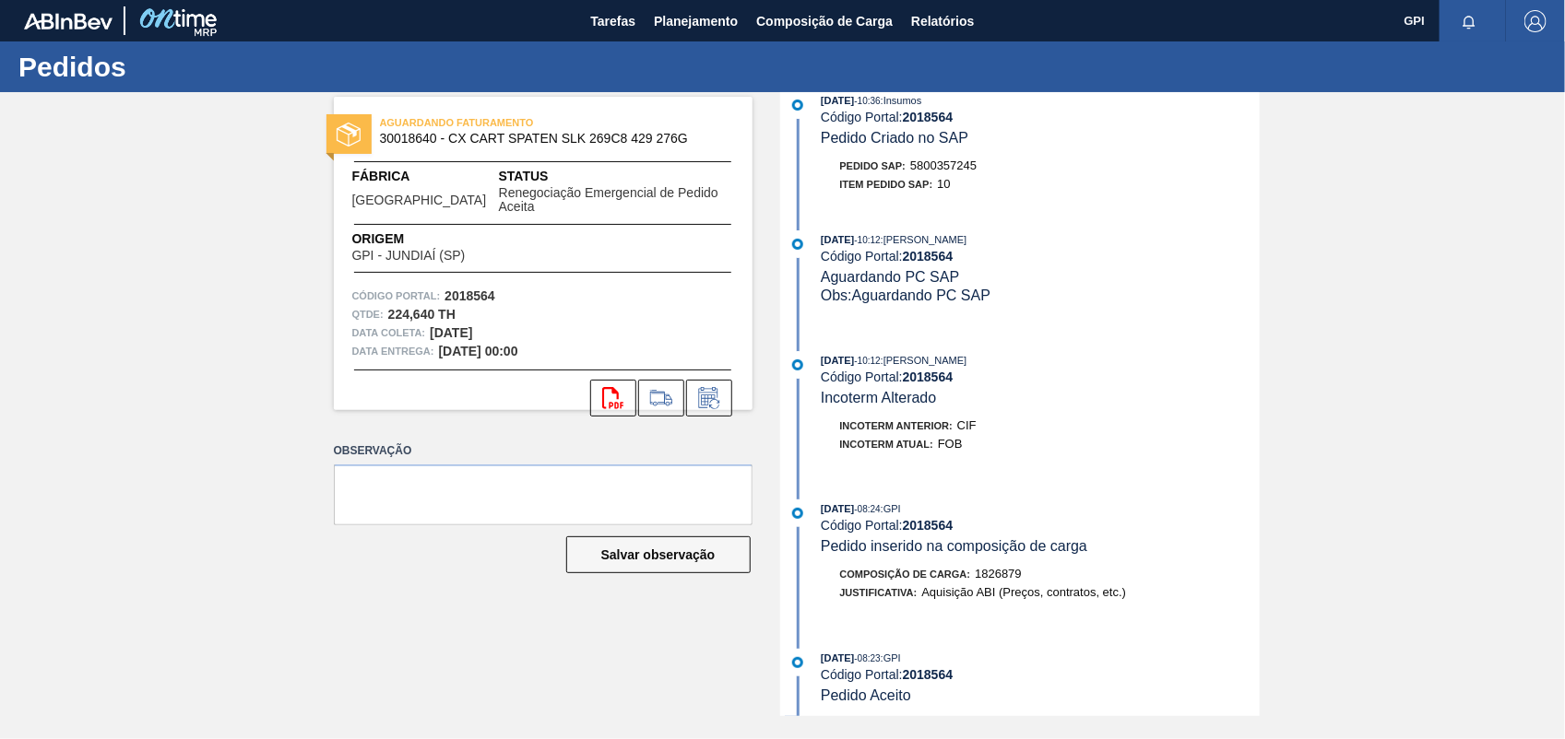
click at [961, 171] on span "5800357245" at bounding box center [943, 166] width 66 height 14
copy span "5800357245"
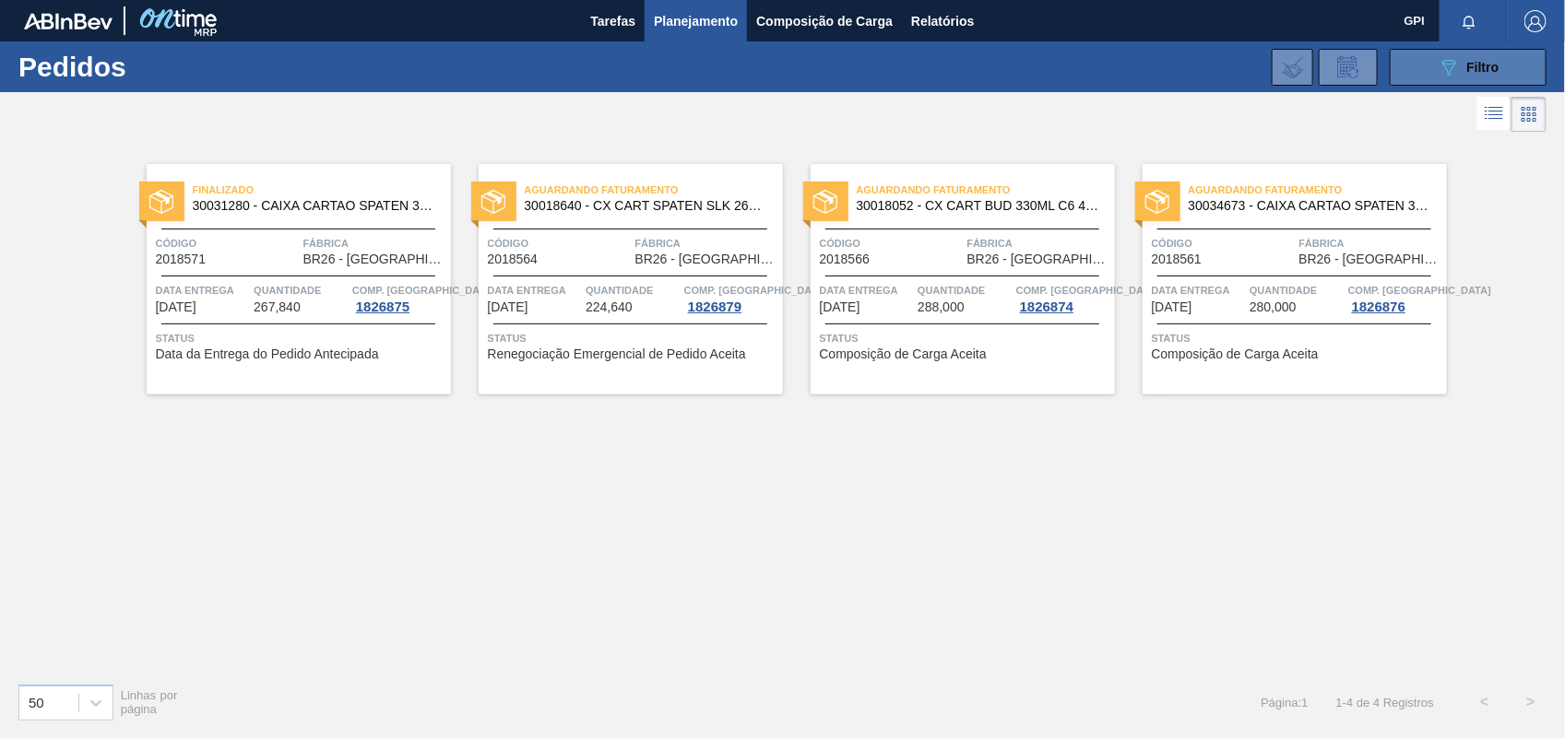
click at [1485, 56] on div "089F7B8B-B2A5-4AFE-B5C0-19BA573D28AC Filtro" at bounding box center [1468, 67] width 62 height 22
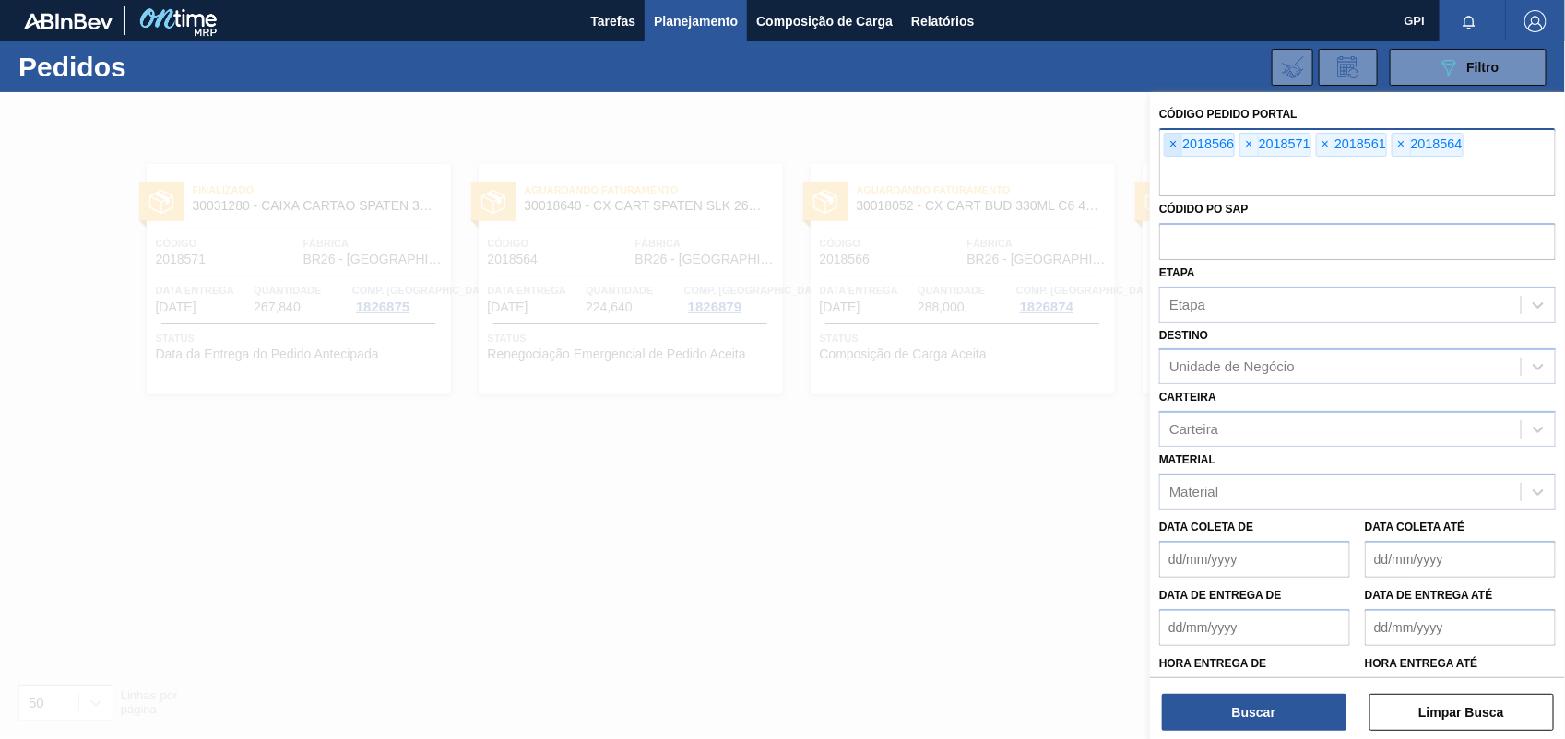
click at [1177, 152] on span "×" at bounding box center [1174, 145] width 18 height 22
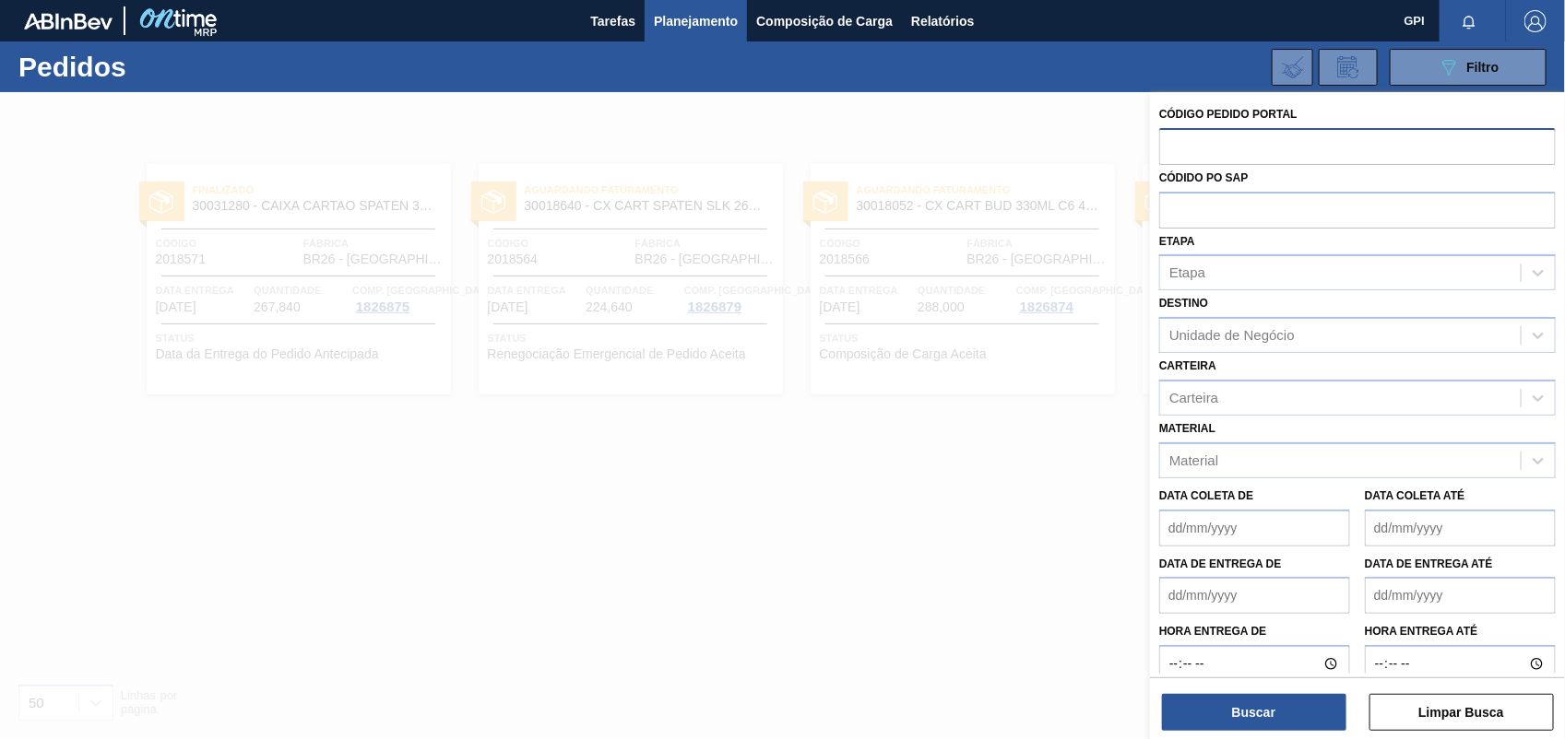
paste input "text"
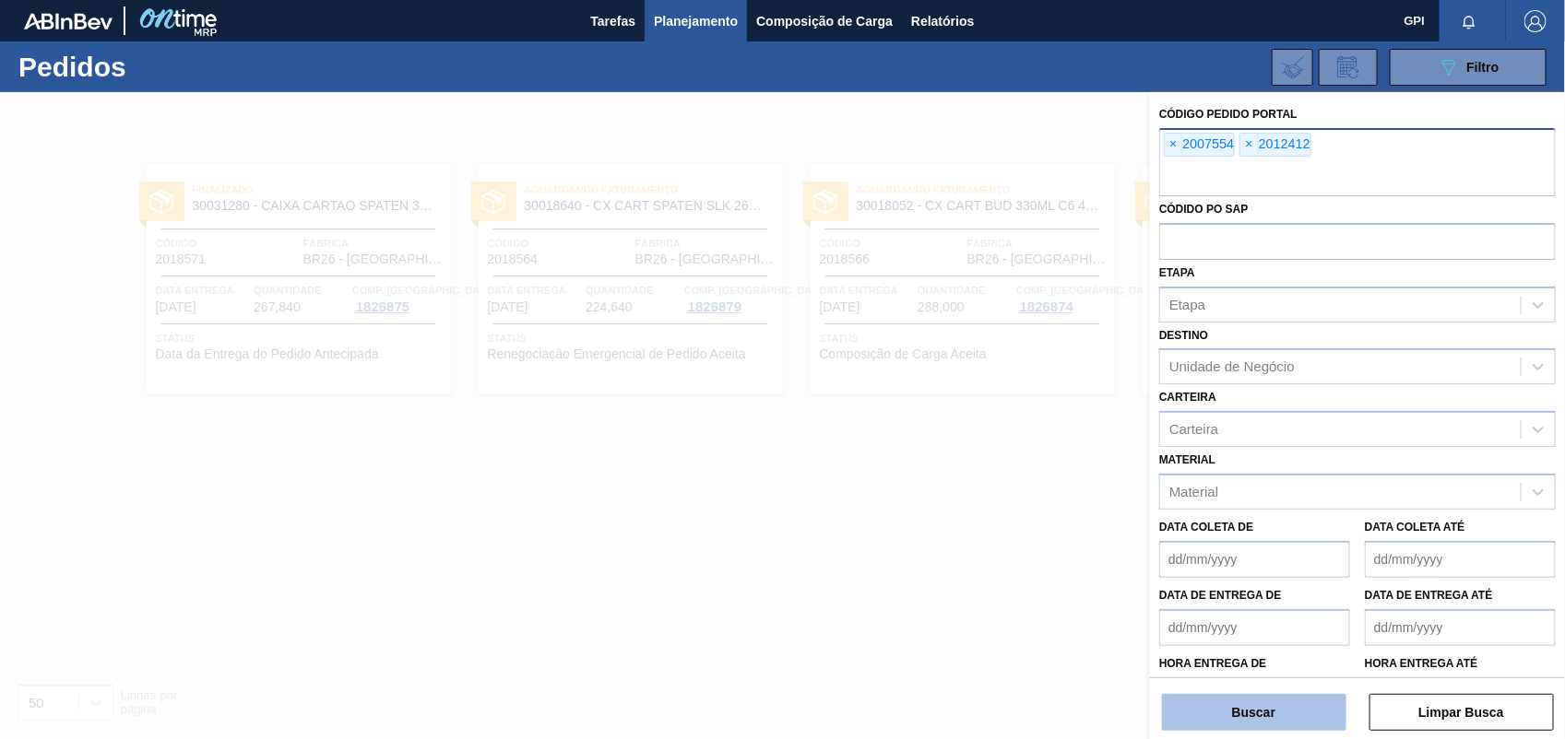
click at [1241, 706] on button "Buscar" at bounding box center [1254, 712] width 184 height 37
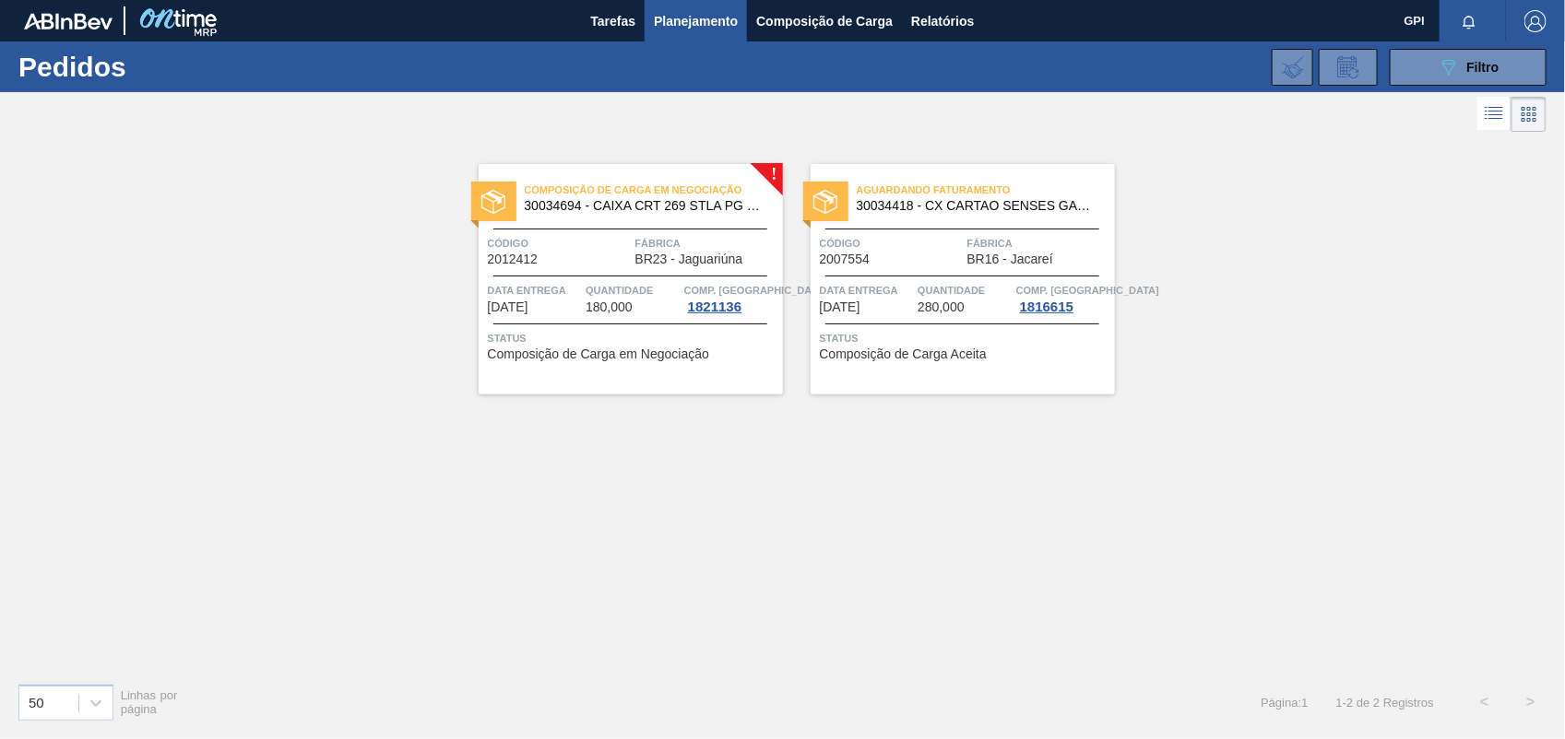
click at [860, 229] on div at bounding box center [962, 229] width 274 height 1
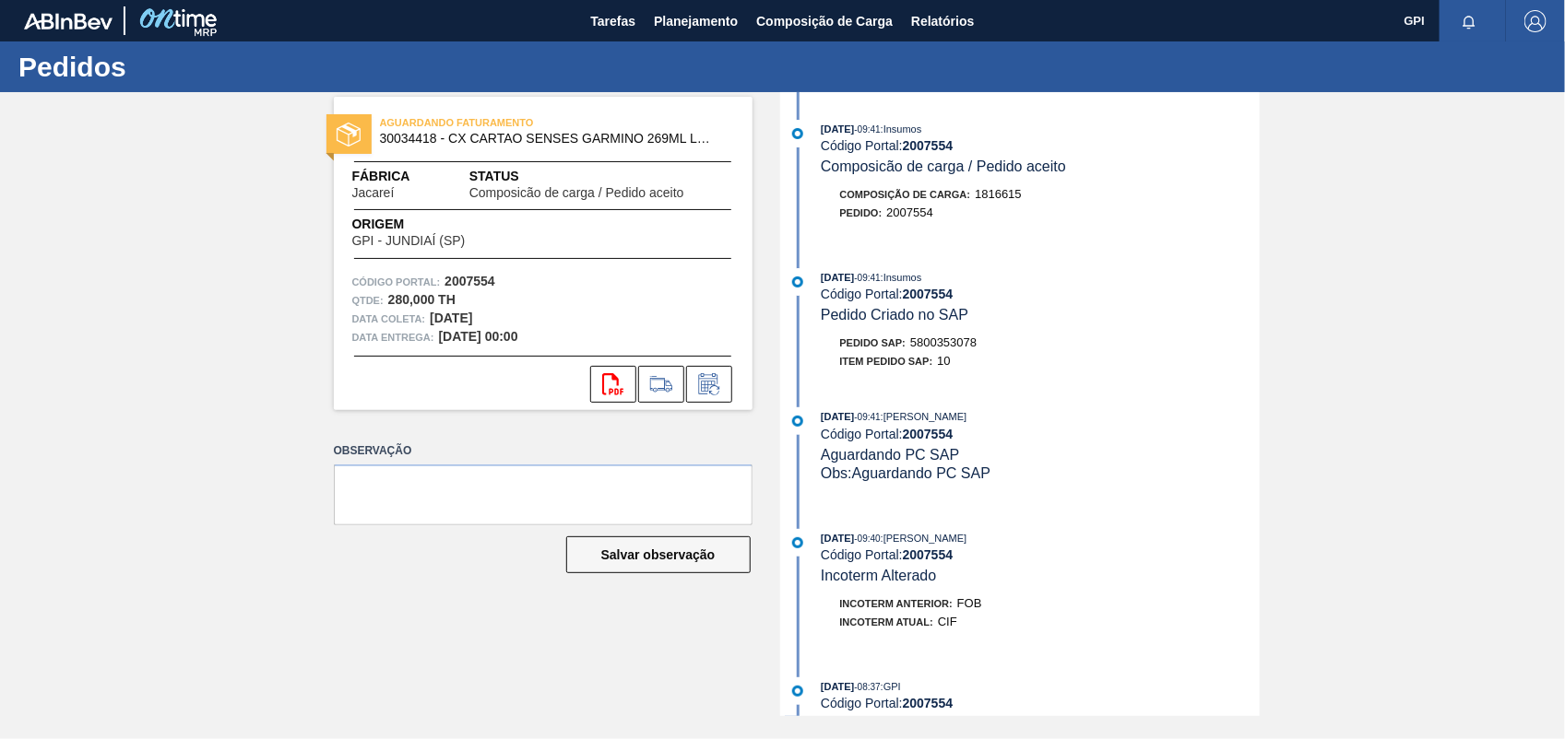
click at [959, 349] on span "5800353078" at bounding box center [943, 343] width 66 height 14
copy span "5800353078"
click at [493, 279] on strong "2007554" at bounding box center [469, 281] width 51 height 15
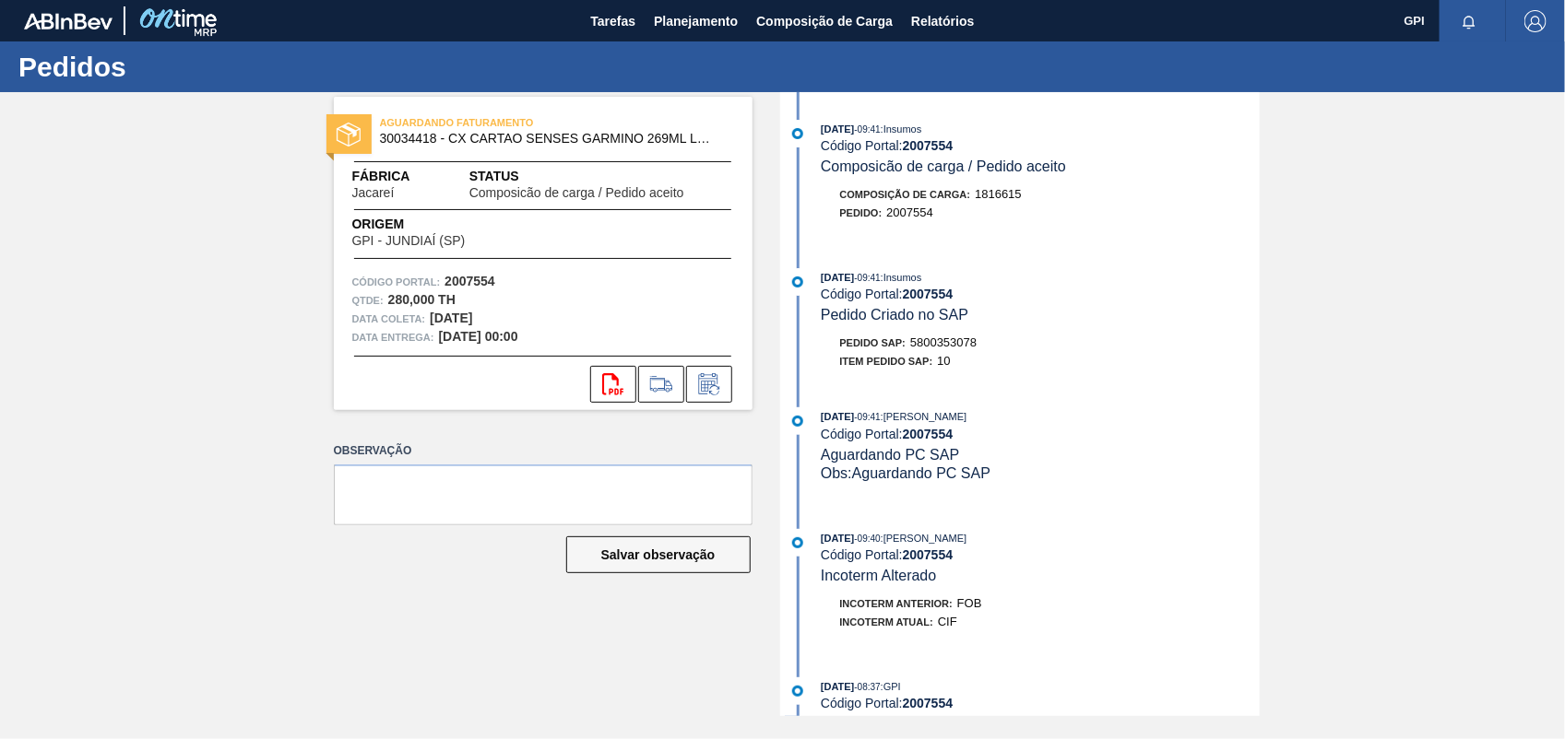
click at [473, 286] on strong "2007554" at bounding box center [469, 281] width 51 height 15
click at [473, 277] on strong "2007554" at bounding box center [469, 281] width 51 height 15
copy strong "2007554"
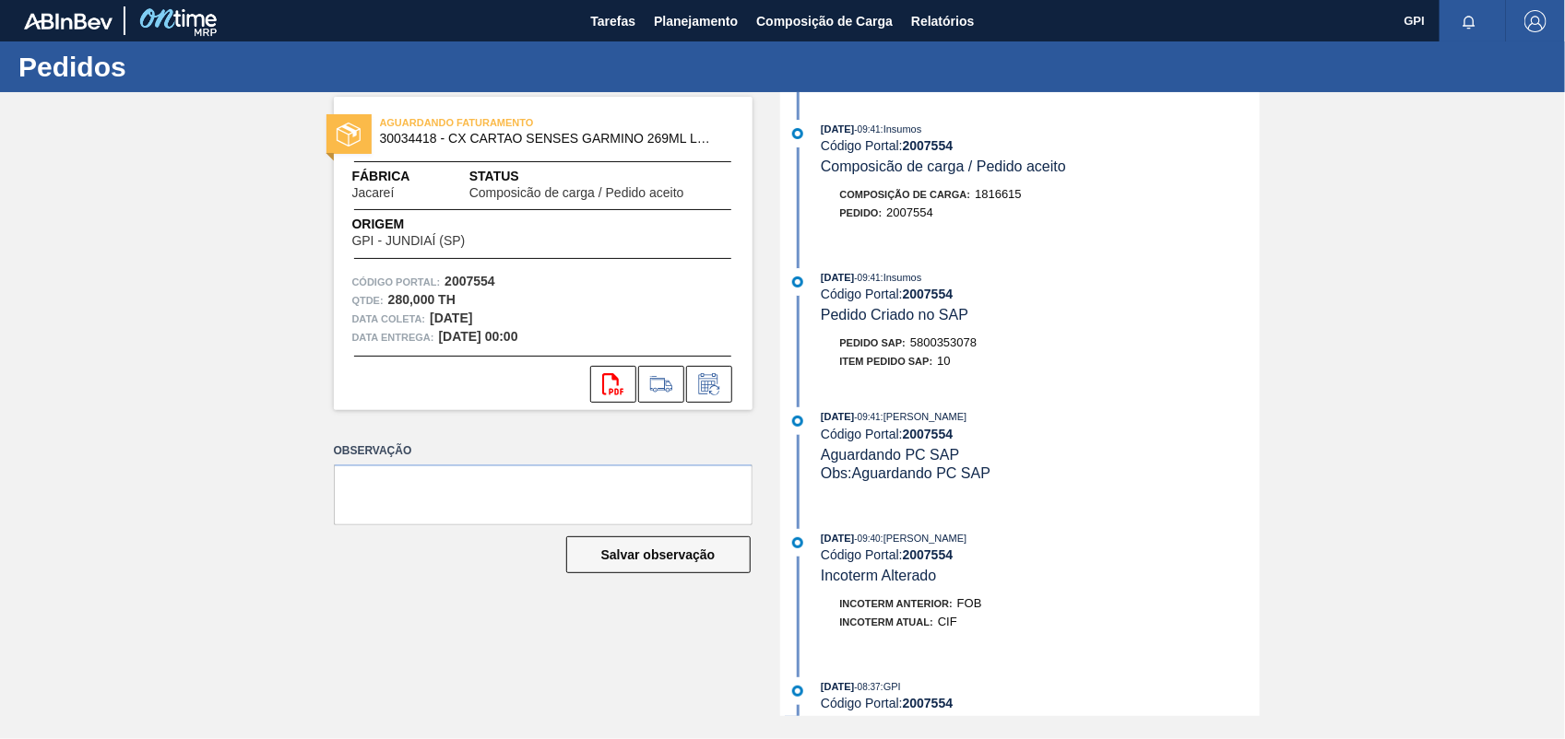
click at [593, 348] on div "AGUARDANDO FATURAMENTO 30034418 - CX CARTAO SENSES GARMINO 269ML LN C6 Fábrica …" at bounding box center [543, 253] width 419 height 313
click at [621, 407] on div "AGUARDANDO FATURAMENTO 30034418 - CX CARTAO SENSES GARMINO 269ML LN C6 Fábrica …" at bounding box center [543, 253] width 419 height 313
click at [609, 394] on icon at bounding box center [612, 384] width 21 height 22
click at [1399, 337] on div "AGUARDANDO FATURAMENTO 30034418 - CX CARTAO SENSES GARMINO 269ML LN C6 Fábrica …" at bounding box center [782, 404] width 1565 height 624
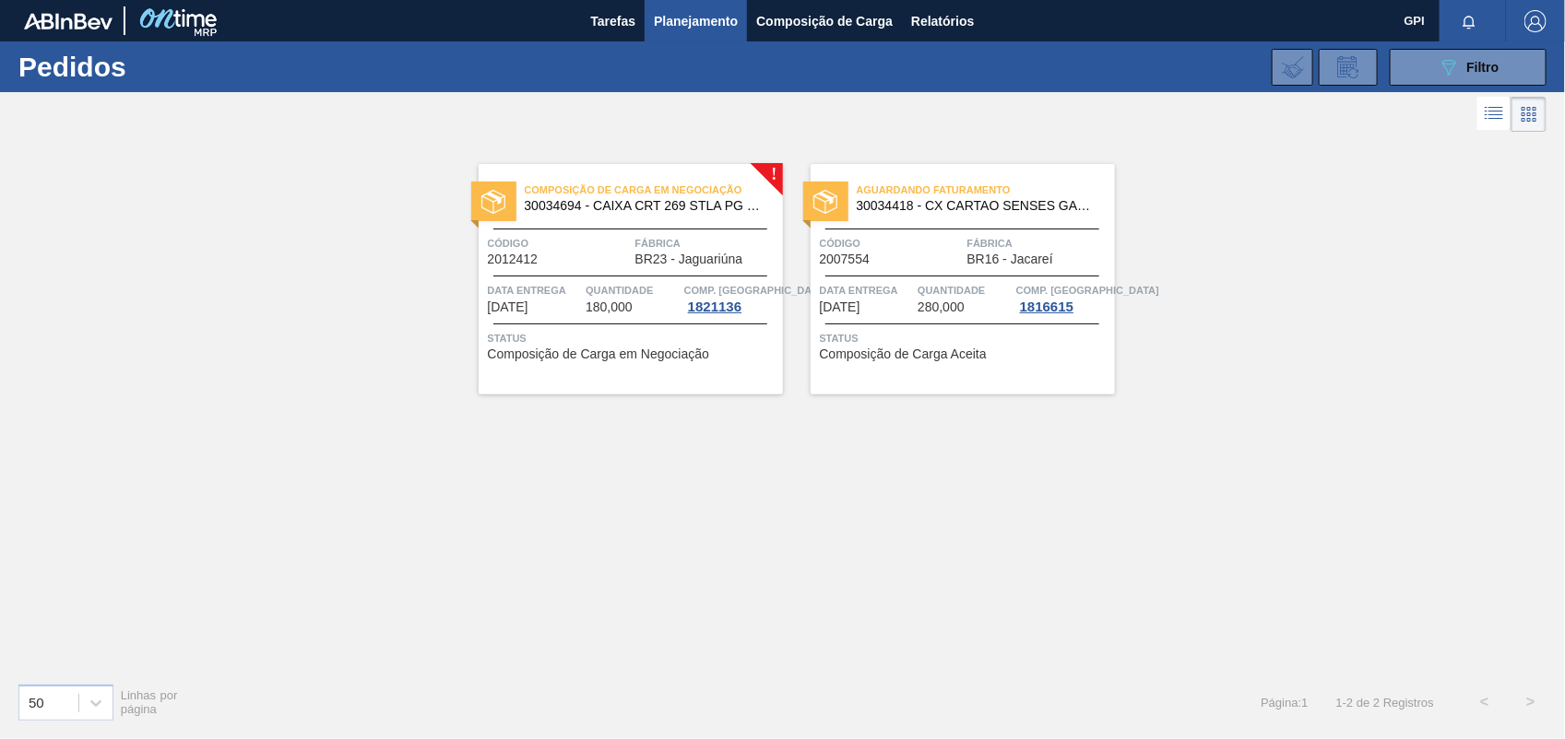
click at [559, 267] on div "Composição de Carga em Negociação 30034694 - CAIXA CRT 269 STLA PG C08 278GR Có…" at bounding box center [631, 279] width 304 height 231
click at [1414, 65] on button "089F7B8B-B2A5-4AFE-B5C0-19BA573D28AC Filtro" at bounding box center [1468, 67] width 157 height 37
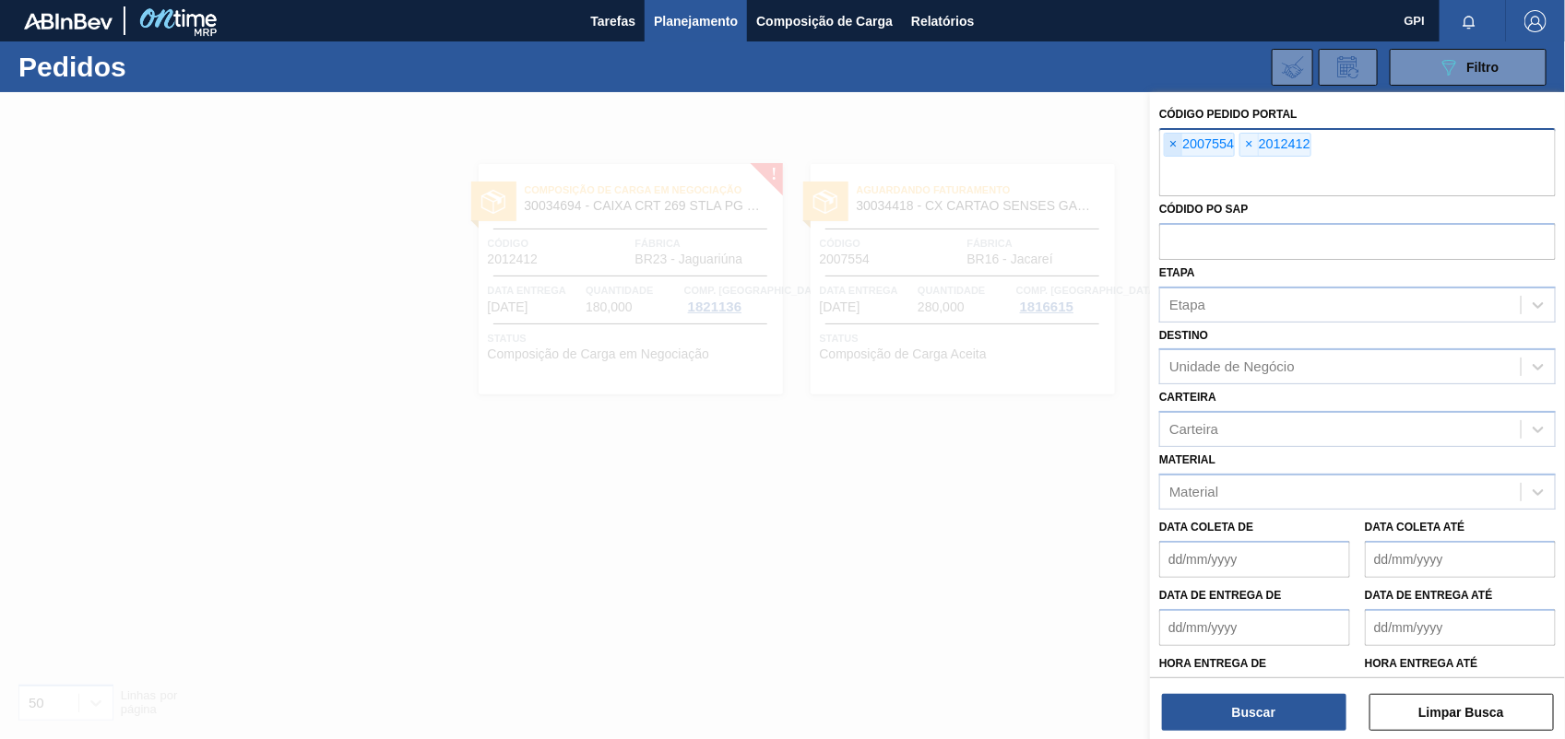
click at [1180, 146] on span "×" at bounding box center [1174, 145] width 18 height 22
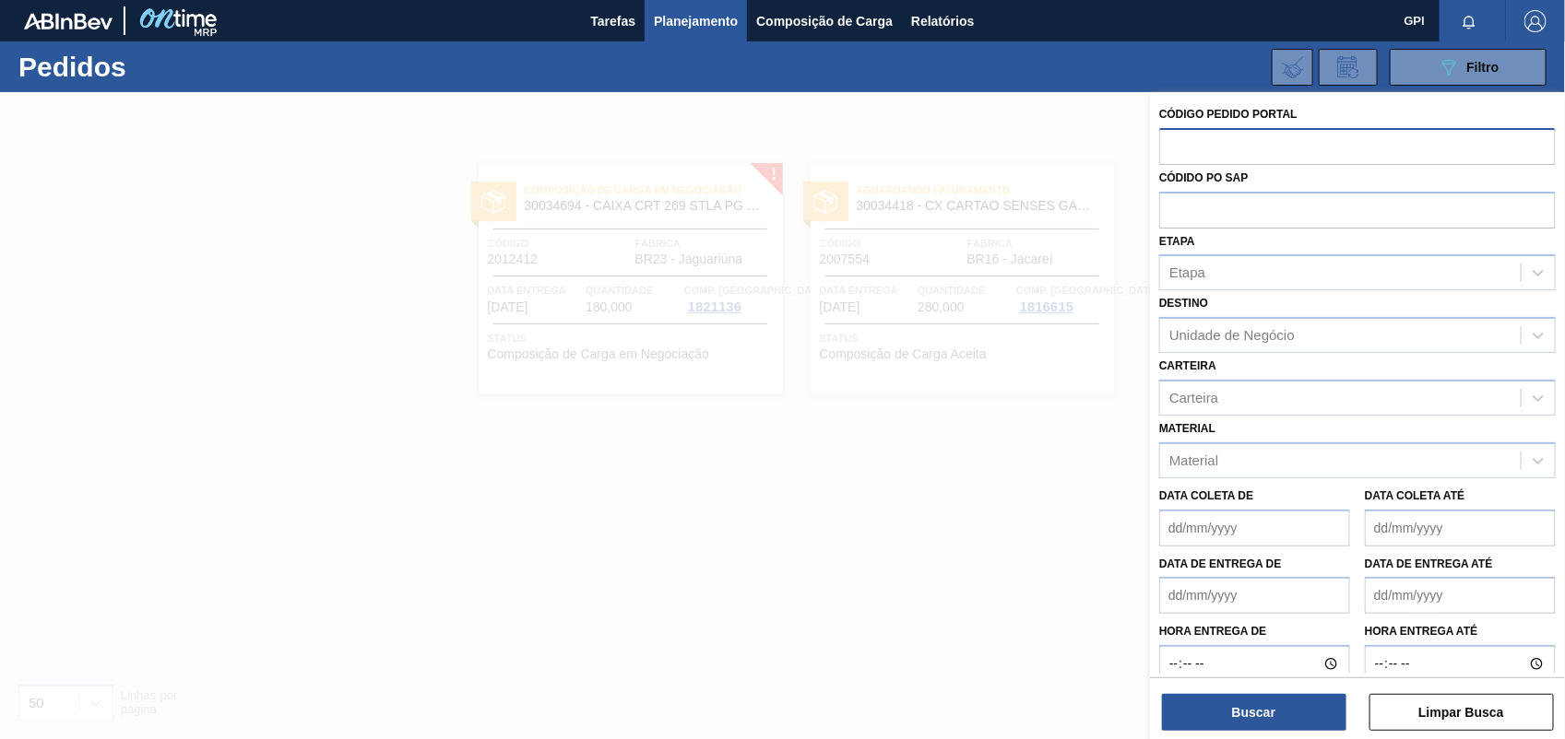
click at [1180, 146] on input "text" at bounding box center [1357, 145] width 396 height 35
paste input "2022594"
type input "2022594"
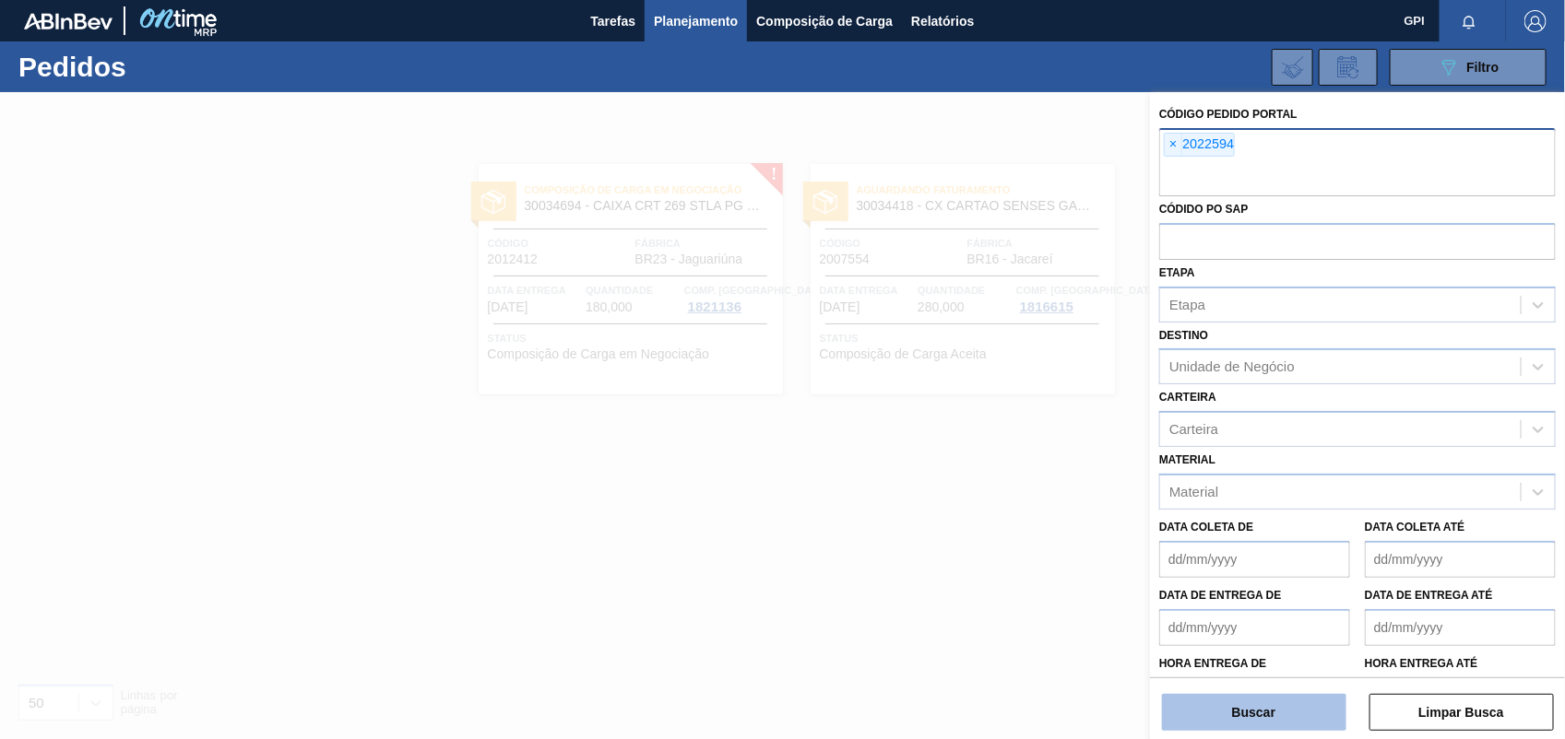
click at [1288, 694] on button "Buscar" at bounding box center [1254, 712] width 184 height 37
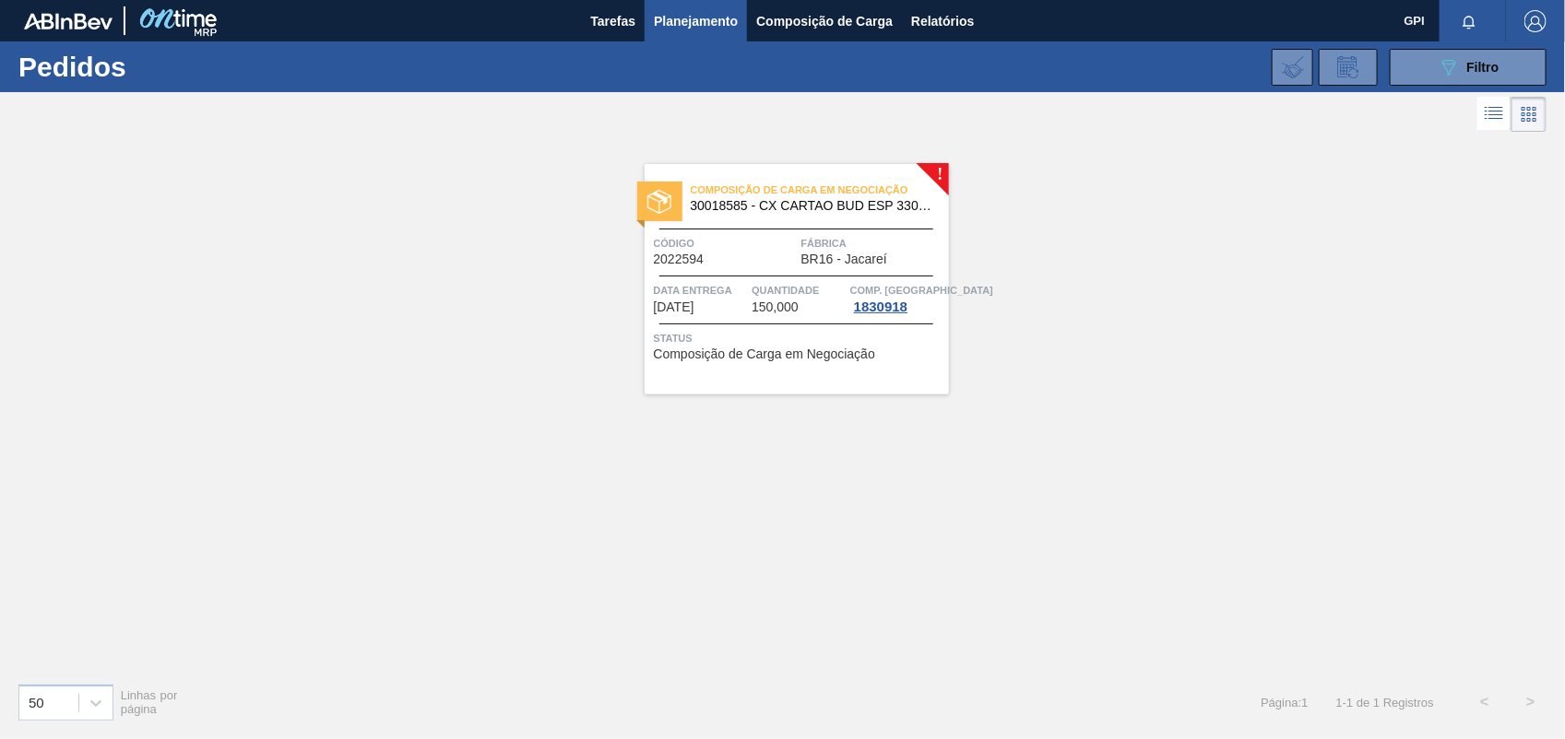
click at [738, 263] on div "Código 2022594" at bounding box center [725, 250] width 143 height 32
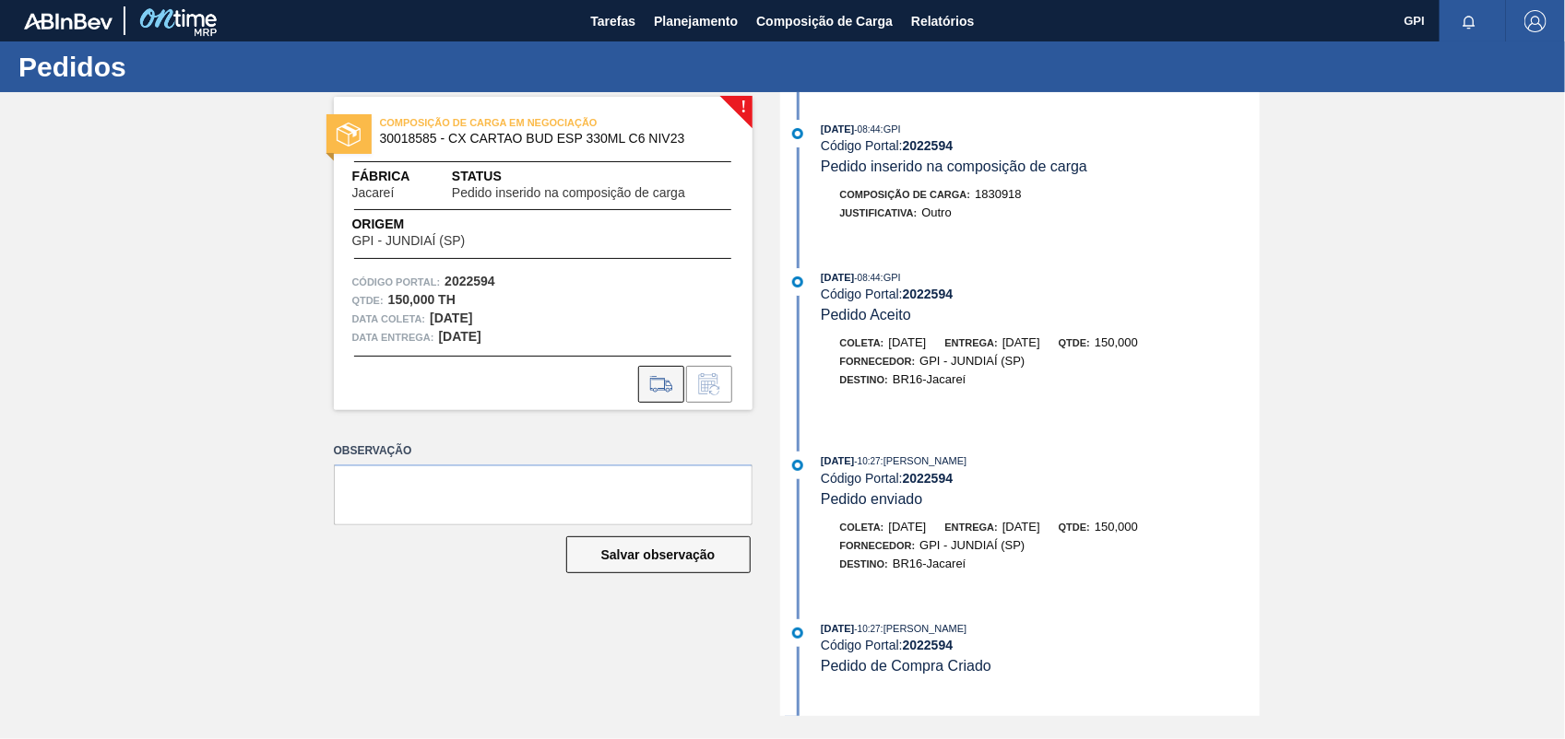
click at [659, 390] on icon at bounding box center [661, 384] width 30 height 22
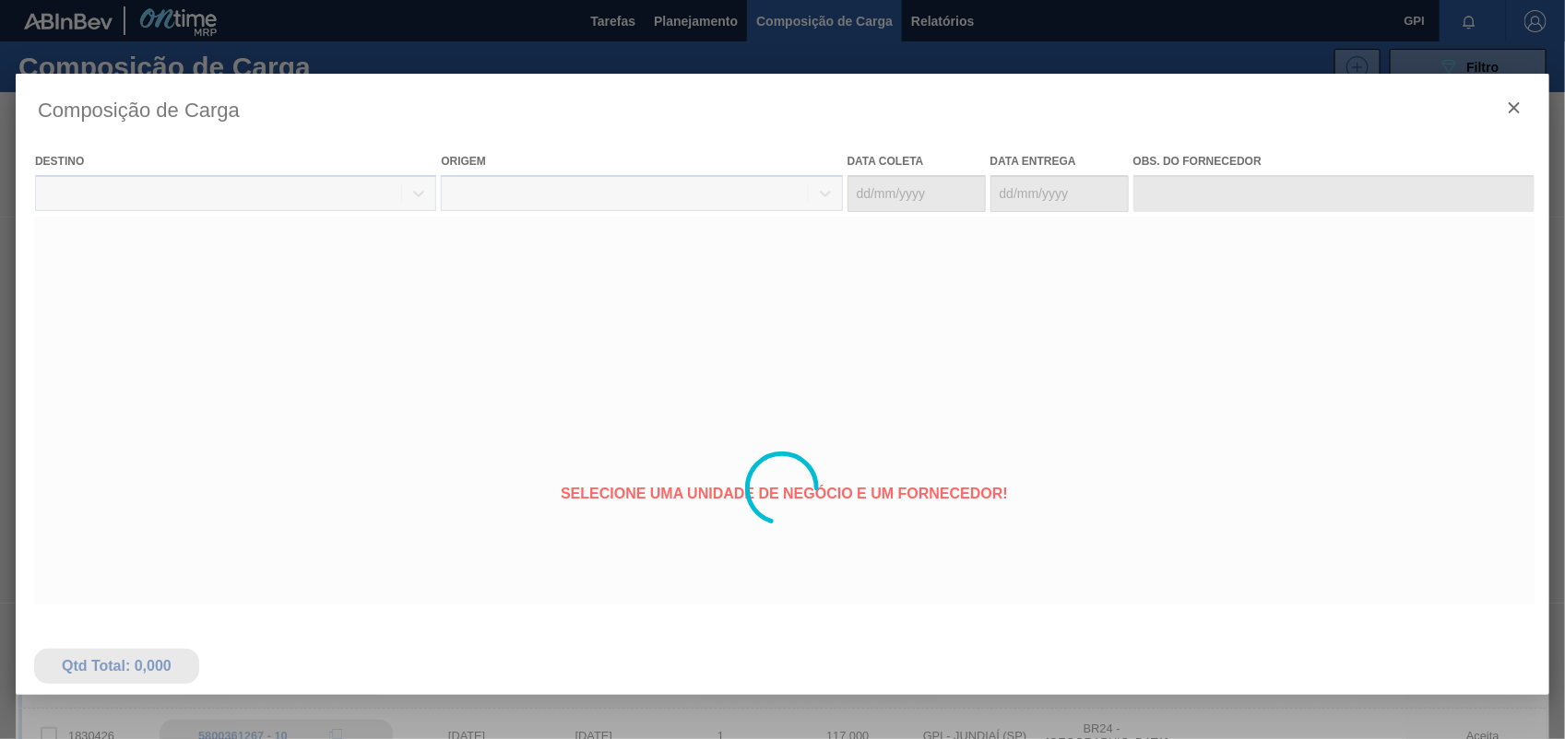
type coleta "[DATE]"
type entrega "[DATE]"
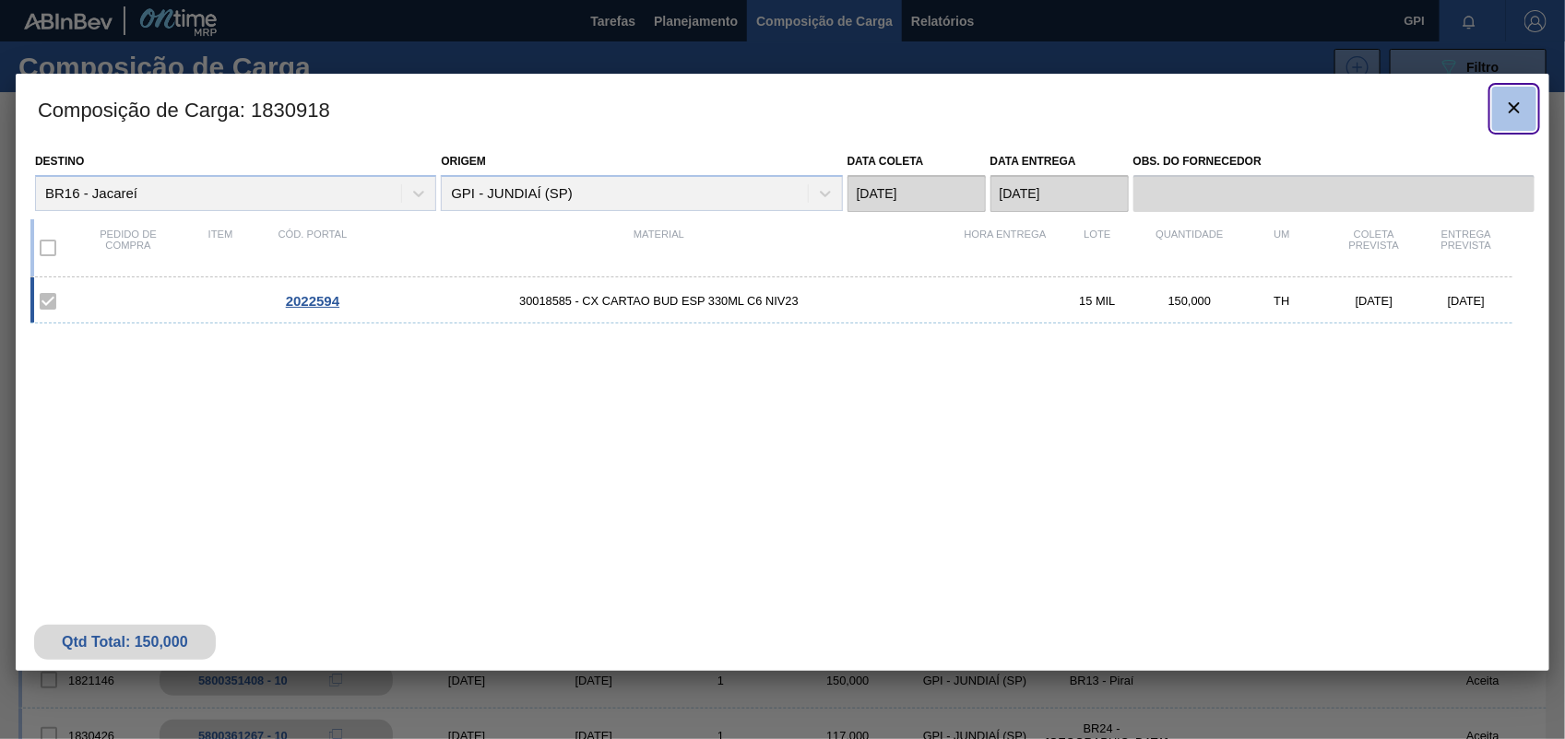
click at [1514, 104] on icon "botão de ícone" at bounding box center [1514, 108] width 22 height 22
